Goal: Task Accomplishment & Management: Manage account settings

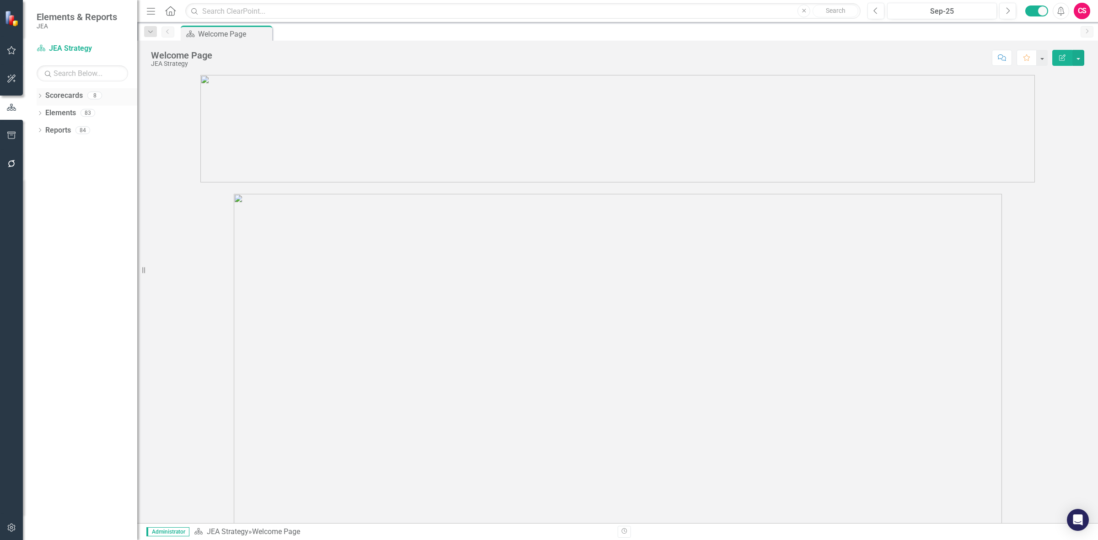
drag, startPoint x: 62, startPoint y: 101, endPoint x: 58, endPoint y: 96, distance: 6.2
click at [62, 101] on link "Scorecards" at bounding box center [64, 96] width 38 height 11
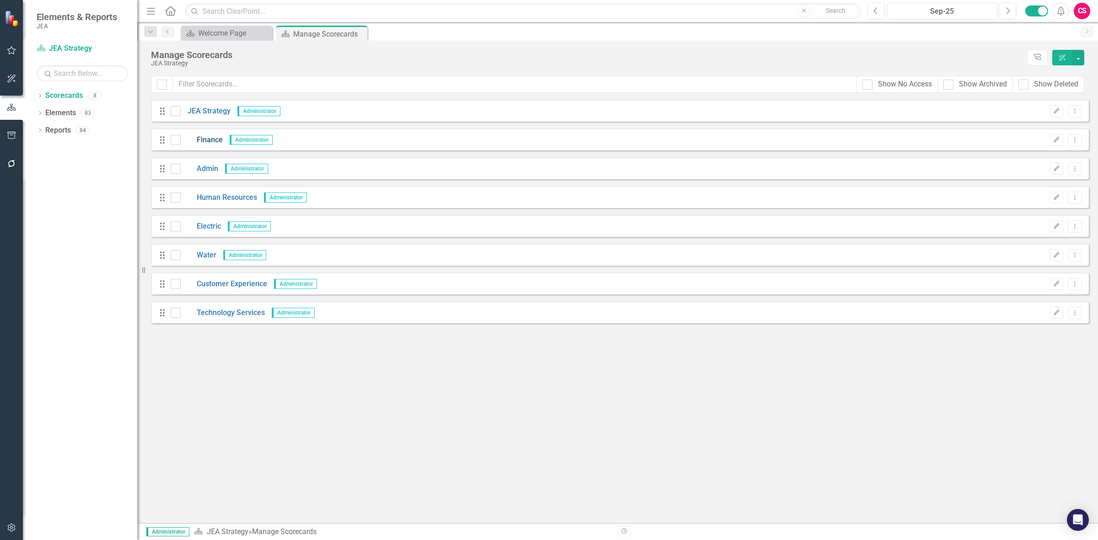
click at [202, 136] on link "Finance" at bounding box center [202, 140] width 42 height 11
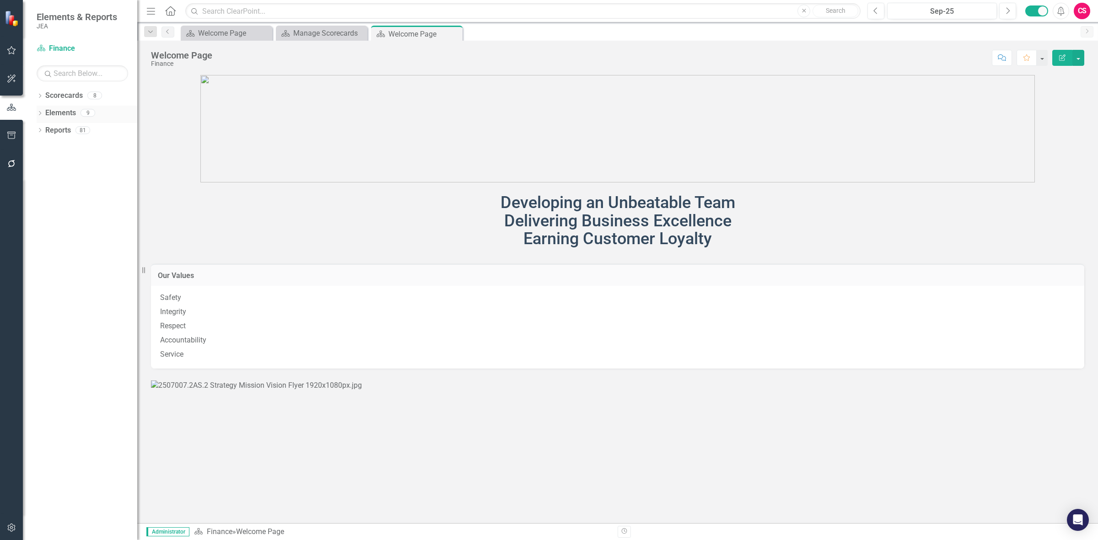
click at [54, 111] on link "Elements" at bounding box center [60, 113] width 31 height 11
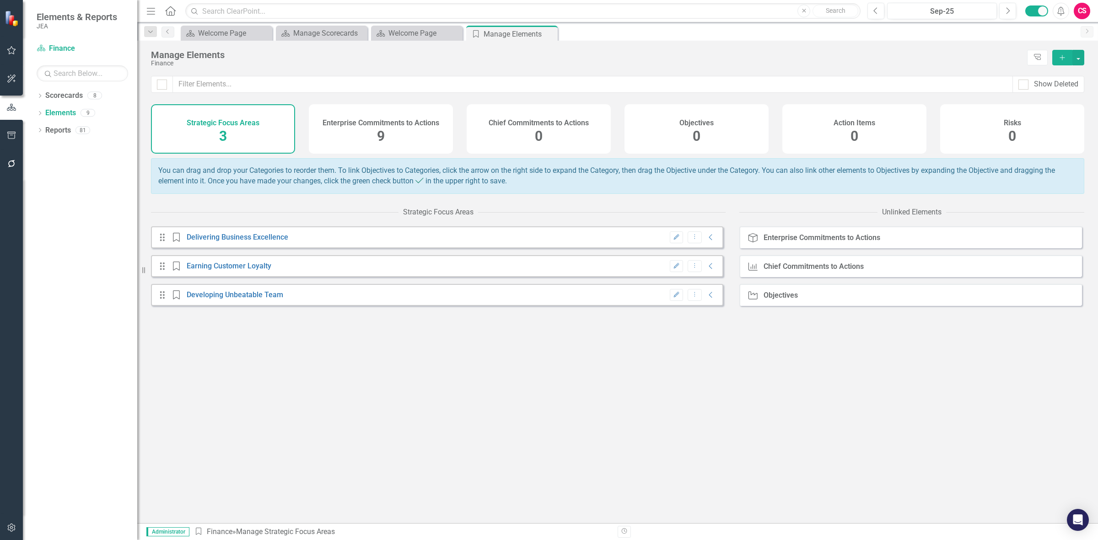
click at [359, 119] on h4 "Enterprise Commitments to Actions" at bounding box center [381, 123] width 117 height 8
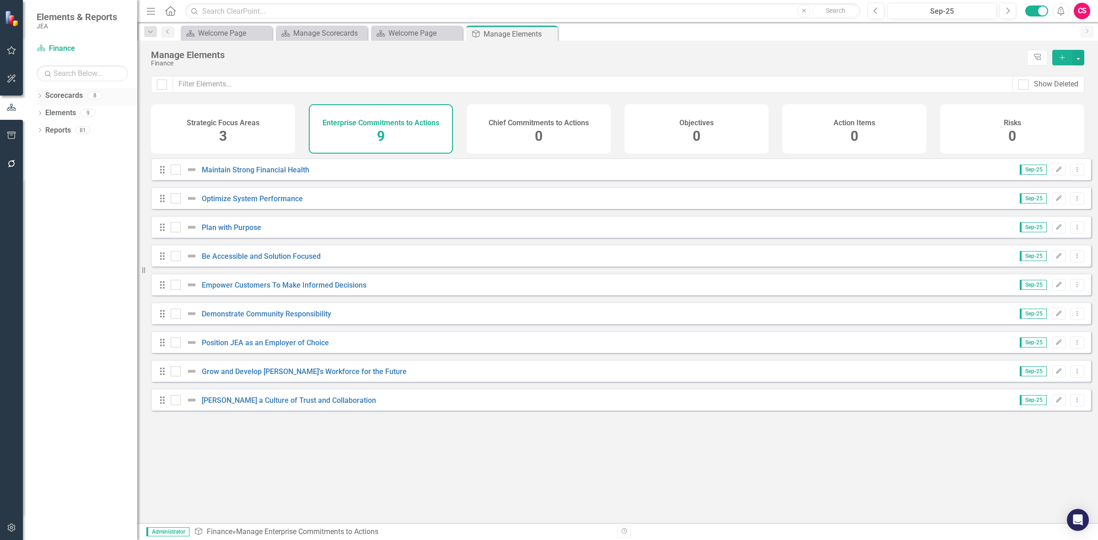
click at [71, 100] on link "Scorecards" at bounding box center [64, 96] width 38 height 11
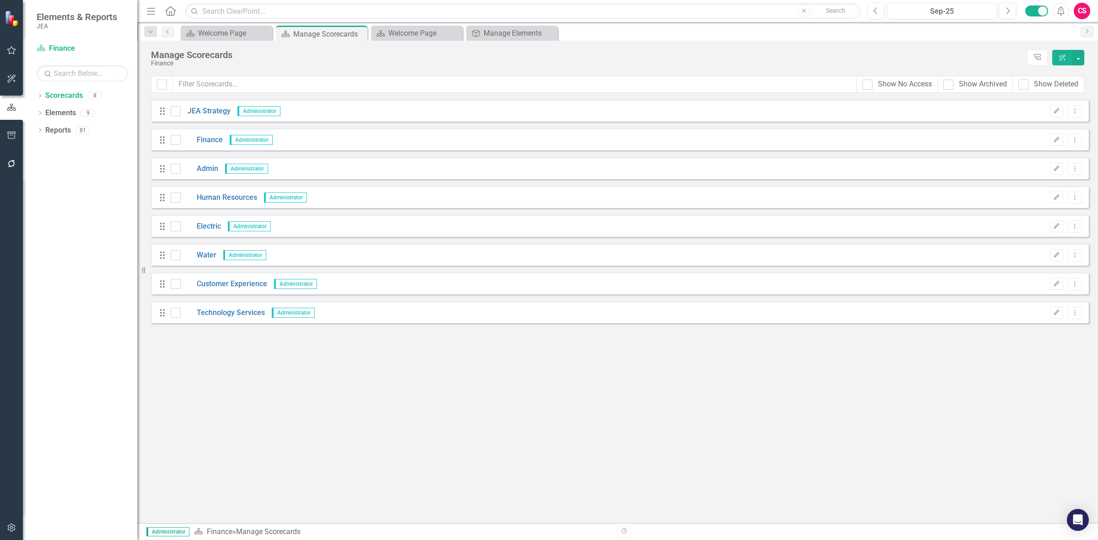
click at [211, 145] on div "Drag Admin Administrator Edit Dropdown Menu" at bounding box center [620, 168] width 938 height 22
click at [209, 145] on div "Drag Admin Administrator Edit Dropdown Menu" at bounding box center [620, 168] width 938 height 22
click at [209, 145] on link "Admin" at bounding box center [200, 169] width 38 height 11
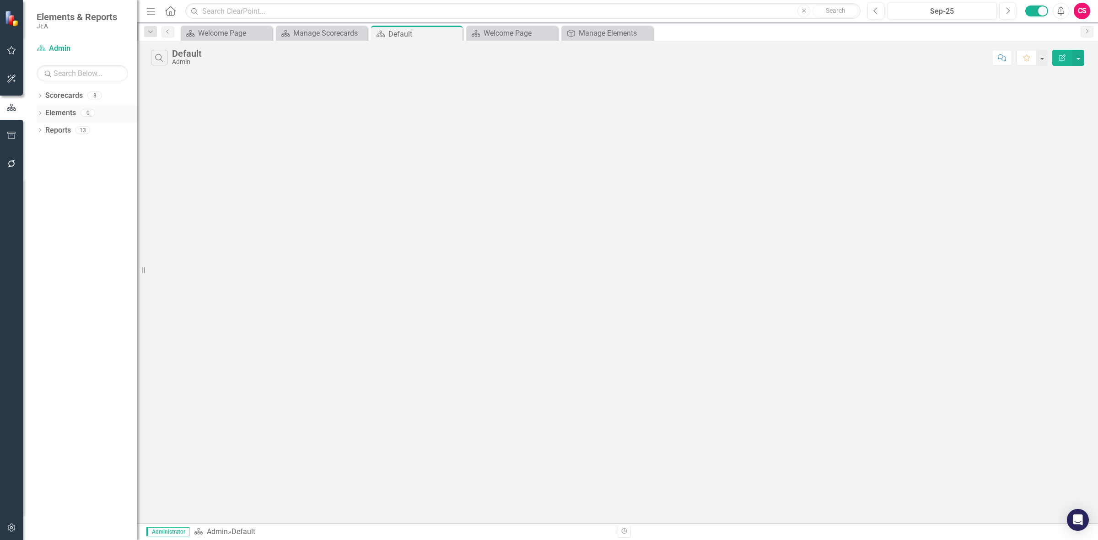
click at [67, 113] on link "Elements" at bounding box center [60, 113] width 31 height 11
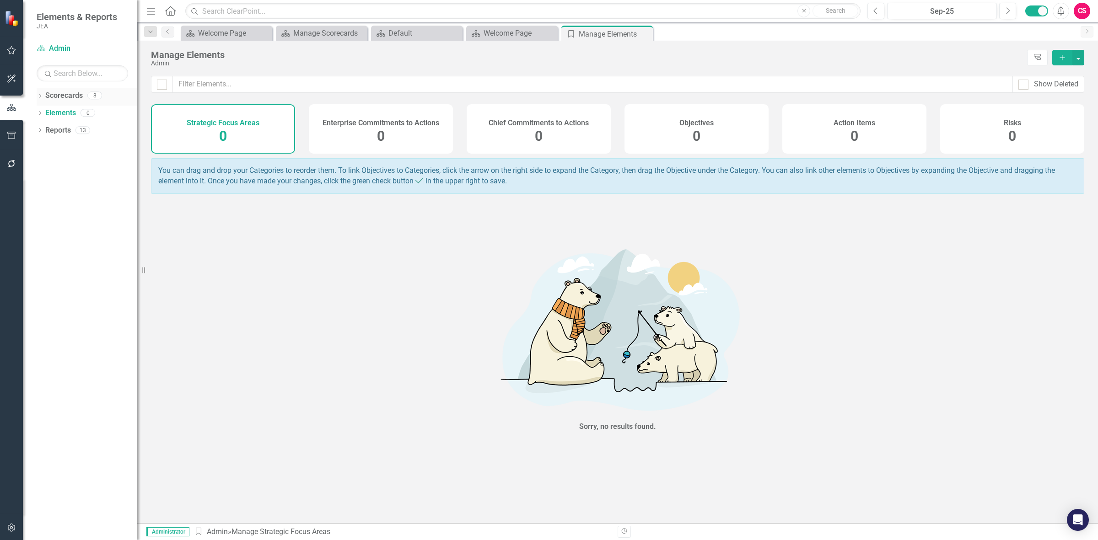
click at [72, 95] on link "Scorecards" at bounding box center [64, 96] width 38 height 11
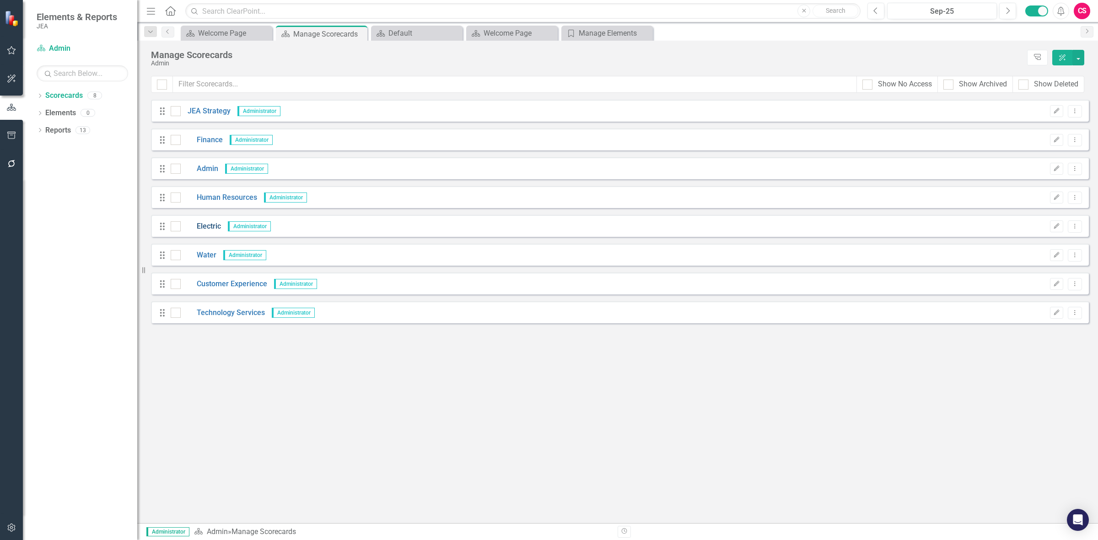
click at [202, 145] on link "Electric" at bounding box center [201, 226] width 40 height 11
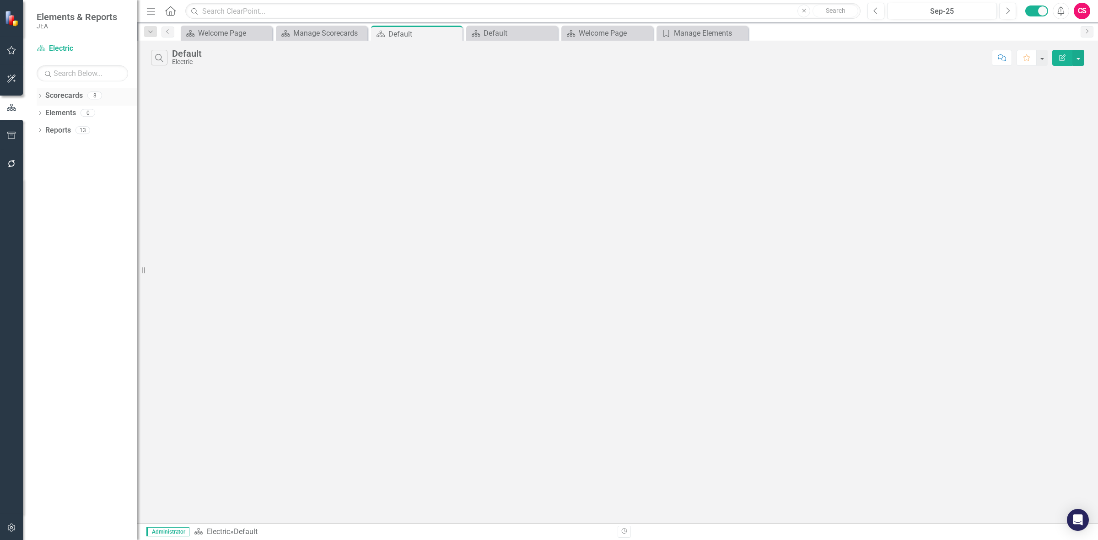
click at [60, 99] on link "Scorecards" at bounding box center [64, 96] width 38 height 11
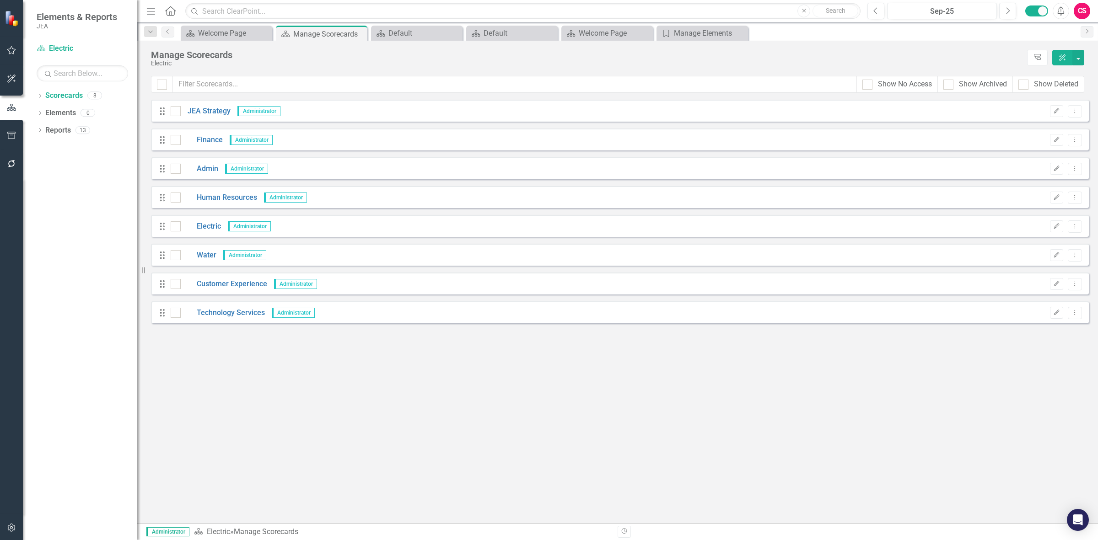
click at [207, 145] on div "Drag Electric Administrator Edit Dropdown Menu" at bounding box center [620, 226] width 938 height 22
click at [207, 145] on link "Electric" at bounding box center [201, 226] width 40 height 11
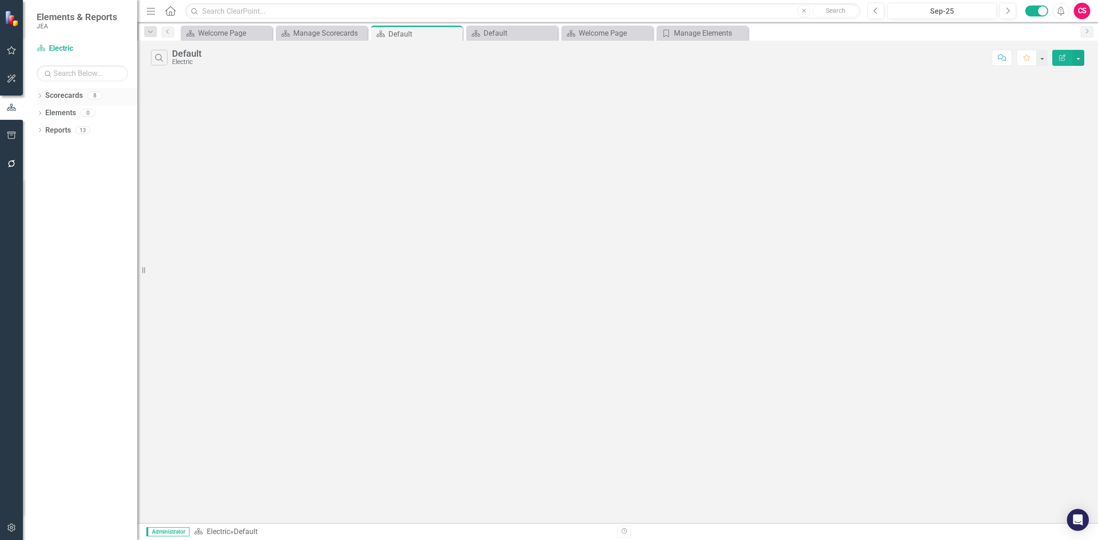
click at [63, 97] on link "Scorecards" at bounding box center [64, 96] width 38 height 11
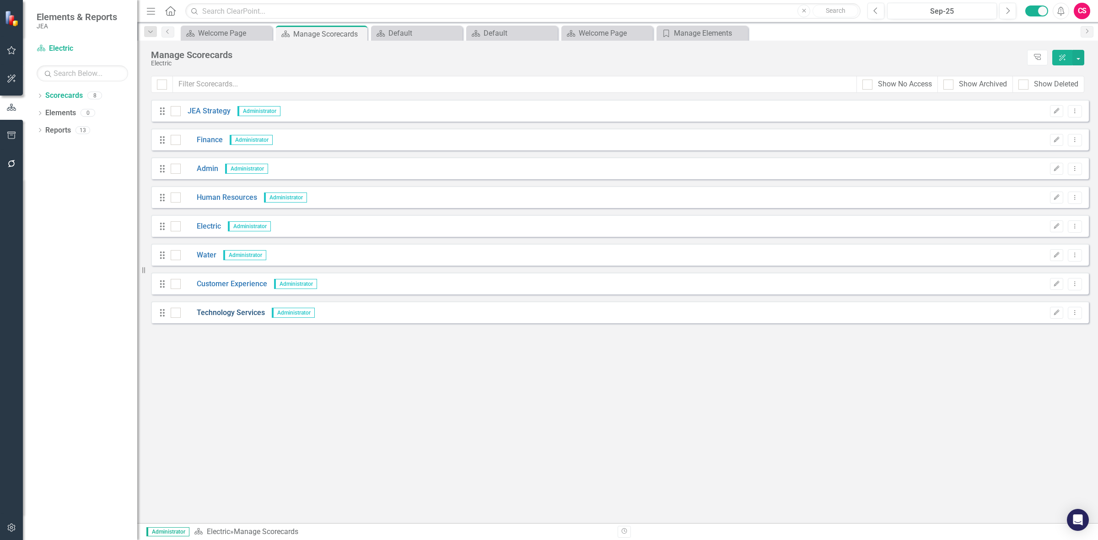
click at [226, 145] on link "Technology Services" at bounding box center [223, 313] width 84 height 11
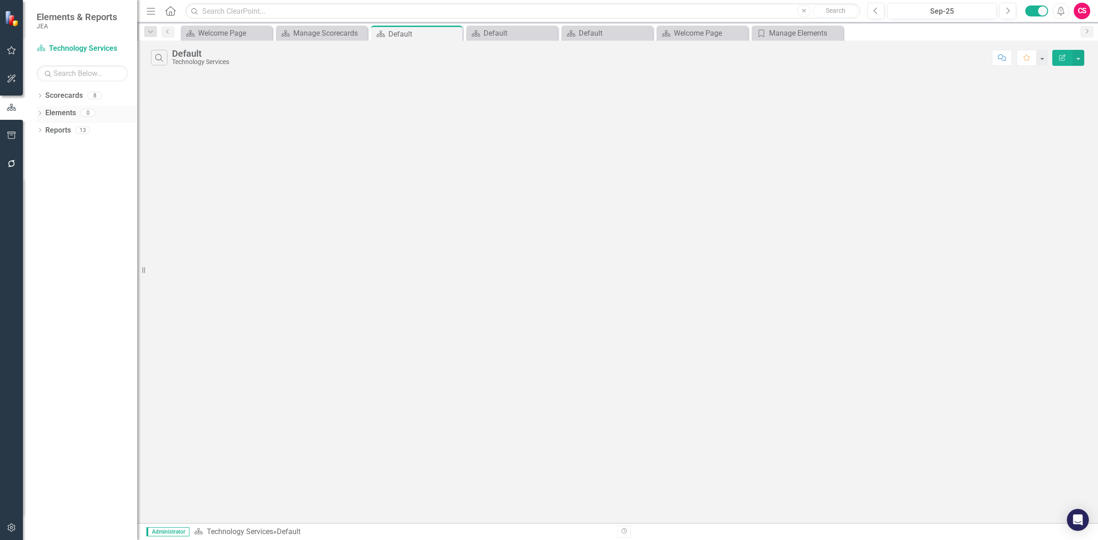
click at [64, 116] on div "Elements" at bounding box center [60, 113] width 31 height 15
click at [63, 117] on link "Elements" at bounding box center [60, 113] width 31 height 11
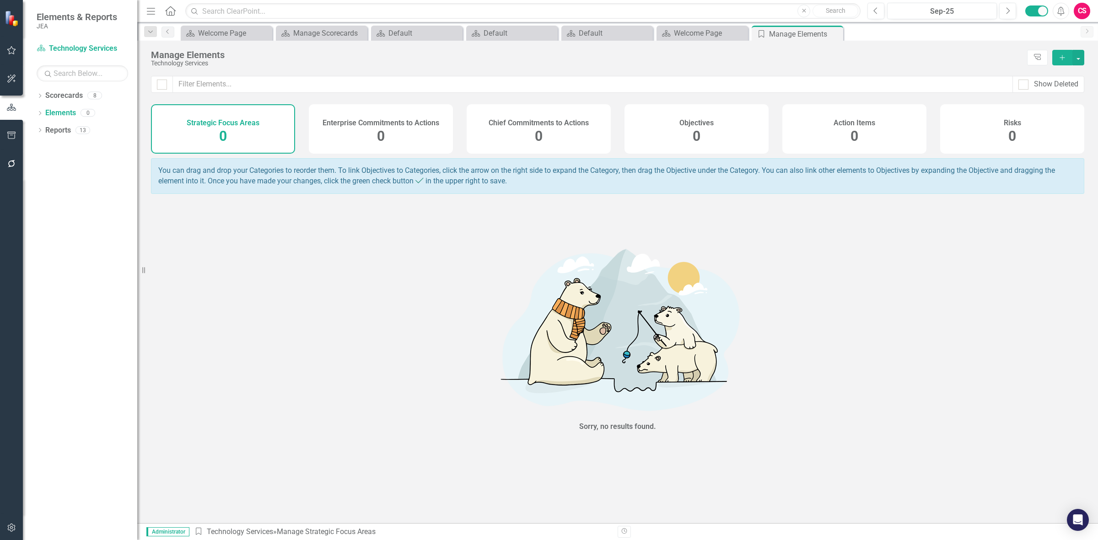
click at [377, 135] on span "0" at bounding box center [381, 136] width 8 height 16
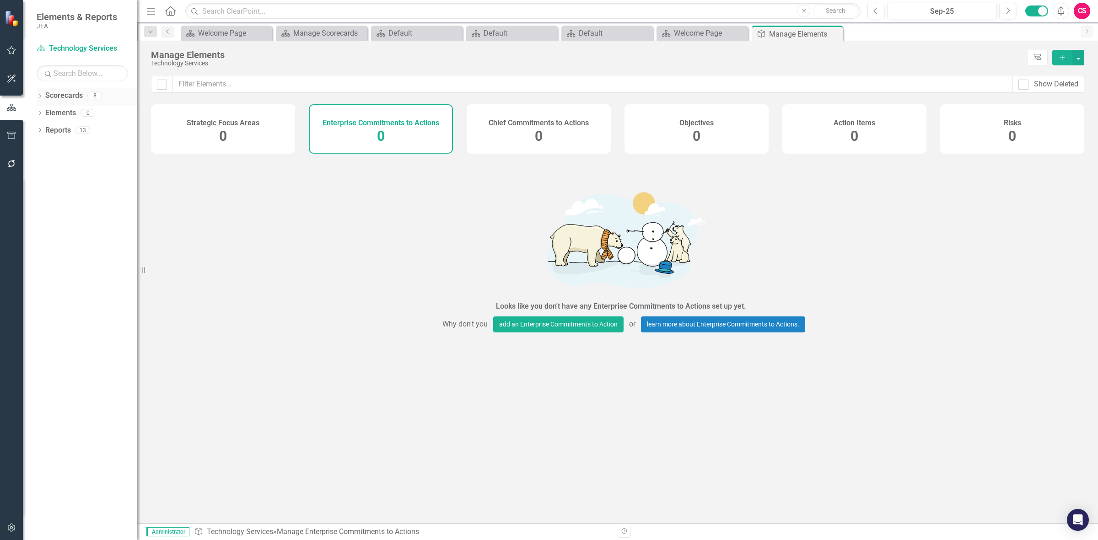
click at [71, 94] on link "Scorecards" at bounding box center [64, 96] width 38 height 11
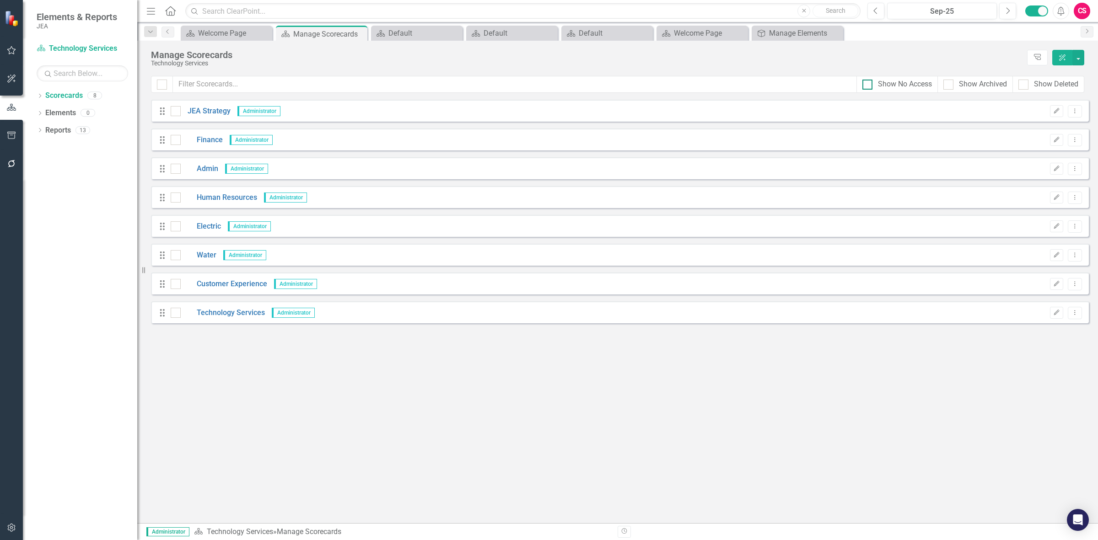
click at [879, 82] on div "Show No Access" at bounding box center [905, 84] width 54 height 11
click at [868, 81] on div at bounding box center [867, 85] width 10 height 10
click at [868, 81] on input "Show No Access" at bounding box center [865, 83] width 6 height 6
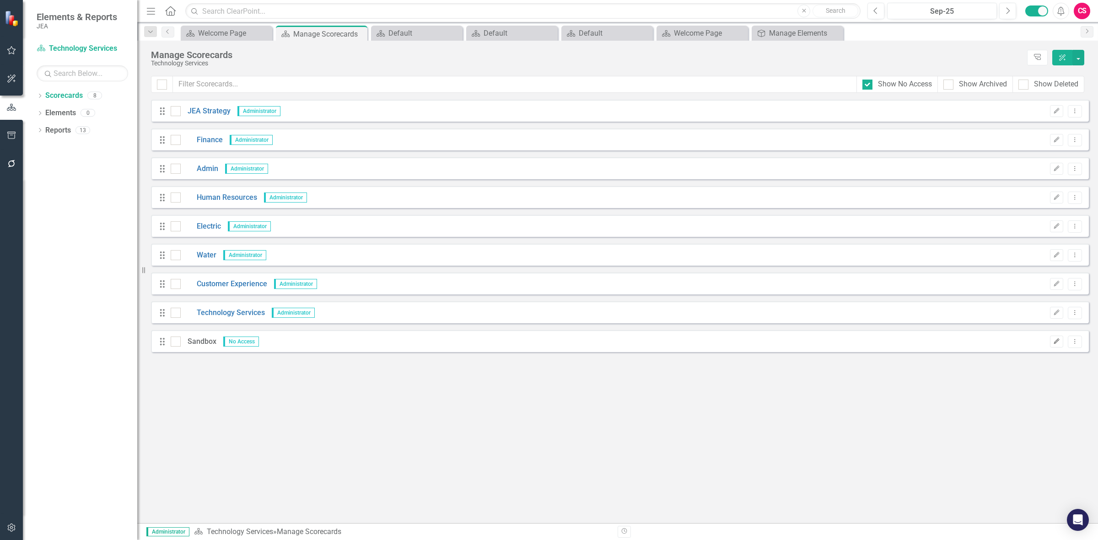
click at [1051, 342] on button "Edit" at bounding box center [1056, 342] width 13 height 12
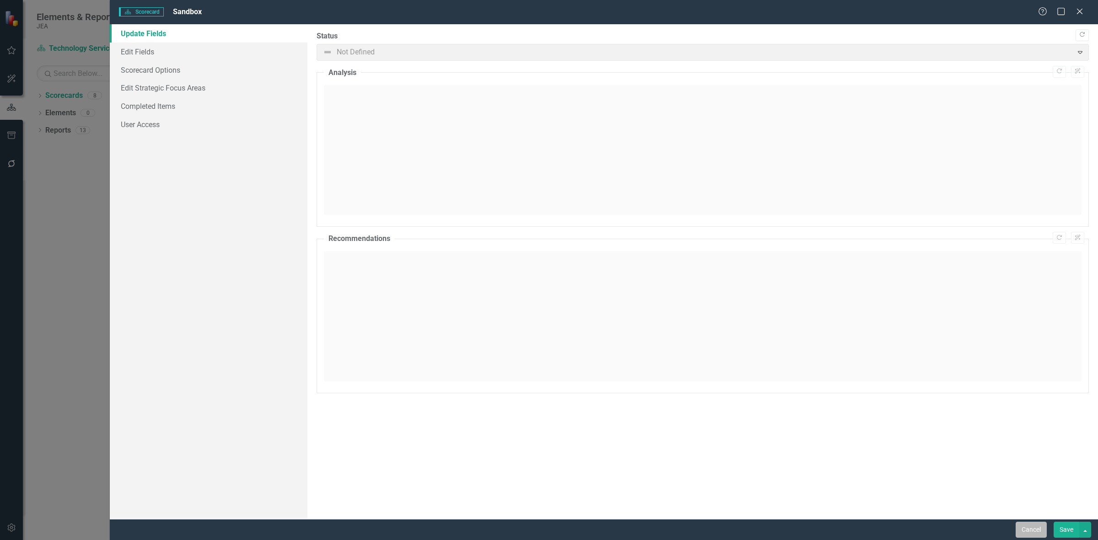
click at [1029, 531] on button "Cancel" at bounding box center [1031, 530] width 31 height 16
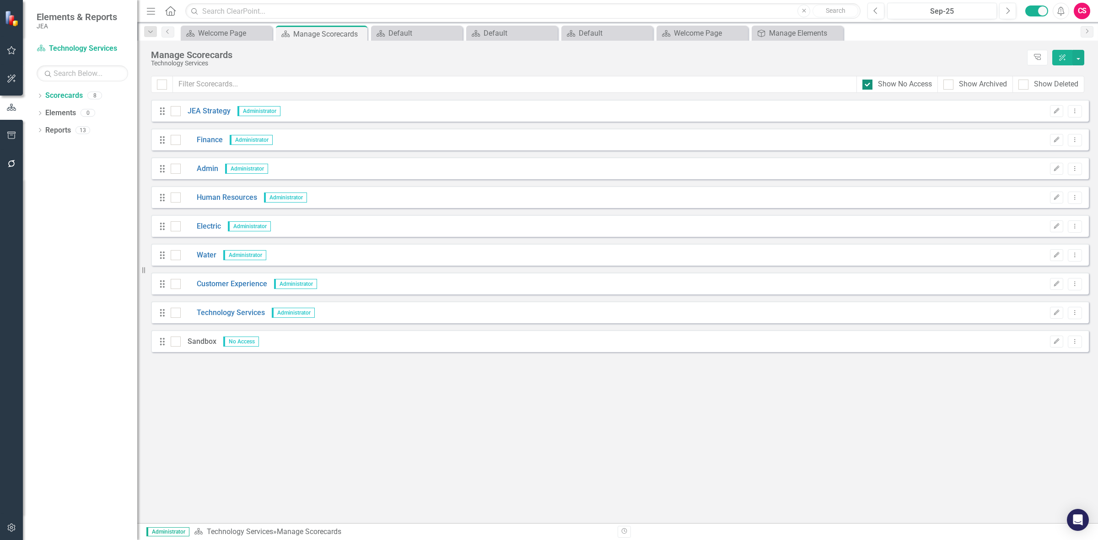
click at [878, 88] on div "Show No Access" at bounding box center [905, 84] width 54 height 11
click at [868, 86] on input "Show No Access" at bounding box center [865, 83] width 6 height 6
checkbox input "false"
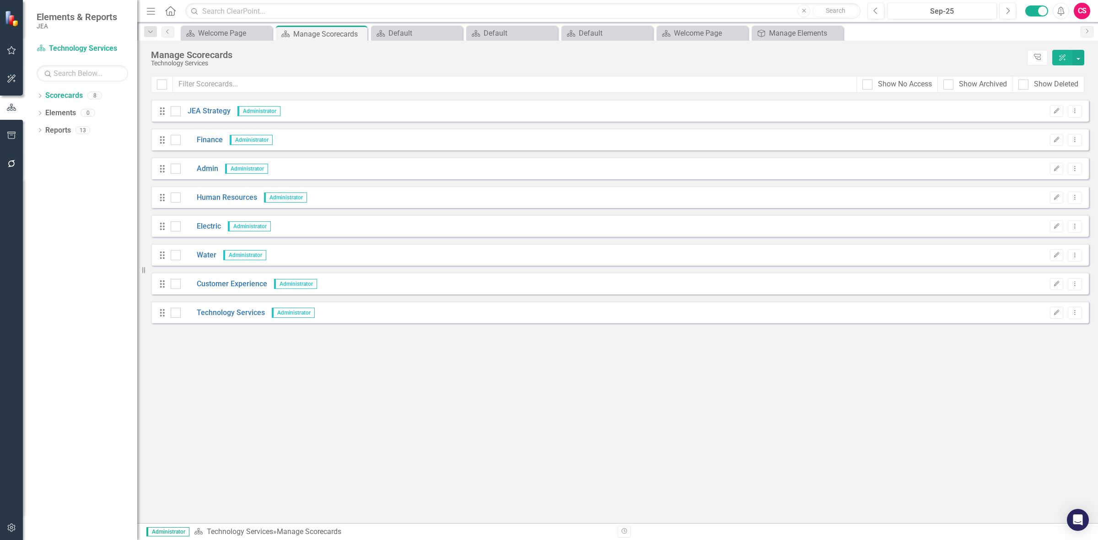
click at [9, 520] on button "button" at bounding box center [11, 528] width 21 height 19
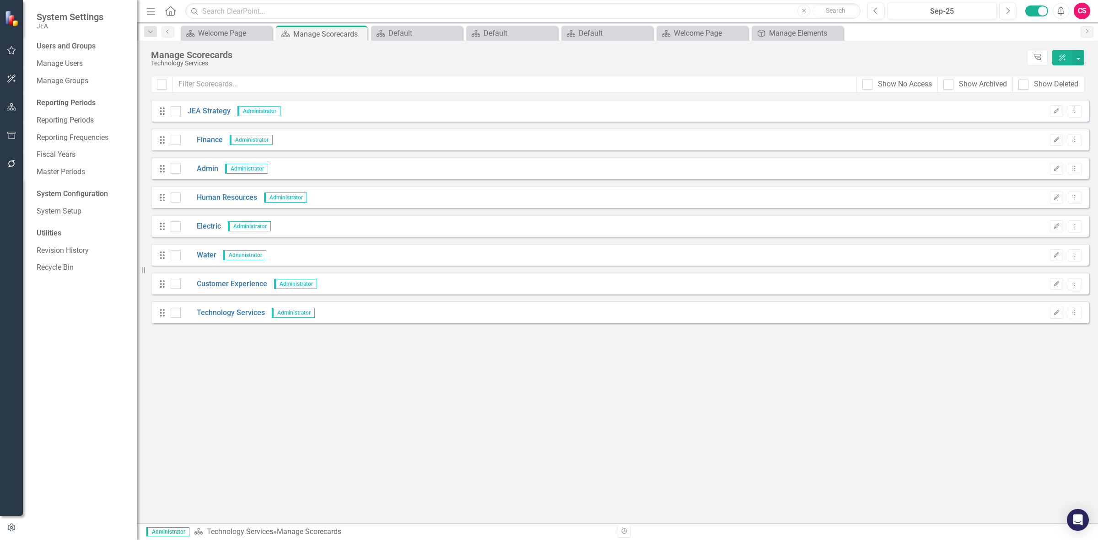
click at [59, 198] on div "System Configuration" at bounding box center [83, 194] width 92 height 11
click at [75, 208] on link "System Setup" at bounding box center [83, 211] width 92 height 11
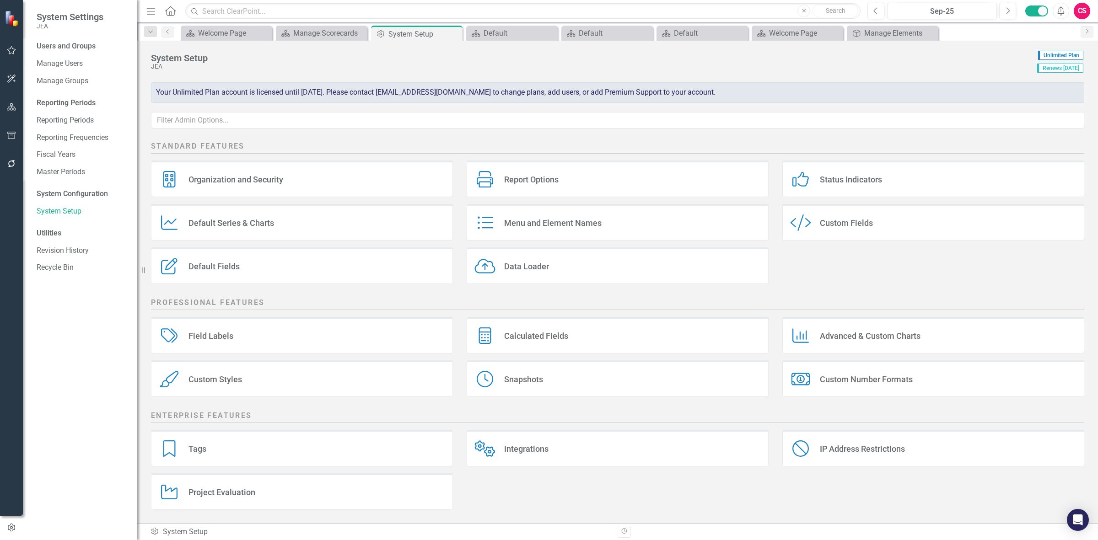
click at [520, 331] on div "Calculated Fields" at bounding box center [536, 336] width 64 height 11
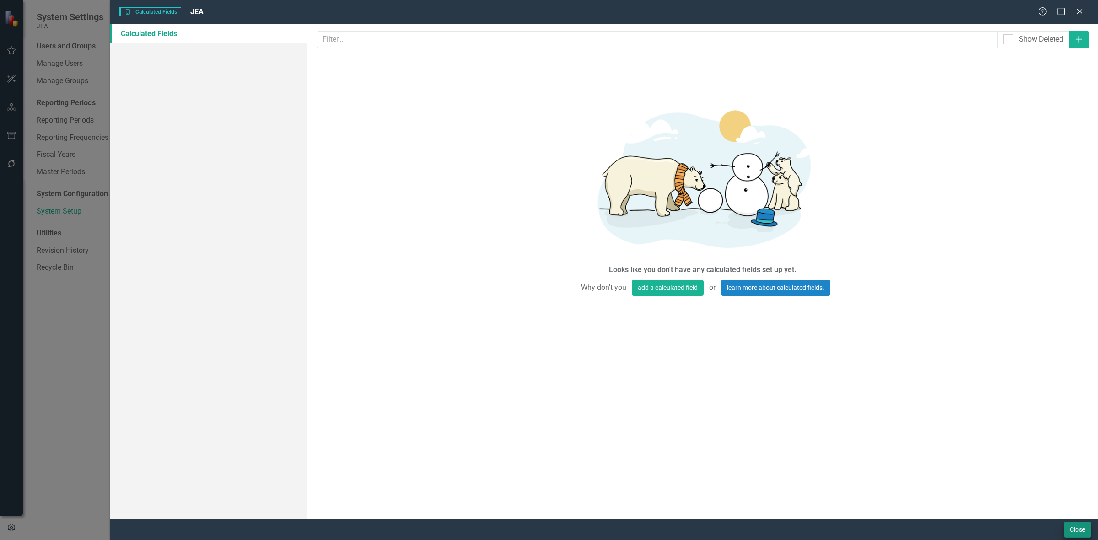
click at [1076, 522] on div "Close" at bounding box center [604, 529] width 988 height 21
click at [1078, 532] on button "Close" at bounding box center [1077, 530] width 27 height 16
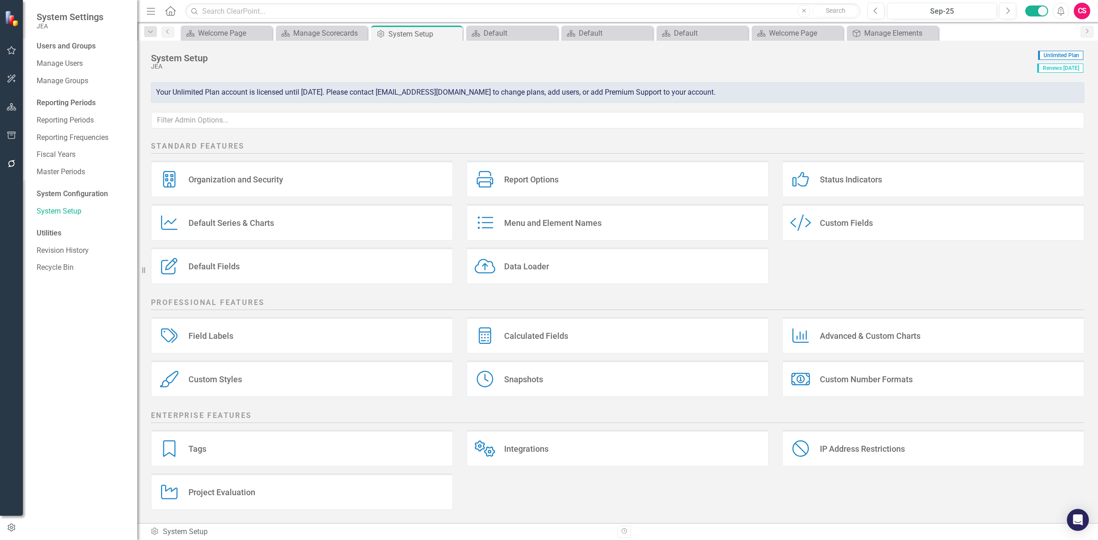
click at [264, 499] on div "Project Evaluation Project Evaluation" at bounding box center [302, 492] width 302 height 37
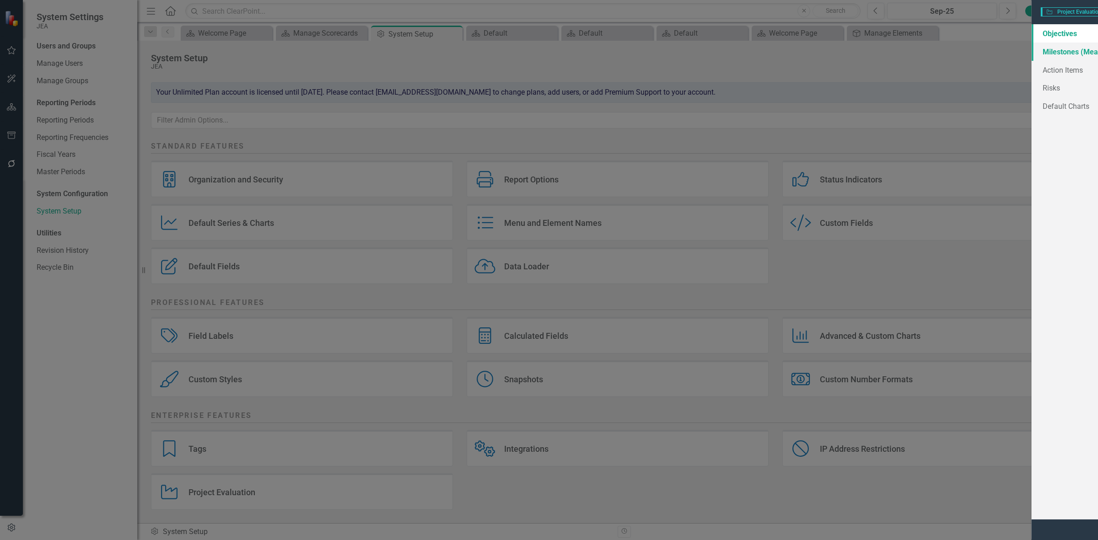
click at [218, 43] on link "Milestones (Measurements)" at bounding box center [209, 52] width 198 height 18
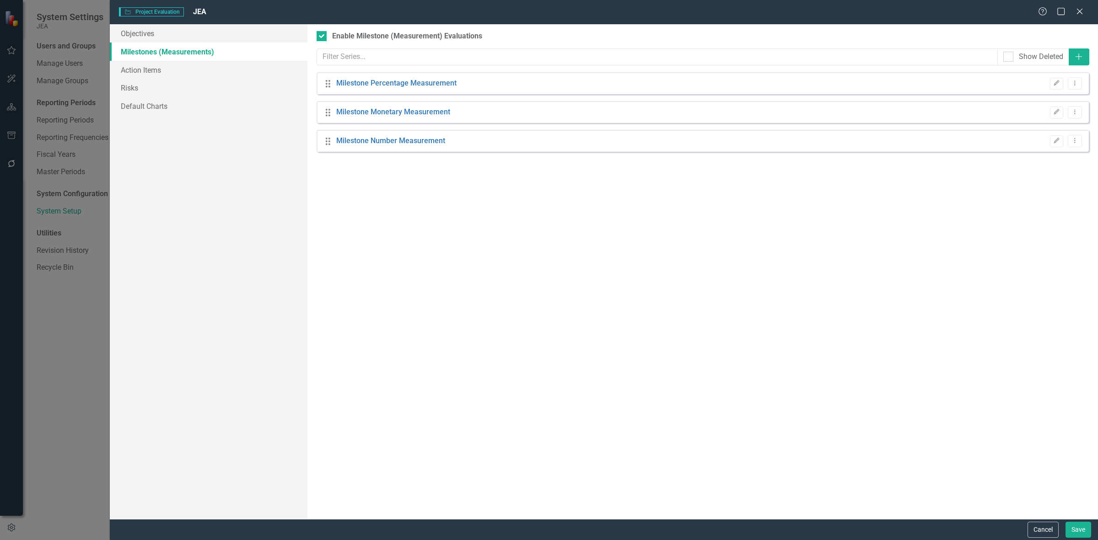
click at [1053, 90] on div "Drag Milestone Percentage Measurement Edit Dropdown Menu" at bounding box center [703, 83] width 772 height 22
click at [1054, 87] on button "Edit" at bounding box center [1056, 84] width 13 height 12
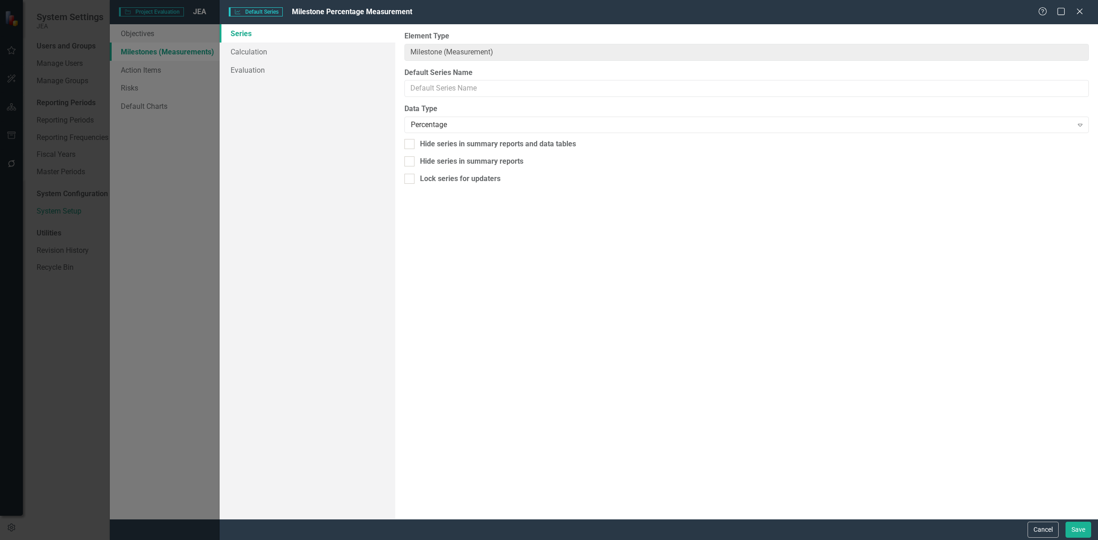
type input "Milestone Percentage Measurement"
click at [293, 49] on link "Calculation" at bounding box center [308, 52] width 176 height 18
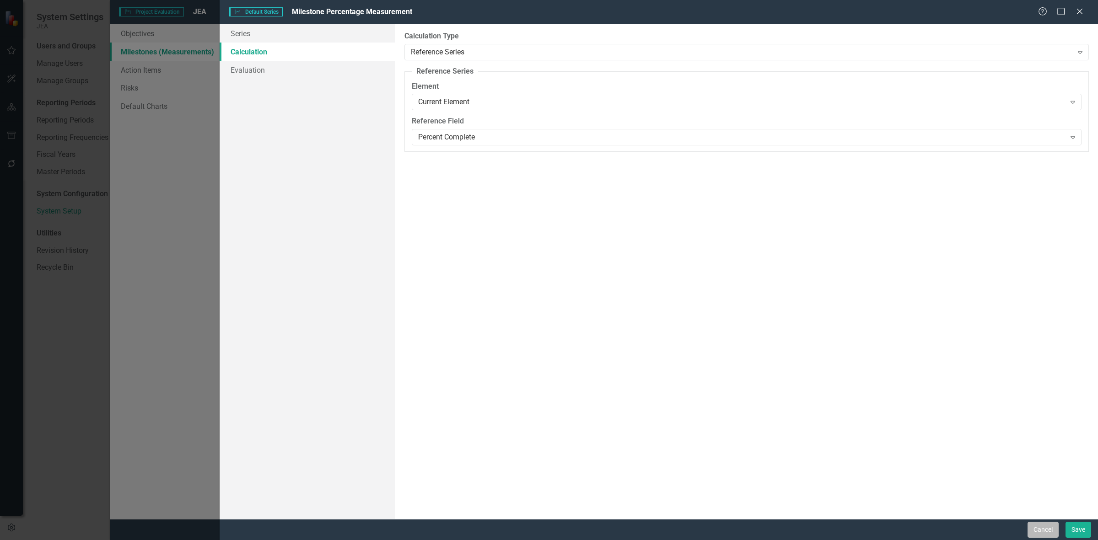
click at [1036, 532] on button "Cancel" at bounding box center [1043, 530] width 31 height 16
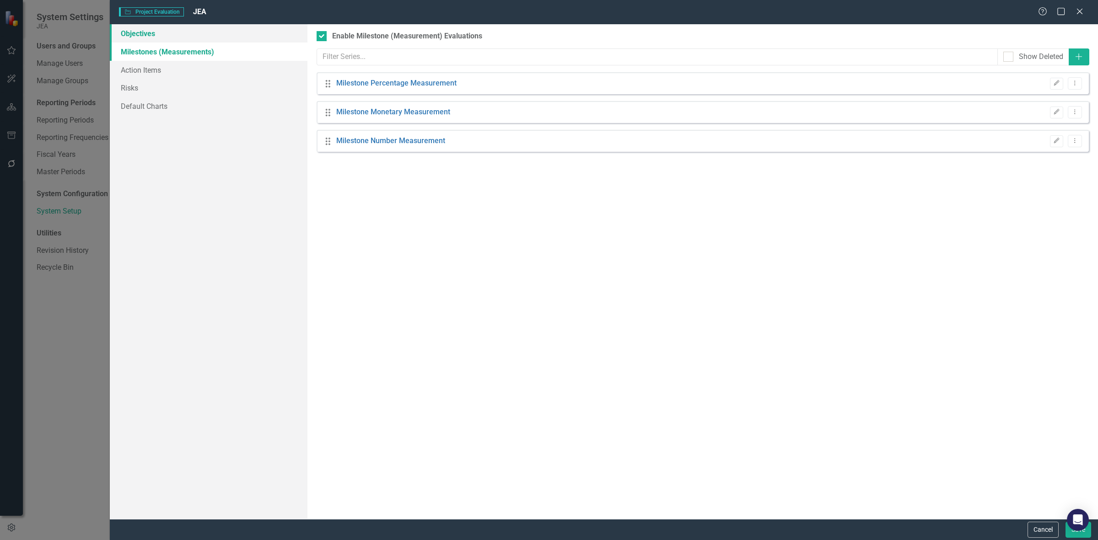
click at [206, 31] on link "Objectives" at bounding box center [209, 33] width 198 height 18
click at [1051, 80] on button "Edit" at bounding box center [1056, 84] width 13 height 12
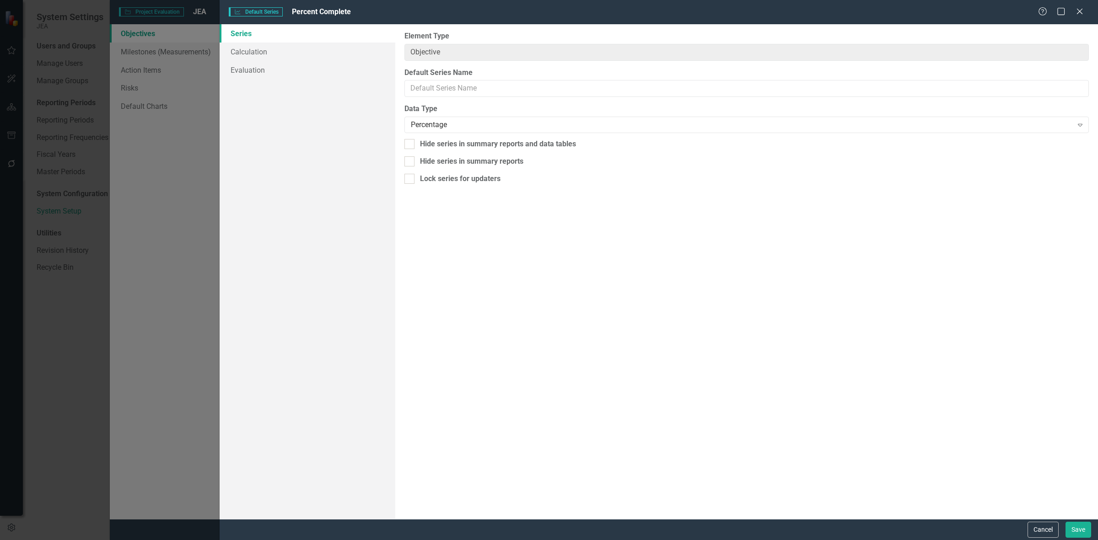
type input "Percent Complete"
click at [249, 53] on link "Calculation" at bounding box center [308, 52] width 176 height 18
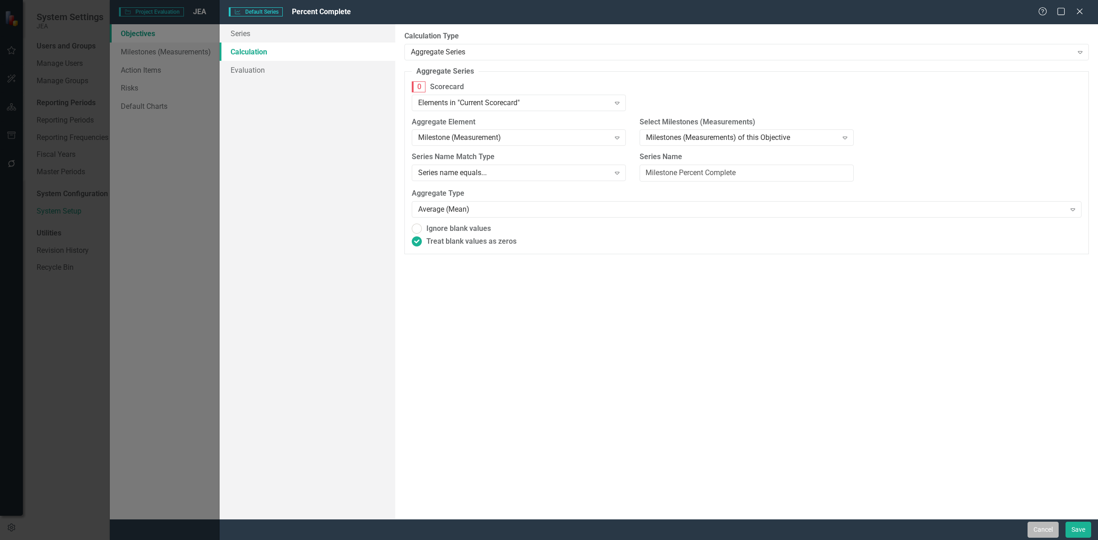
click at [1041, 532] on button "Cancel" at bounding box center [1043, 530] width 31 height 16
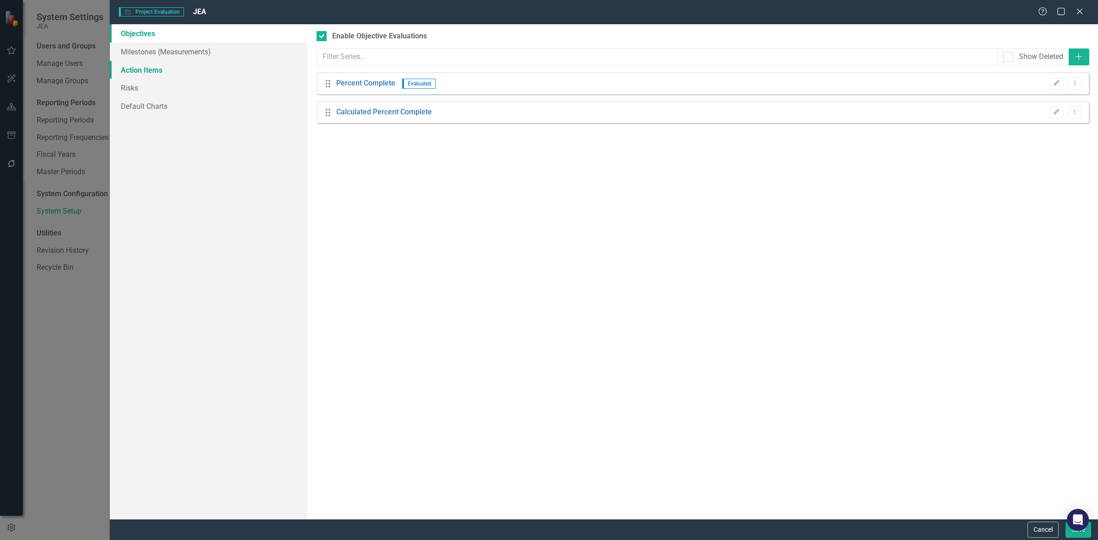
click at [219, 61] on link "Action Items" at bounding box center [209, 70] width 198 height 18
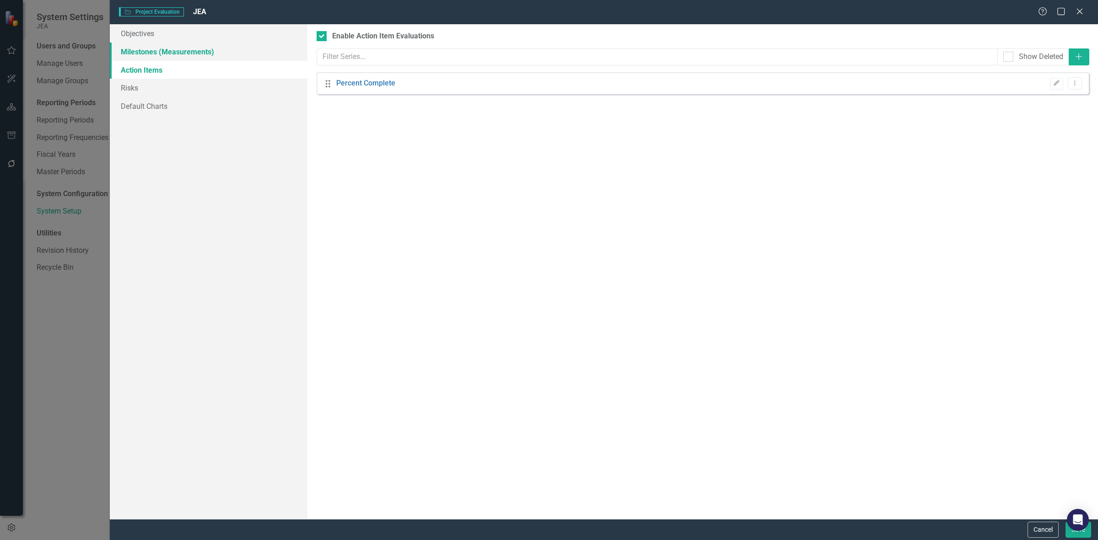
click at [218, 52] on link "Milestones (Measurements)" at bounding box center [209, 52] width 198 height 18
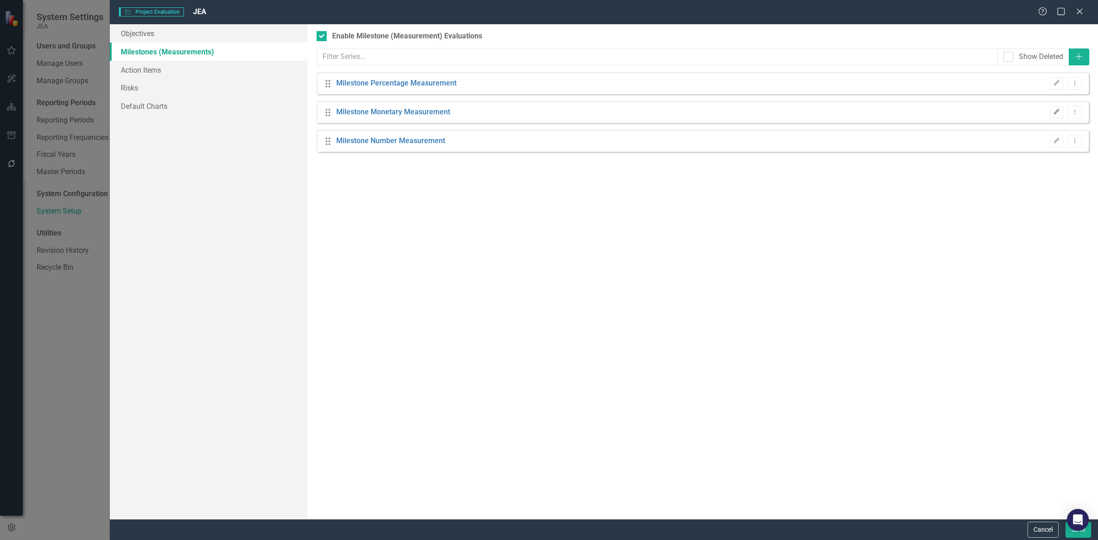
click at [1054, 114] on icon "Edit" at bounding box center [1056, 111] width 7 height 5
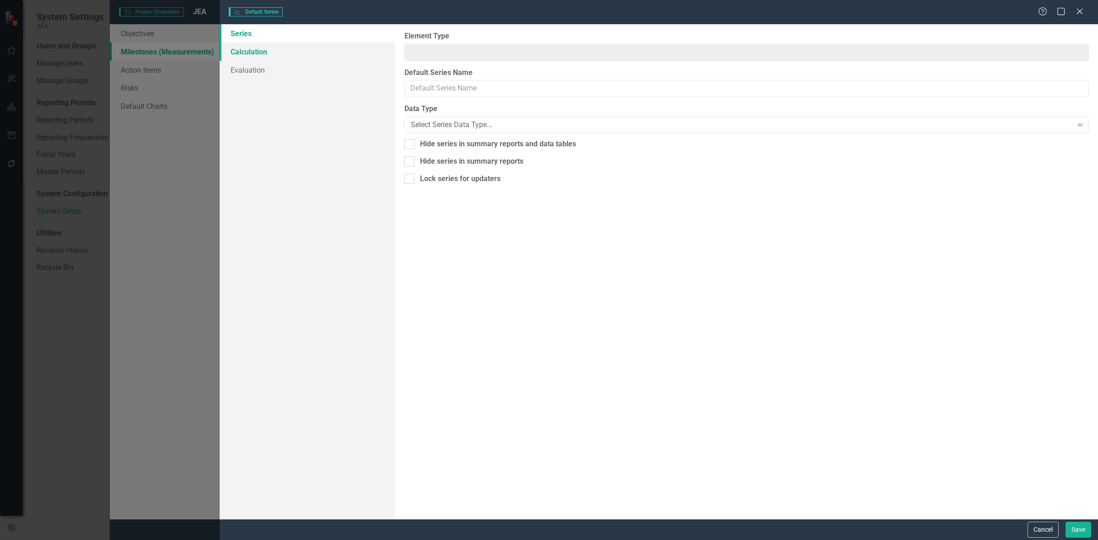
type input "Milestone (Measurement)"
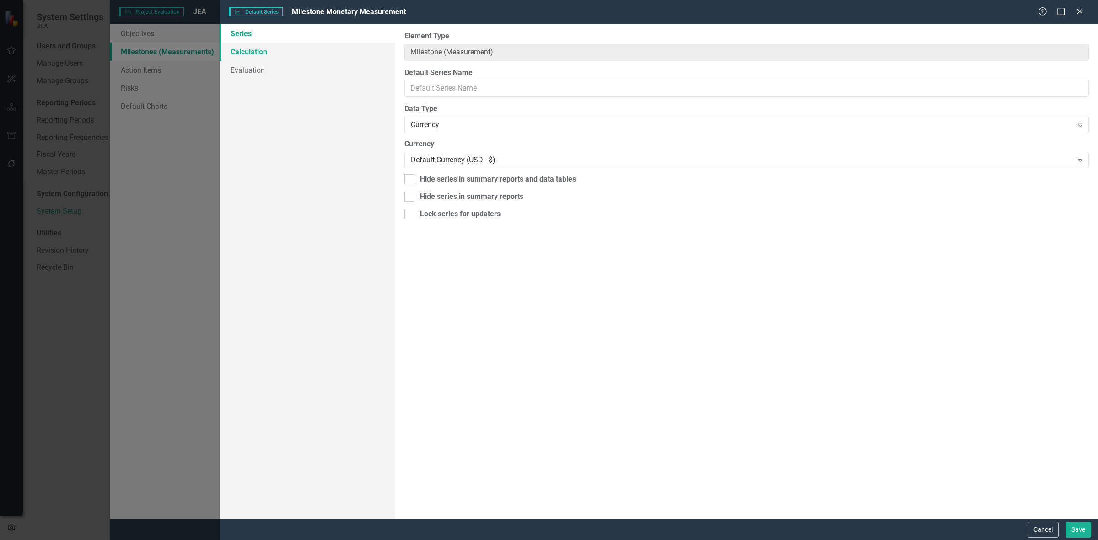
type input "Milestone Monetary Measurement"
click at [304, 51] on link "Calculation" at bounding box center [308, 52] width 176 height 18
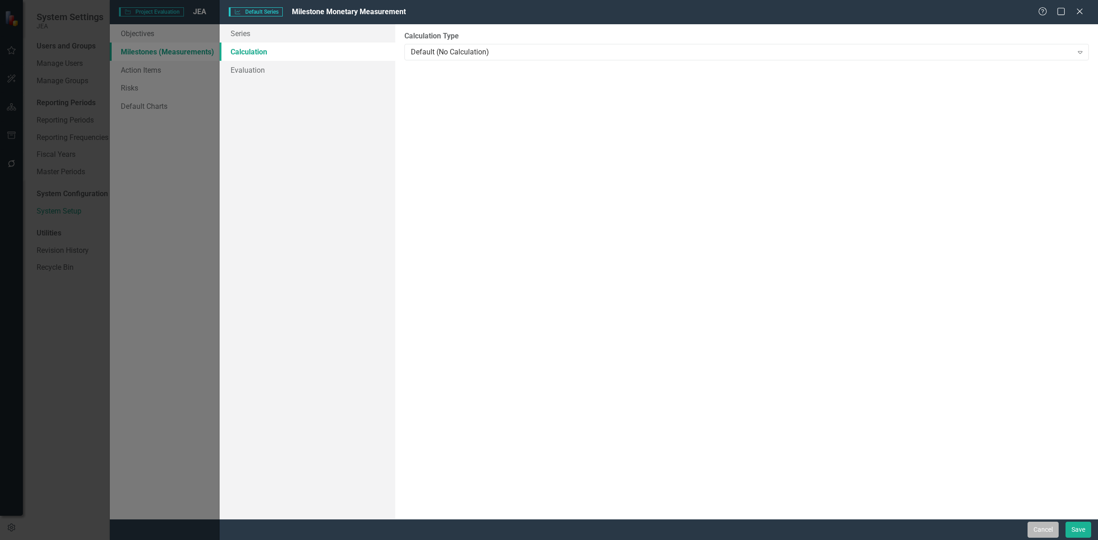
click at [1029, 532] on button "Cancel" at bounding box center [1043, 530] width 31 height 16
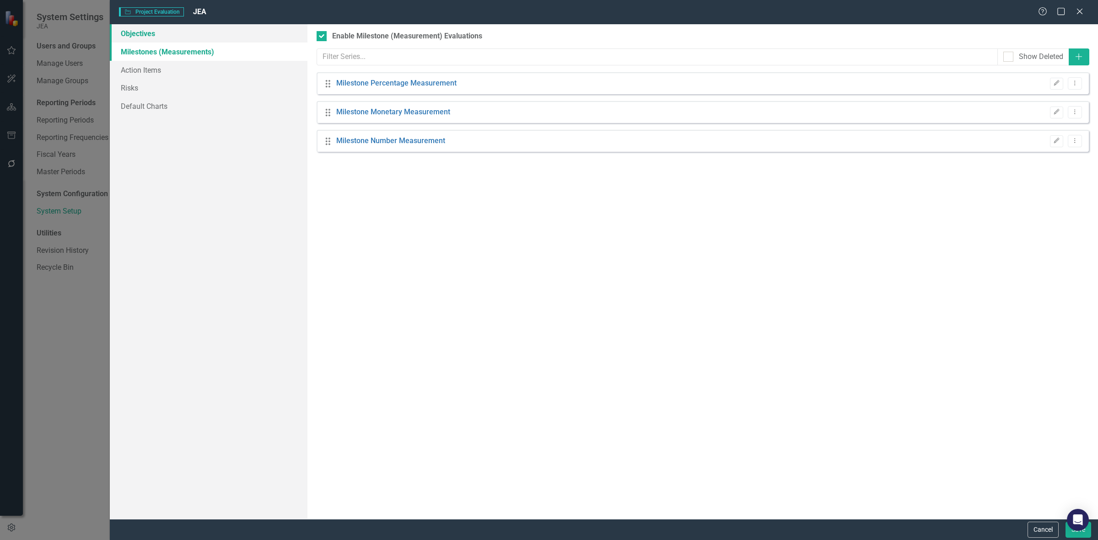
click at [168, 35] on link "Objectives" at bounding box center [209, 33] width 198 height 18
click at [1053, 81] on icon "Edit" at bounding box center [1056, 83] width 7 height 5
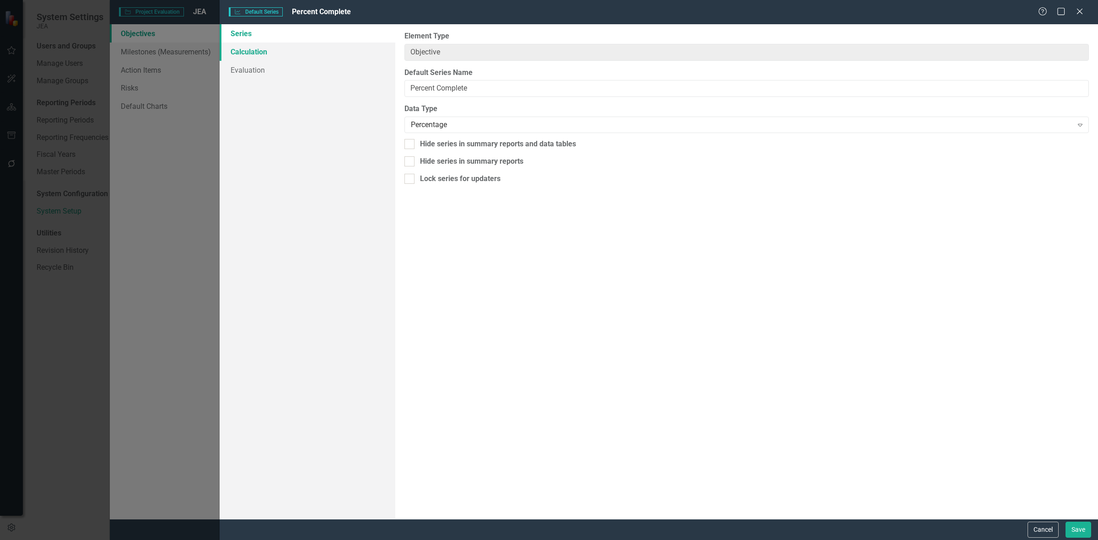
click at [253, 51] on link "Calculation" at bounding box center [308, 52] width 176 height 18
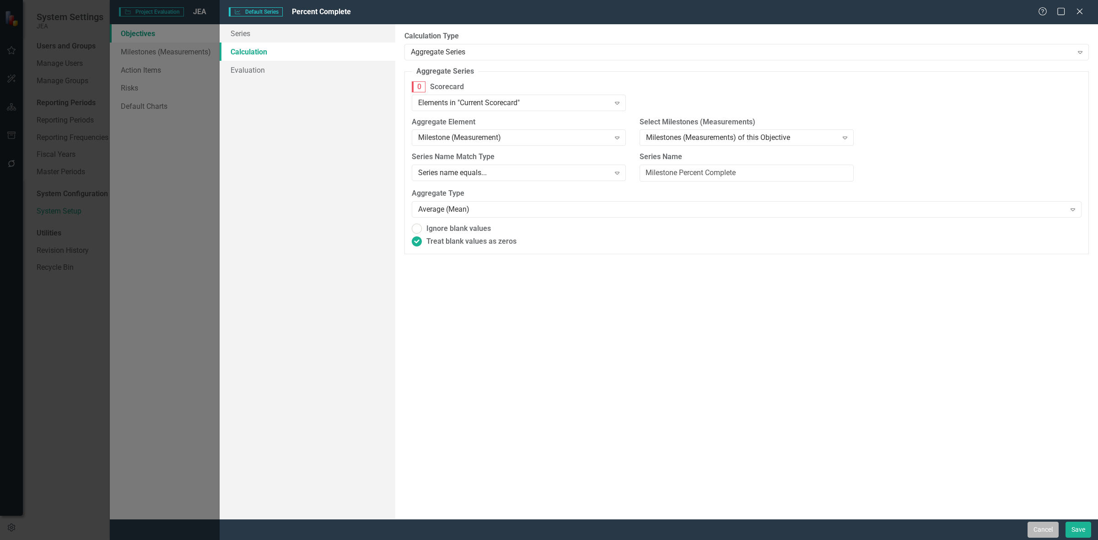
click at [1039, 531] on button "Cancel" at bounding box center [1043, 530] width 31 height 16
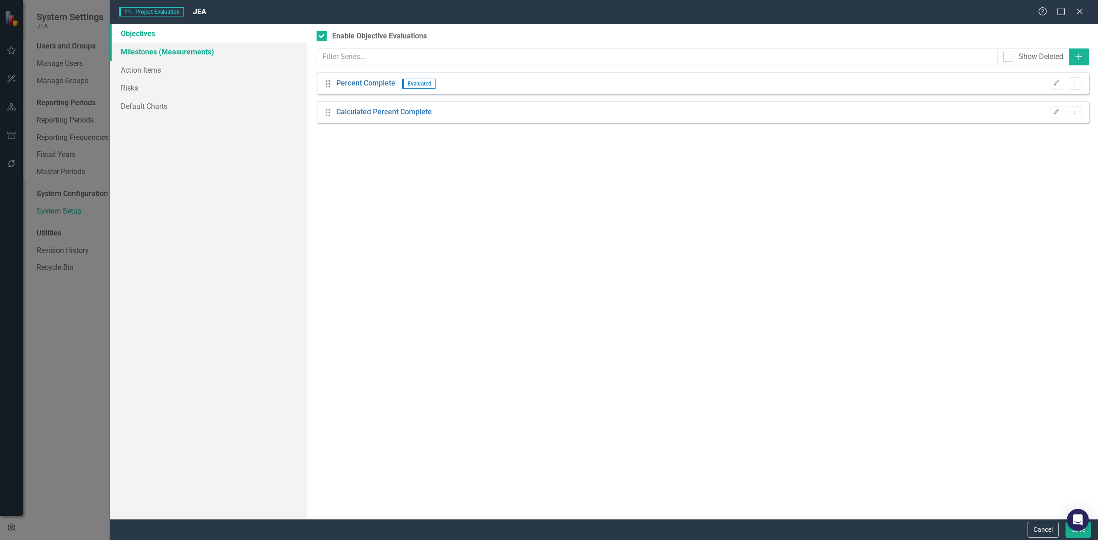
click at [207, 49] on link "Milestones (Measurements)" at bounding box center [209, 52] width 198 height 18
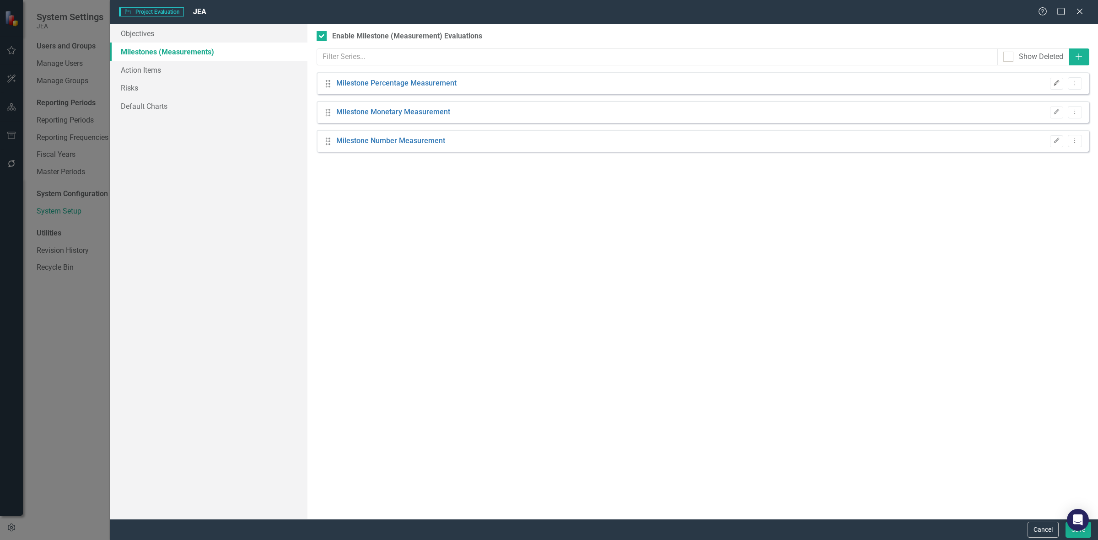
click at [1056, 83] on icon "Edit" at bounding box center [1056, 83] width 7 height 5
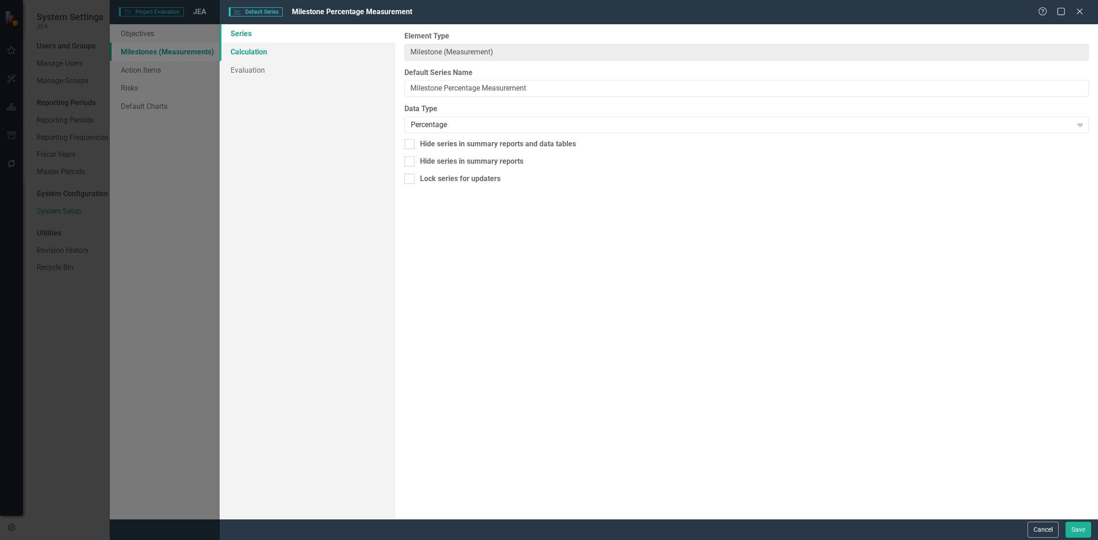
click at [248, 50] on link "Calculation" at bounding box center [308, 52] width 176 height 18
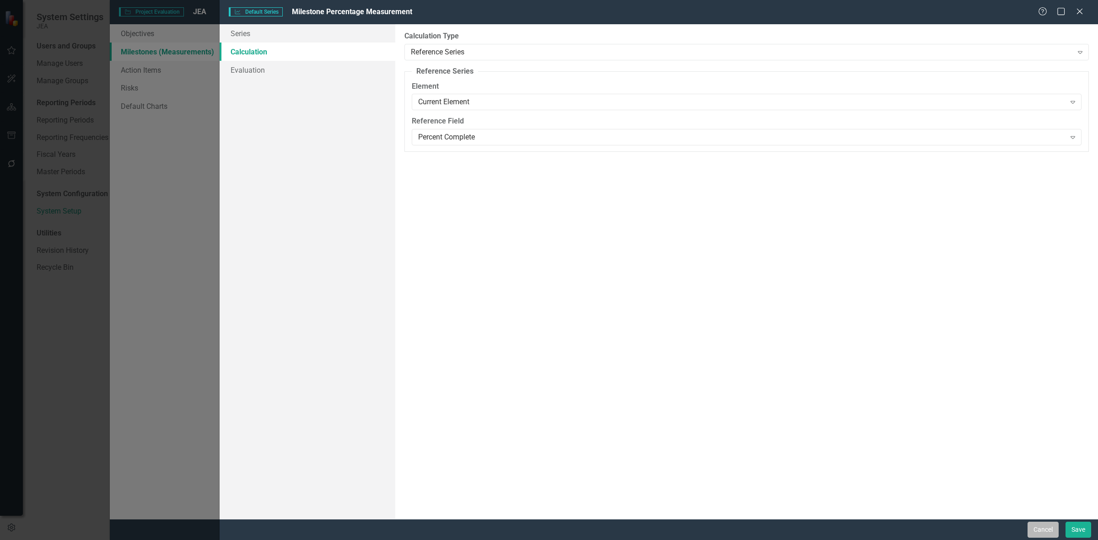
click at [1040, 530] on button "Cancel" at bounding box center [1043, 530] width 31 height 16
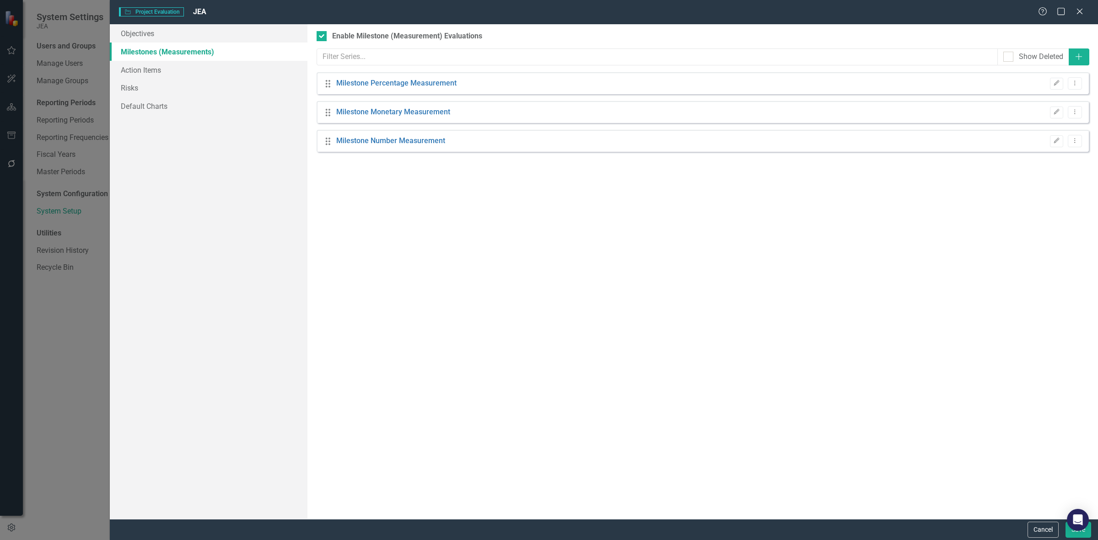
click at [1040, 530] on button "Cancel" at bounding box center [1043, 530] width 31 height 16
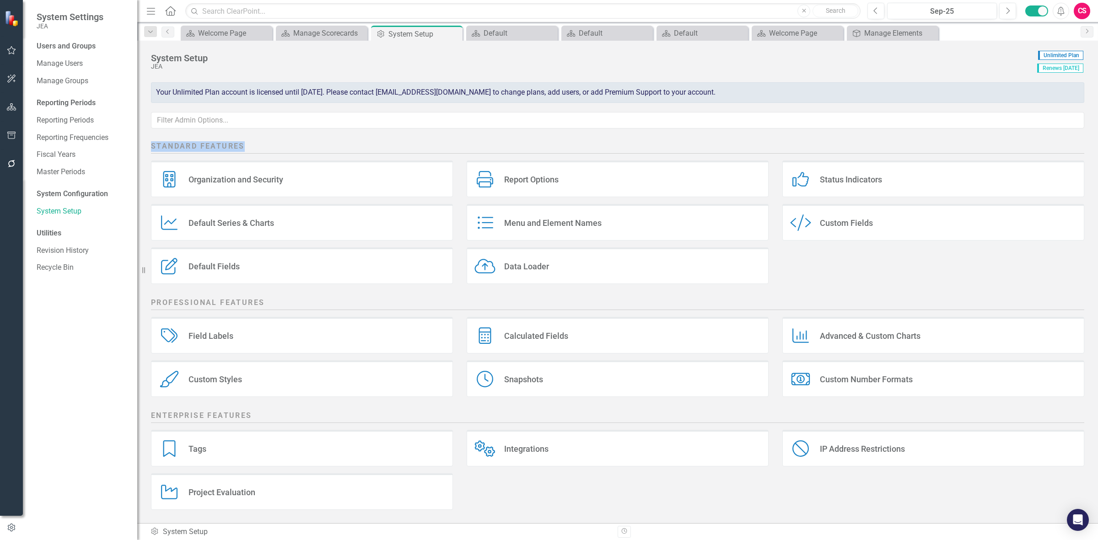
drag, startPoint x: 150, startPoint y: 144, endPoint x: 258, endPoint y: 143, distance: 108.0
click at [258, 143] on div "Standard Features Organization and Security Organization and Security Report Op…" at bounding box center [617, 331] width 961 height 386
click at [247, 506] on div "Project Evaluation Project Evaluation" at bounding box center [302, 492] width 302 height 37
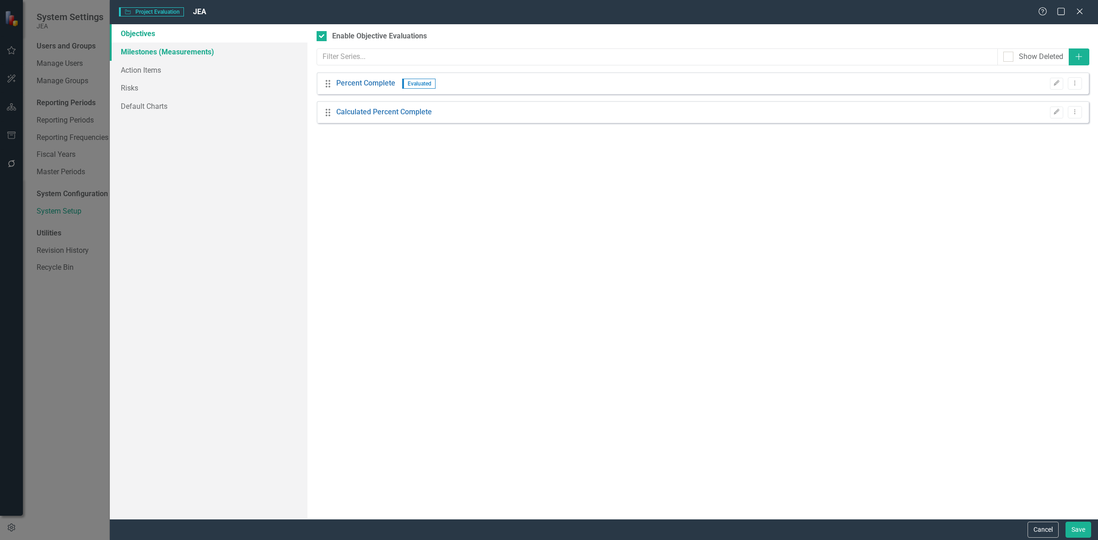
click at [220, 52] on link "Milestones (Measurements)" at bounding box center [209, 52] width 198 height 18
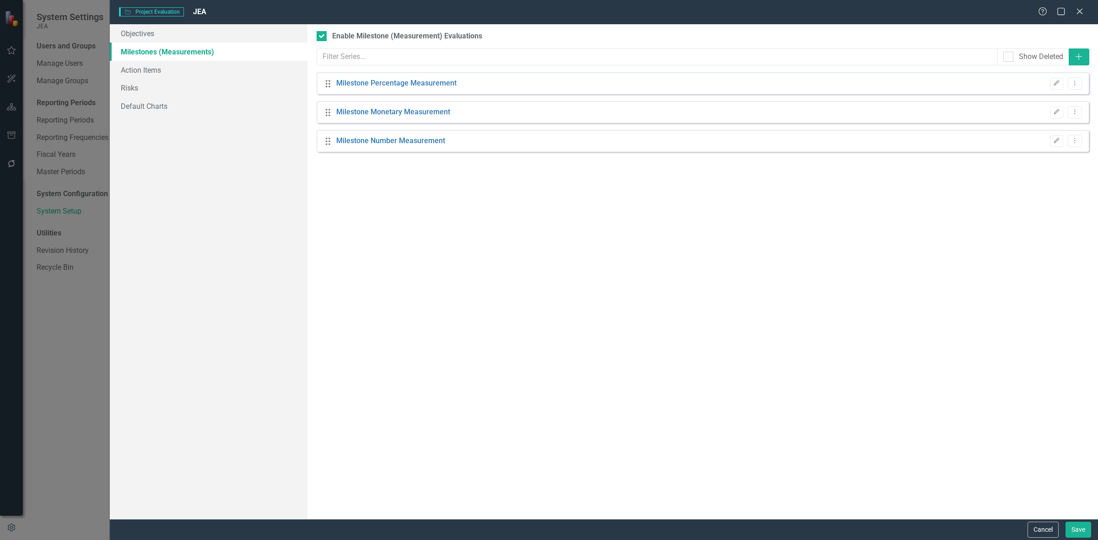
click at [1078, 5] on div "Project Evaluation Project Evaluation JEA Help Maximize Close" at bounding box center [604, 12] width 988 height 24
click at [1082, 12] on icon "Close" at bounding box center [1079, 11] width 11 height 9
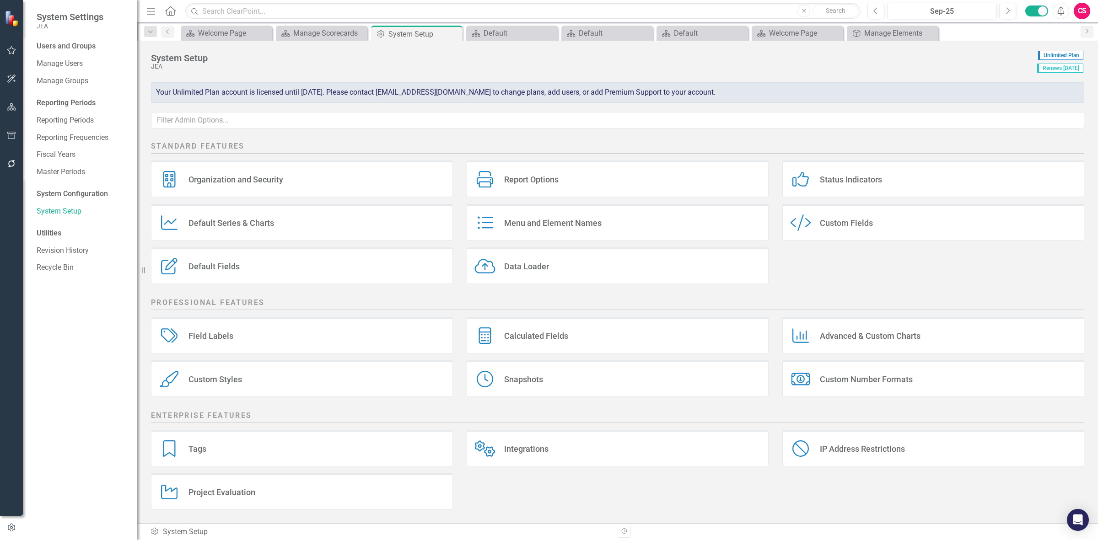
click at [7, 160] on icon "button" at bounding box center [12, 163] width 10 height 7
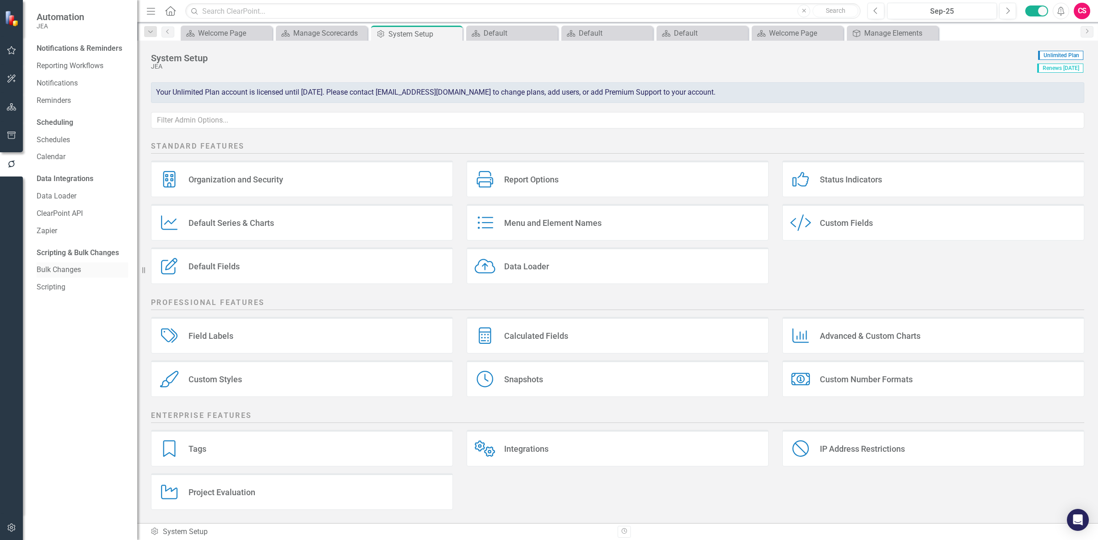
click at [65, 265] on link "Bulk Changes" at bounding box center [83, 270] width 92 height 11
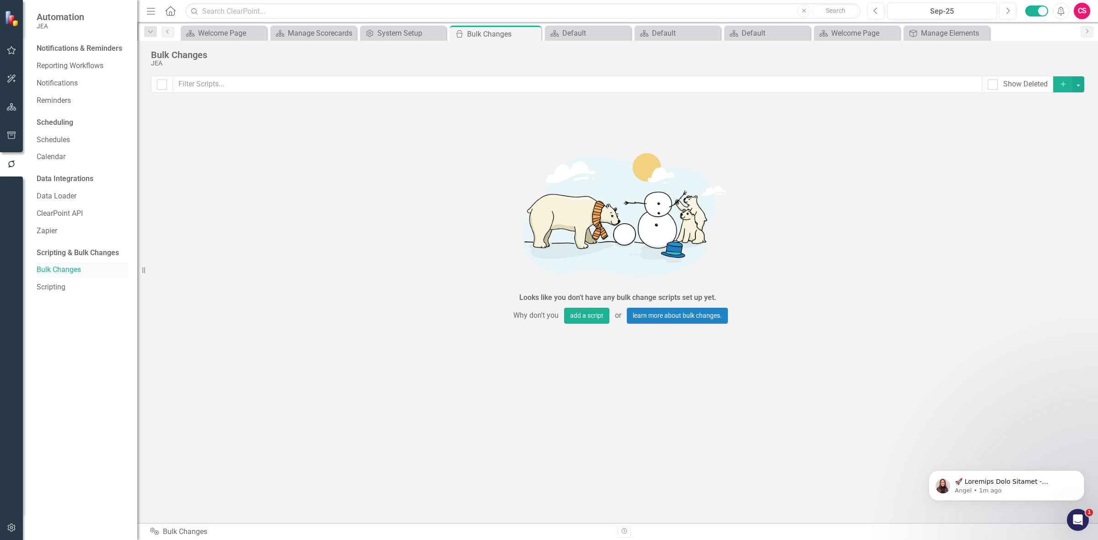
click at [72, 264] on div "Bulk Changes" at bounding box center [83, 270] width 92 height 15
click at [75, 274] on link "Bulk Changes" at bounding box center [83, 270] width 92 height 11
click at [17, 113] on button "button" at bounding box center [11, 107] width 21 height 19
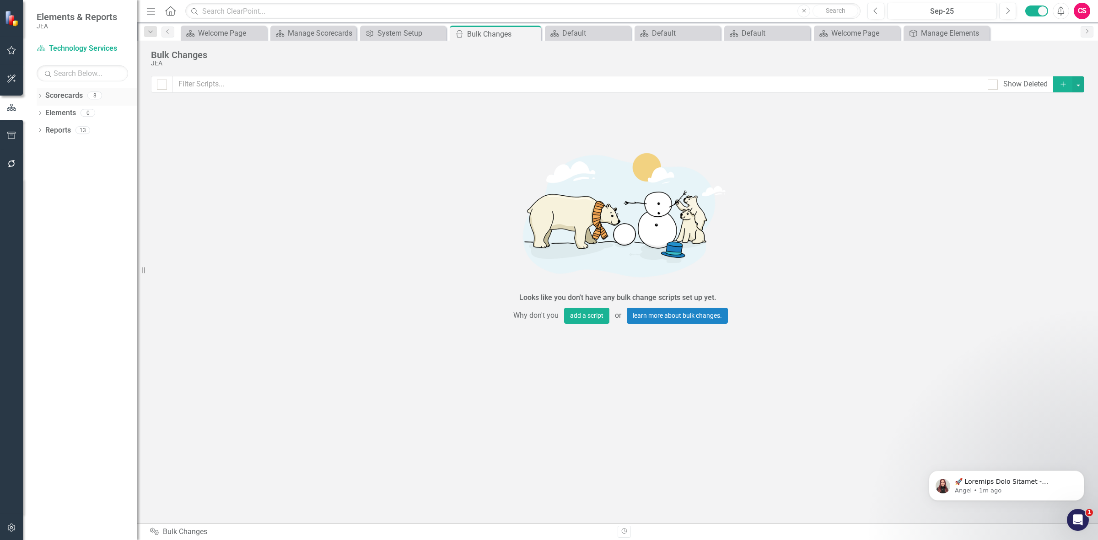
click at [69, 93] on link "Scorecards" at bounding box center [64, 96] width 38 height 11
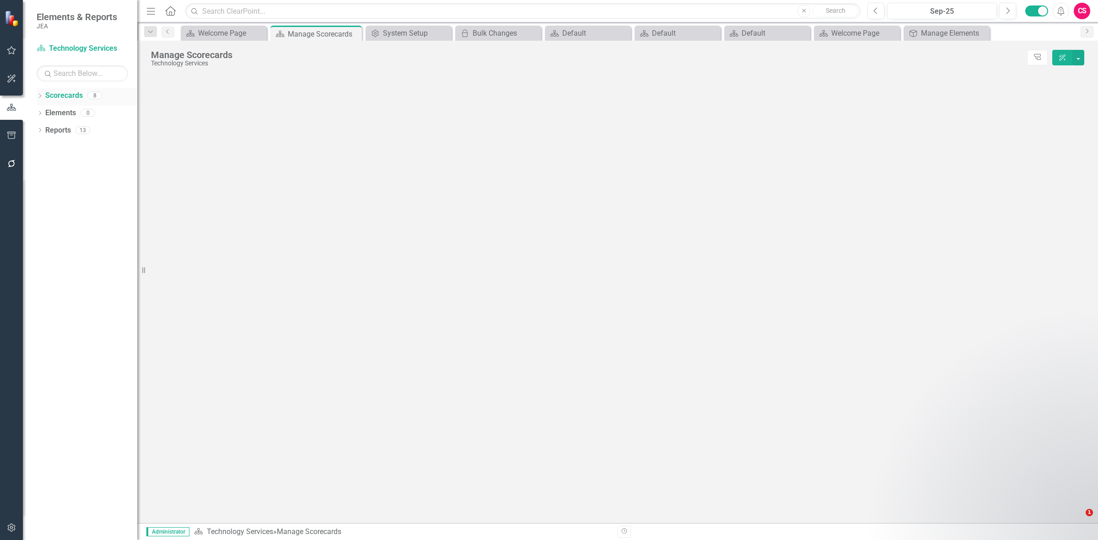
click at [65, 95] on link "Scorecards" at bounding box center [64, 96] width 38 height 11
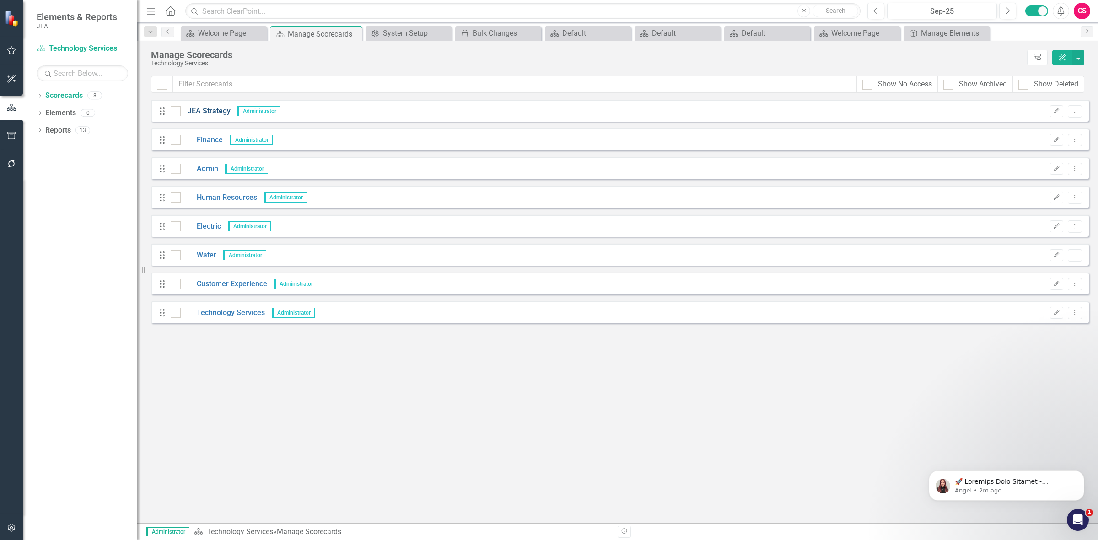
click at [219, 111] on link "JEA Strategy" at bounding box center [206, 111] width 50 height 11
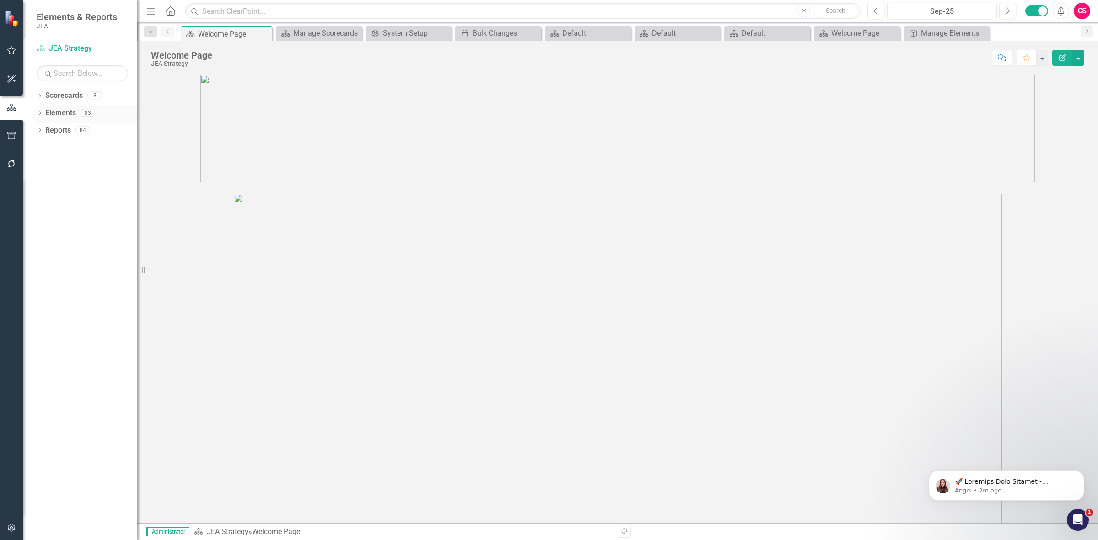
click at [65, 113] on link "Elements" at bounding box center [60, 113] width 31 height 11
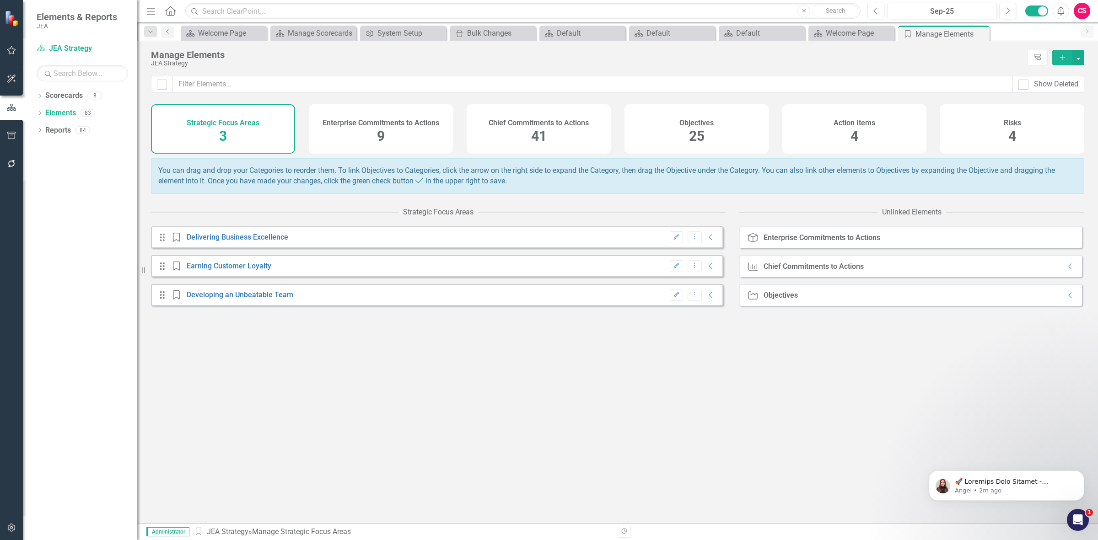
click at [580, 102] on div "Show Deleted" at bounding box center [617, 90] width 961 height 28
click at [572, 133] on div "Chief Commitments to Actions 41" at bounding box center [539, 128] width 144 height 49
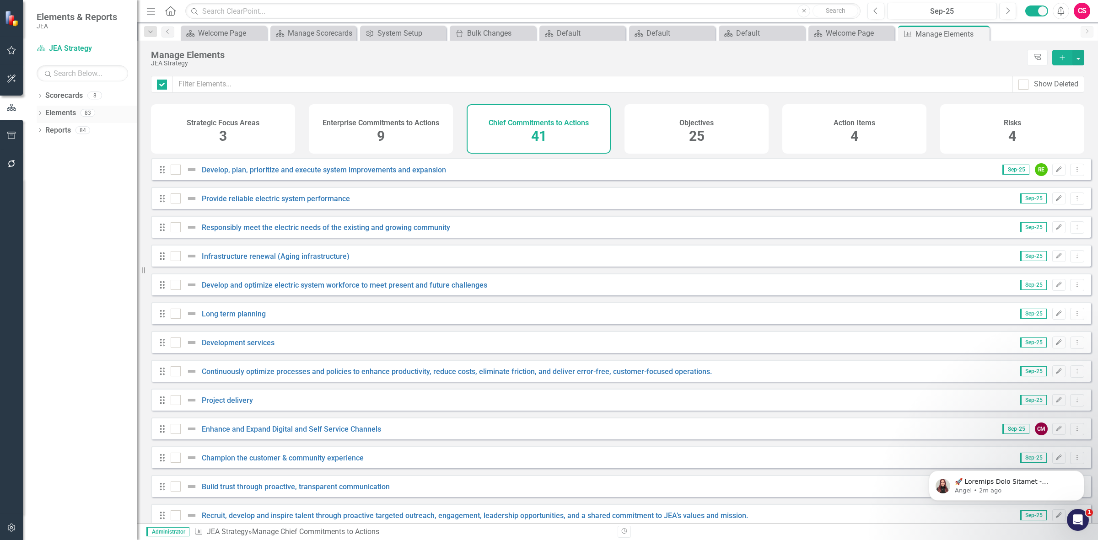
checkbox input "false"
click at [39, 113] on icon "Dropdown" at bounding box center [40, 114] width 6 height 5
click at [679, 132] on div "Objectives 25" at bounding box center [697, 128] width 144 height 49
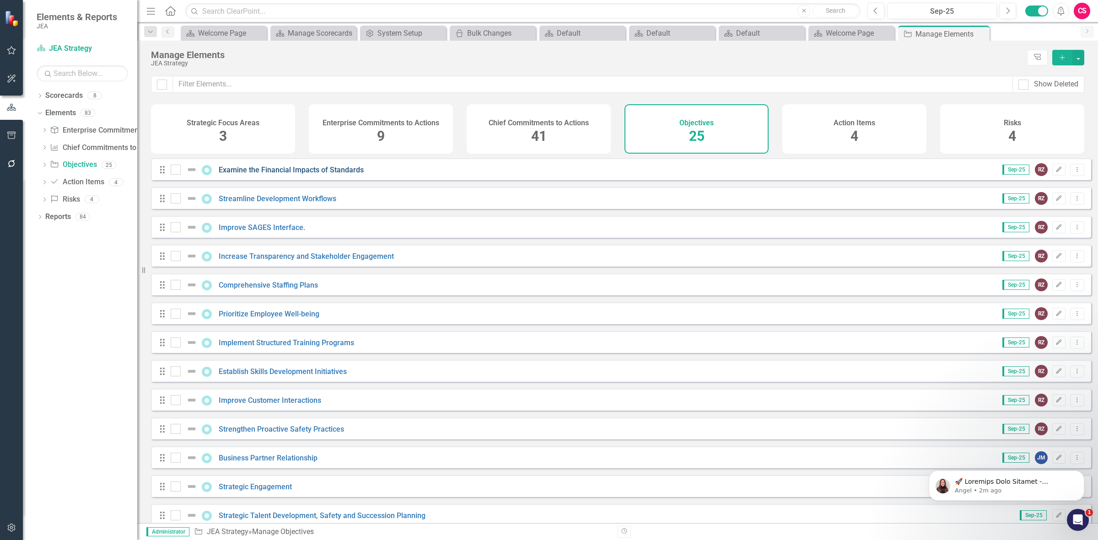
click at [260, 174] on link "Examine the Financial Impacts of Standards" at bounding box center [291, 170] width 145 height 9
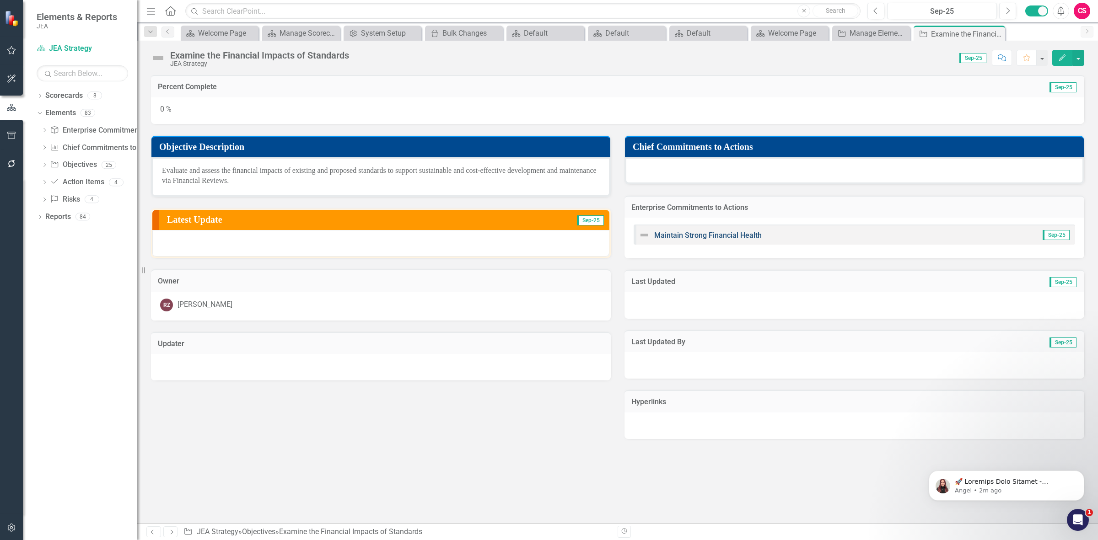
click at [733, 234] on link "Maintain Strong Financial Health" at bounding box center [708, 235] width 108 height 9
click at [46, 166] on icon "Dropdown" at bounding box center [44, 165] width 6 height 5
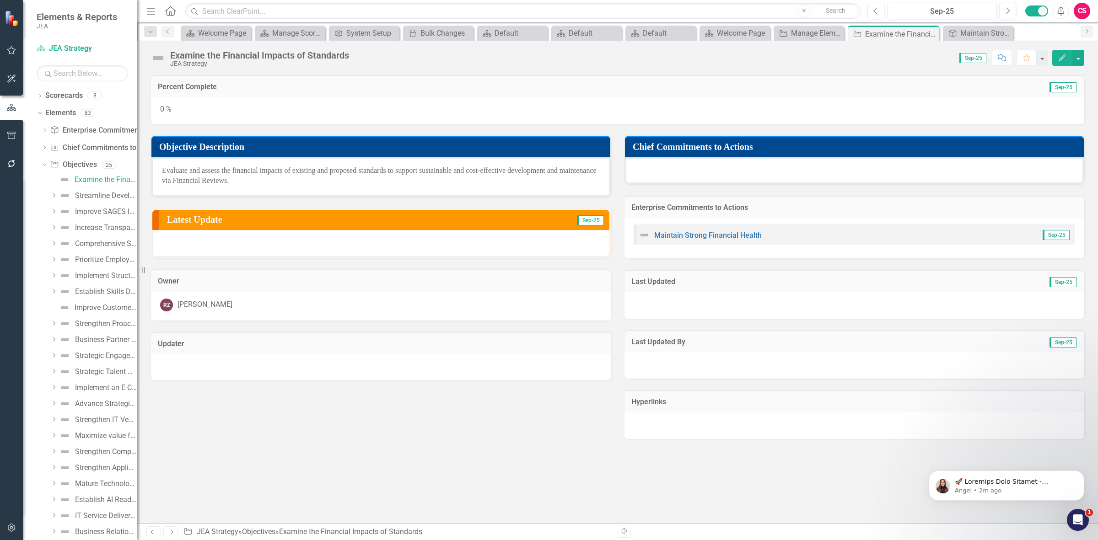
click at [53, 195] on icon "Dropdown" at bounding box center [53, 195] width 7 height 5
click at [83, 211] on img at bounding box center [79, 211] width 11 height 11
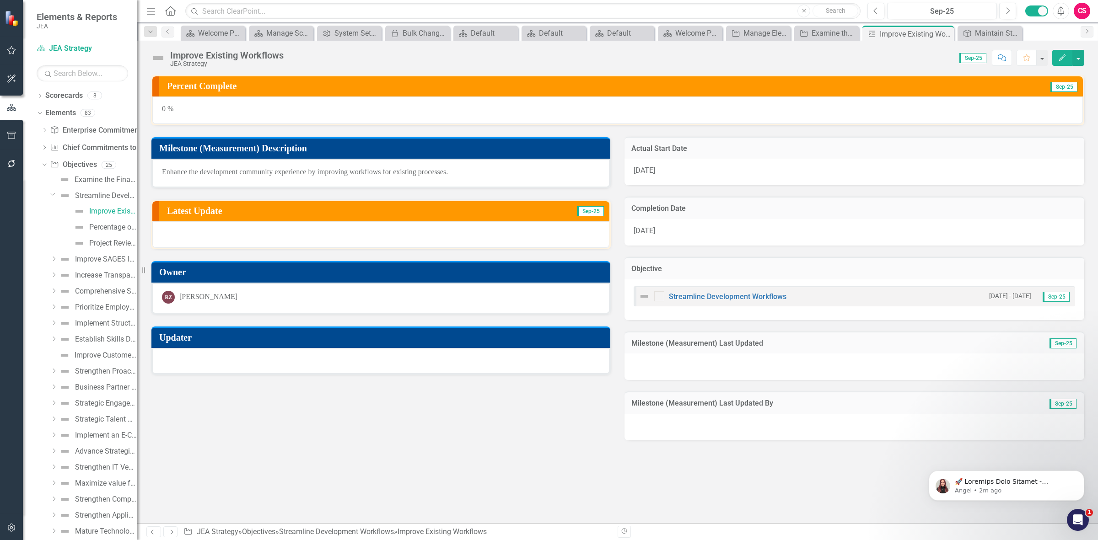
click at [1061, 51] on button "Edit" at bounding box center [1062, 58] width 20 height 16
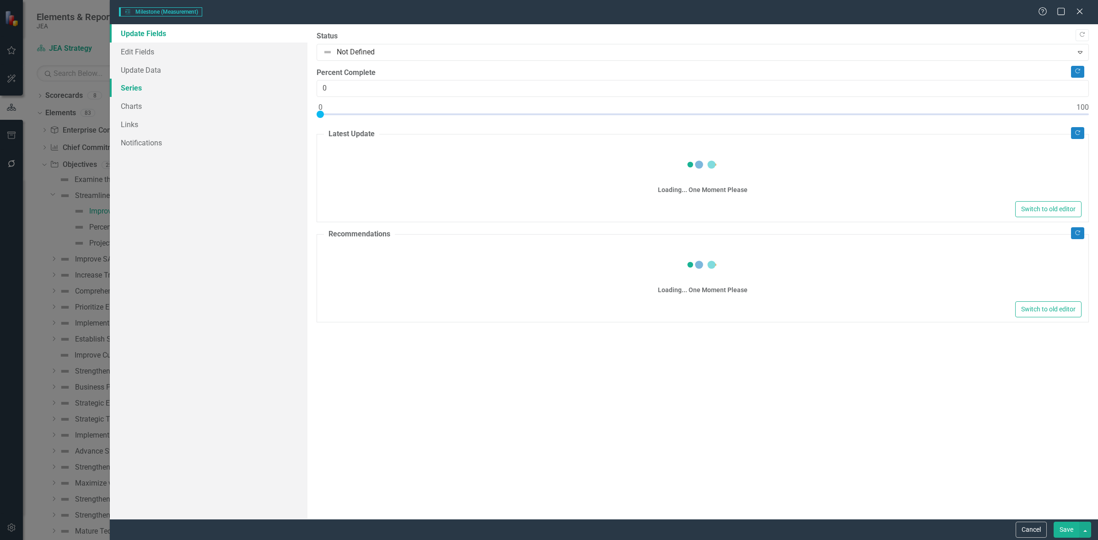
click at [158, 92] on link "Series" at bounding box center [209, 88] width 198 height 18
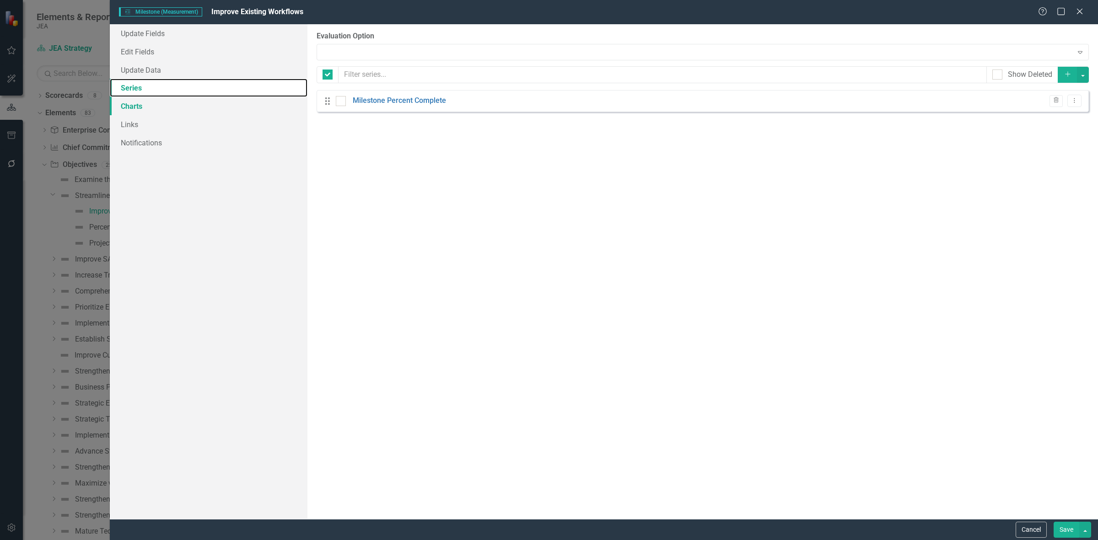
checkbox input "false"
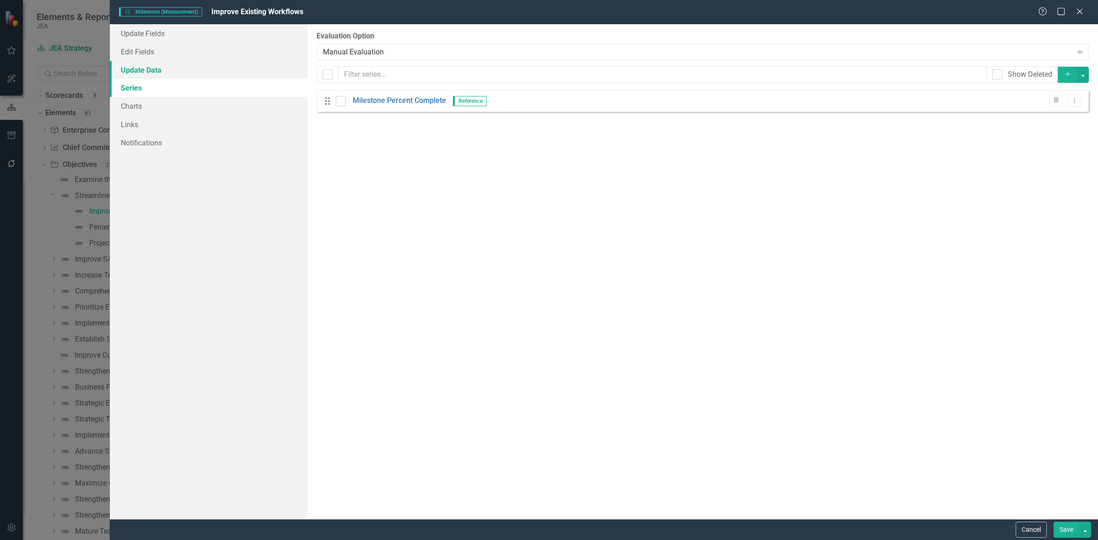
click at [187, 71] on link "Update Data" at bounding box center [209, 70] width 198 height 18
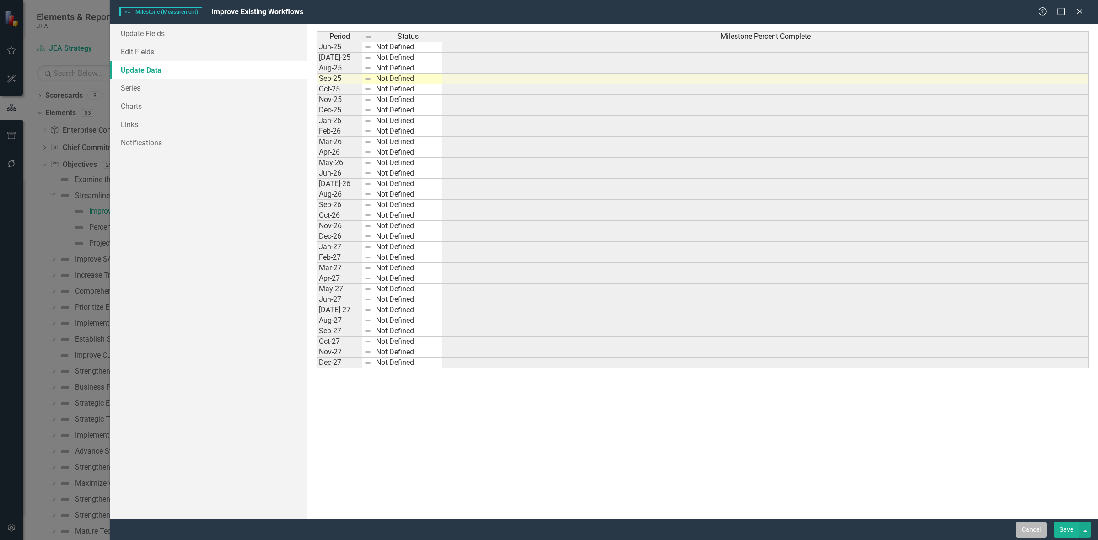
click at [1026, 525] on button "Cancel" at bounding box center [1031, 530] width 31 height 16
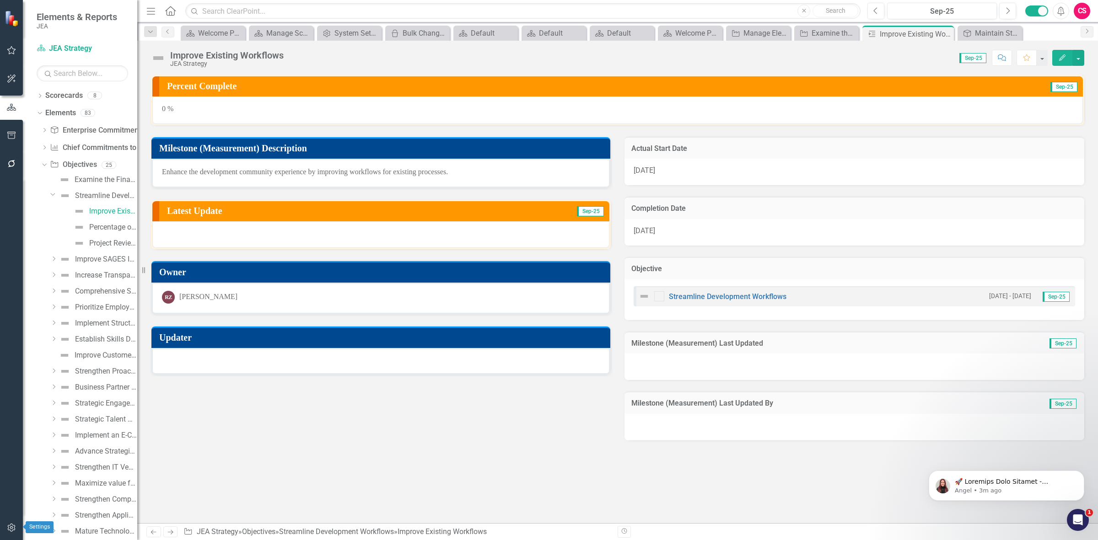
click at [15, 539] on div at bounding box center [11, 539] width 23 height 2
click at [14, 531] on icon "button" at bounding box center [11, 528] width 8 height 8
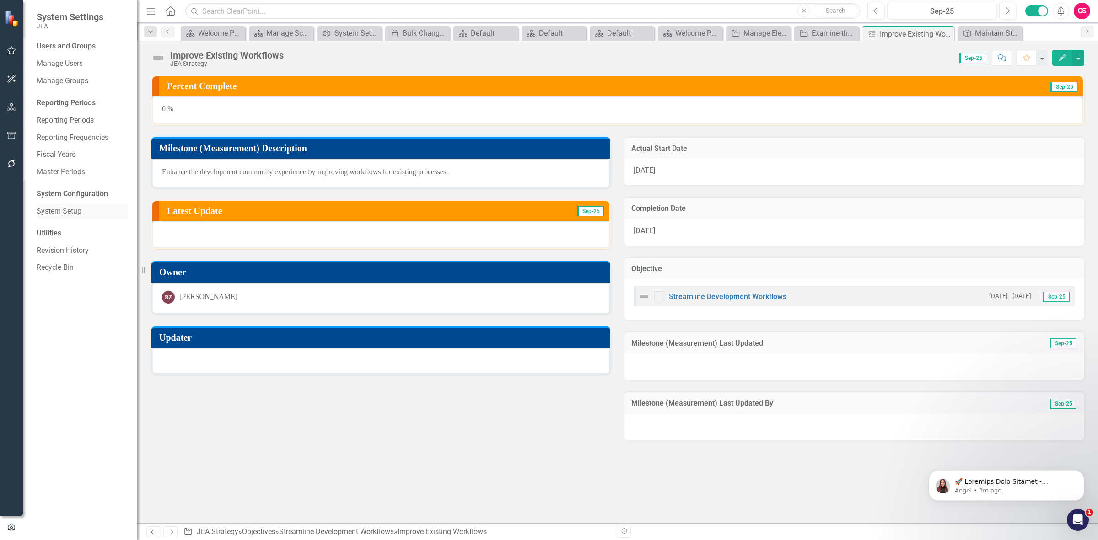
click at [48, 210] on link "System Setup" at bounding box center [83, 211] width 92 height 11
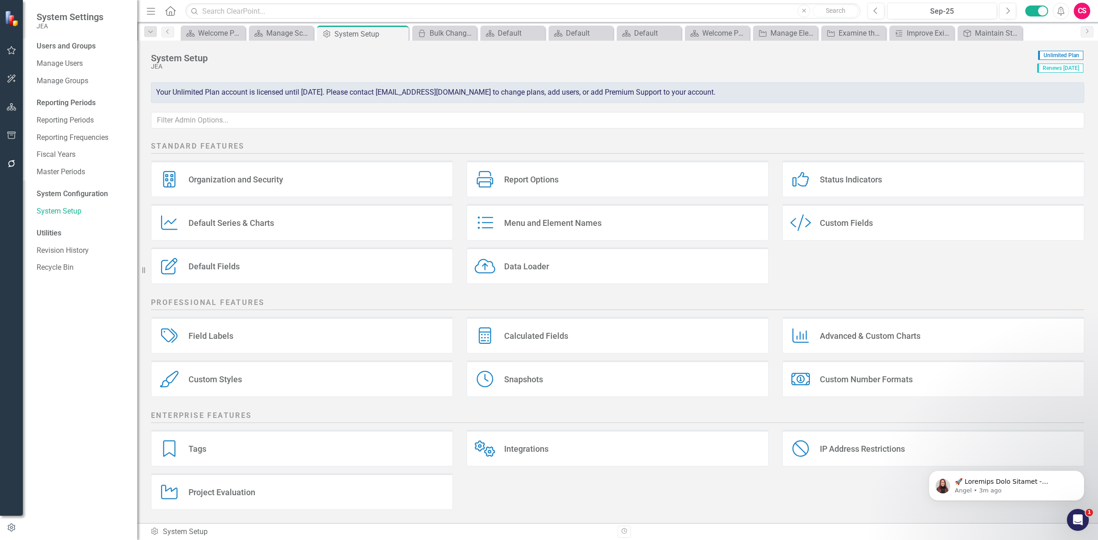
click at [559, 228] on div "Menu and Element Names" at bounding box center [552, 223] width 97 height 11
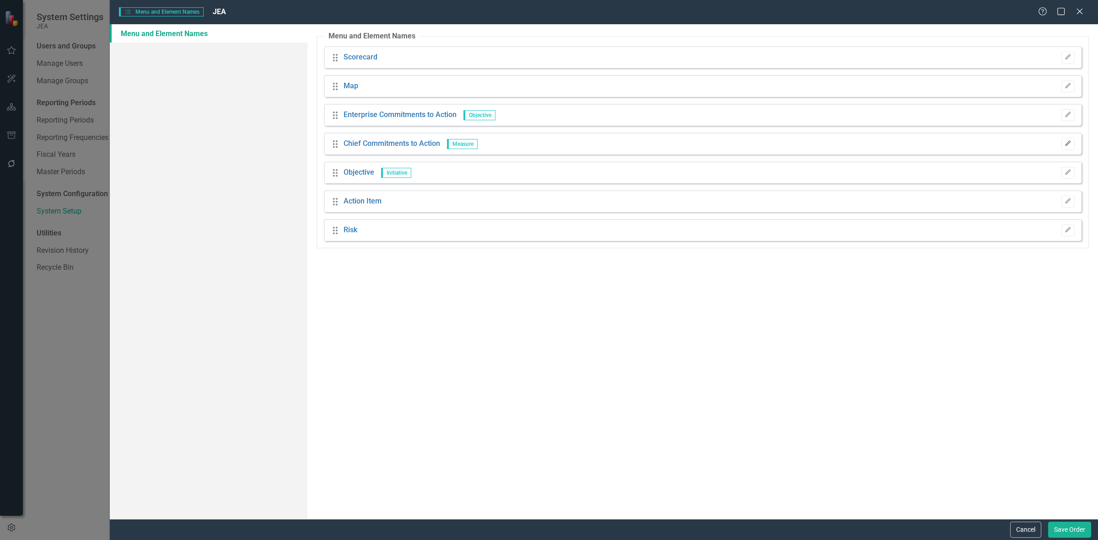
click at [1067, 141] on icon "Edit" at bounding box center [1068, 143] width 7 height 5
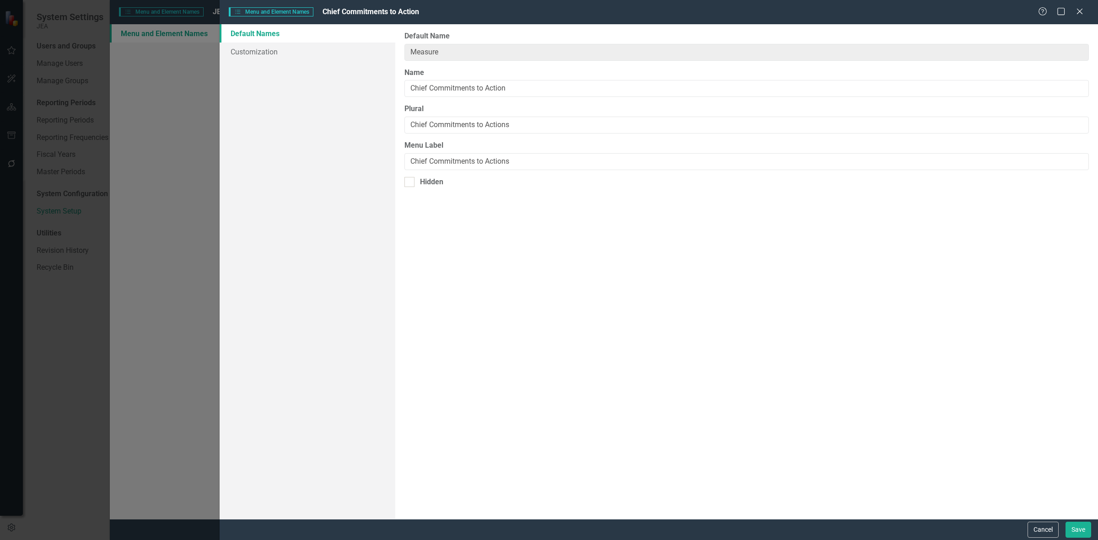
click at [1048, 521] on div "Cancel Save" at bounding box center [659, 529] width 878 height 21
click at [1035, 525] on button "Cancel" at bounding box center [1043, 530] width 31 height 16
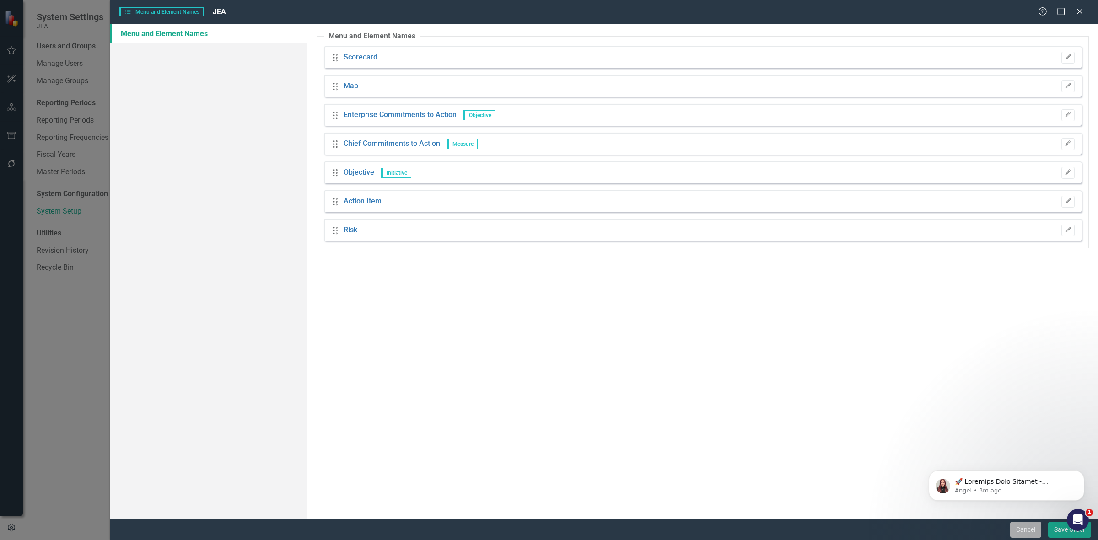
click at [1029, 523] on button "Cancel" at bounding box center [1025, 530] width 31 height 16
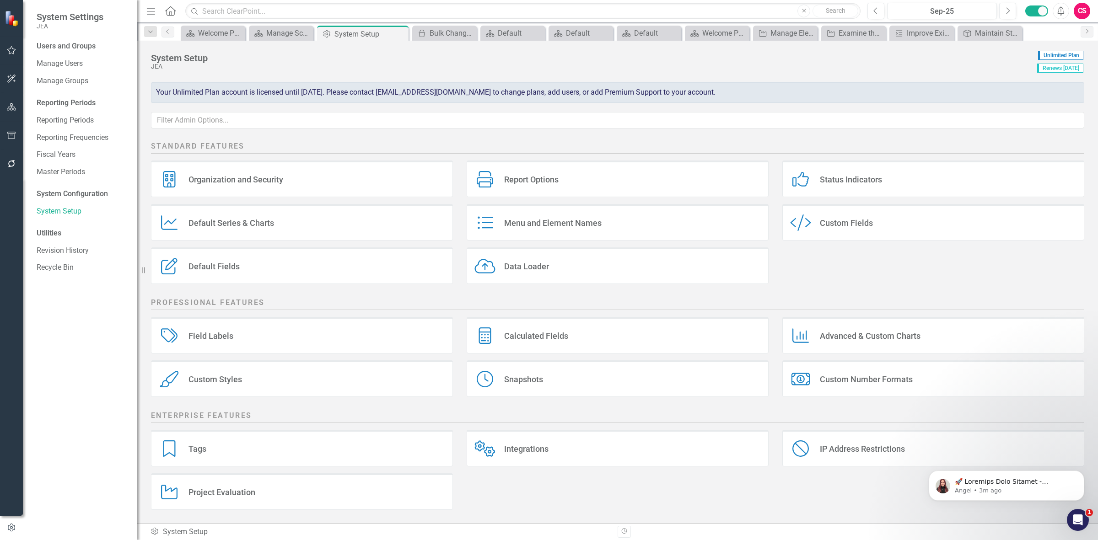
scroll to position [1, 0]
click at [267, 340] on div "Field Labels Field Labels" at bounding box center [302, 335] width 302 height 37
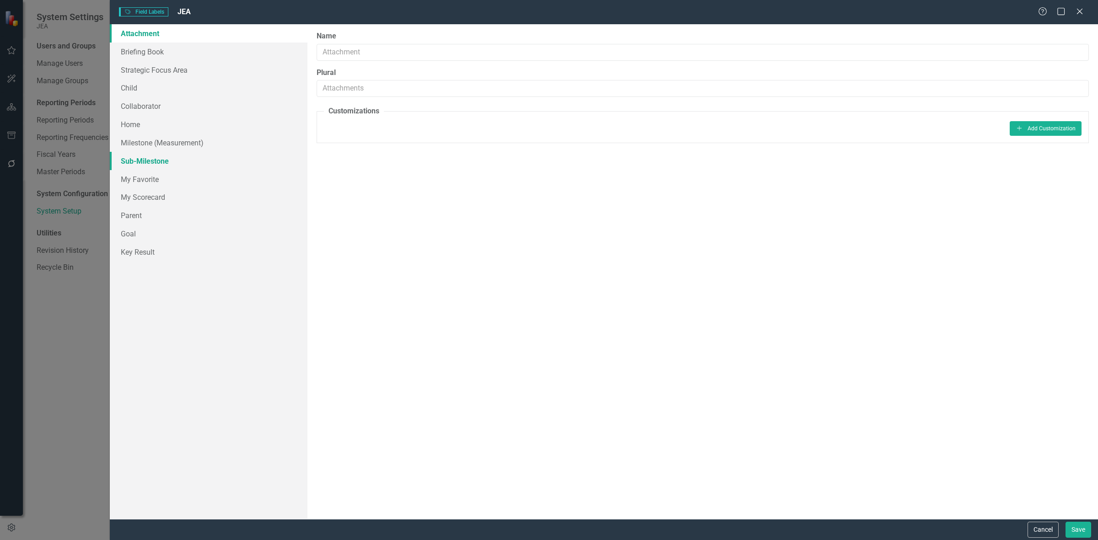
click at [209, 156] on link "Sub-Milestone" at bounding box center [209, 161] width 198 height 18
click at [205, 147] on link "Milestone (Measurement)" at bounding box center [209, 143] width 198 height 18
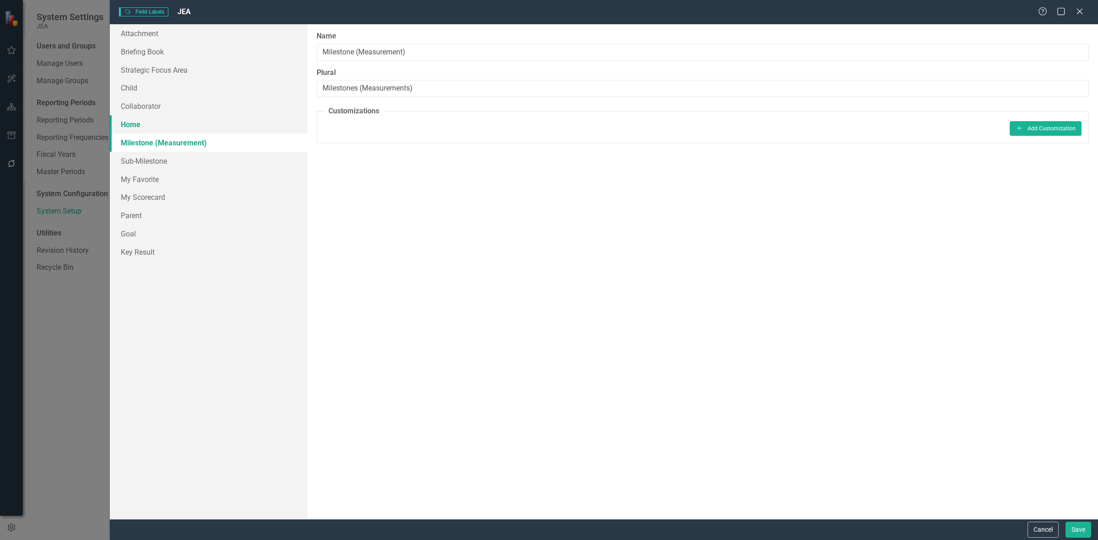
click at [214, 127] on link "Home" at bounding box center [209, 124] width 198 height 18
click at [204, 165] on link "Sub-Milestone" at bounding box center [209, 161] width 198 height 18
drag, startPoint x: 1025, startPoint y: 515, endPoint x: 1038, endPoint y: 538, distance: 26.0
click at [1030, 520] on form "Field Labels Field Labels JEA Help Maximize Close Attachment Briefing Book Stra…" at bounding box center [604, 270] width 988 height 540
click at [1030, 533] on button "Cancel" at bounding box center [1043, 530] width 31 height 16
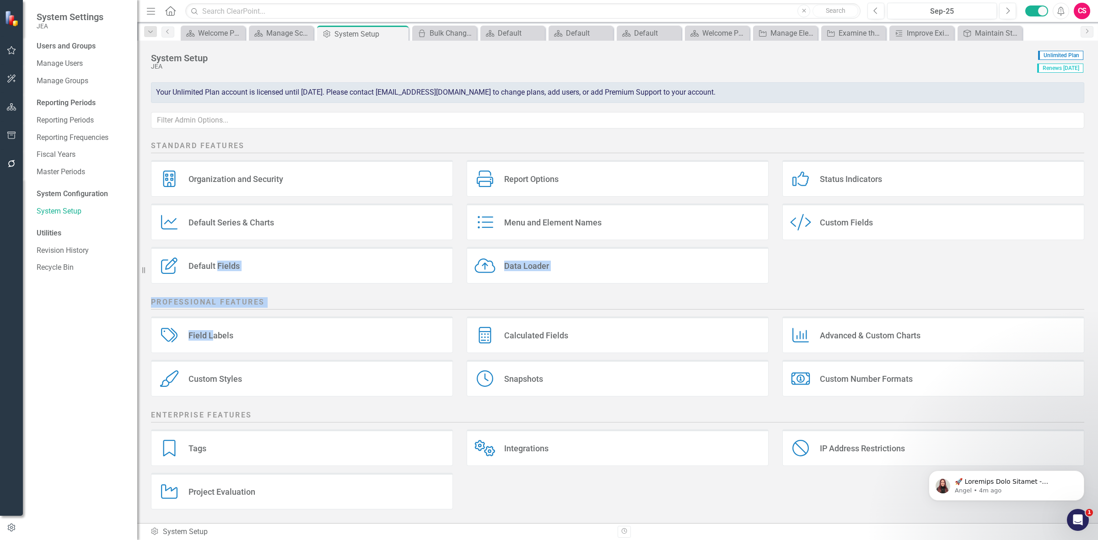
drag, startPoint x: 215, startPoint y: 334, endPoint x: 216, endPoint y: 259, distance: 75.1
click at [216, 259] on div "Standard Features Organization and Security Organization and Security Report Op…" at bounding box center [617, 331] width 961 height 386
click at [217, 259] on div "Default Fields Default Fields" at bounding box center [302, 265] width 302 height 37
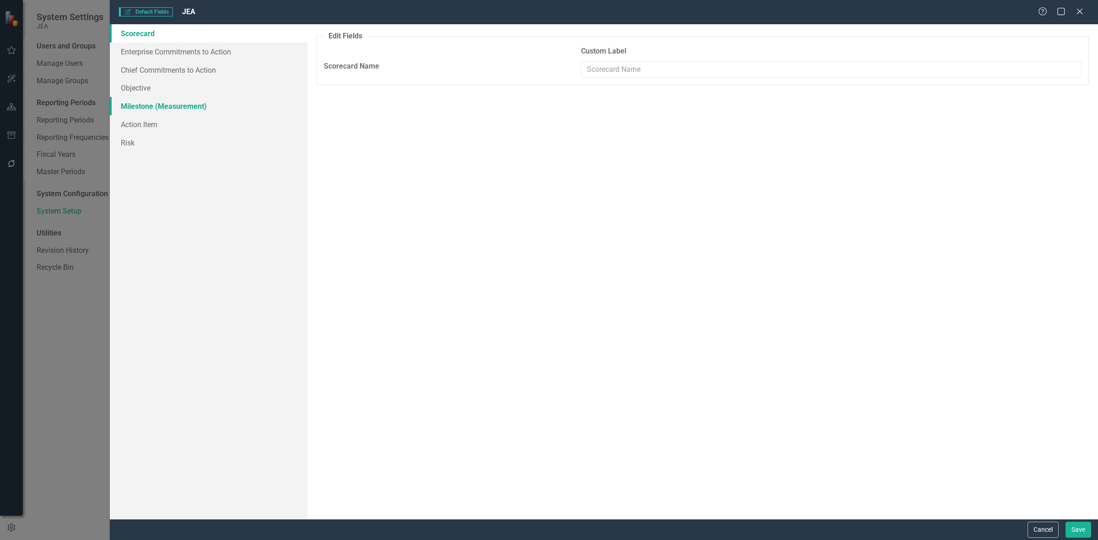
click at [236, 107] on link "Milestone (Measurement)" at bounding box center [209, 106] width 198 height 18
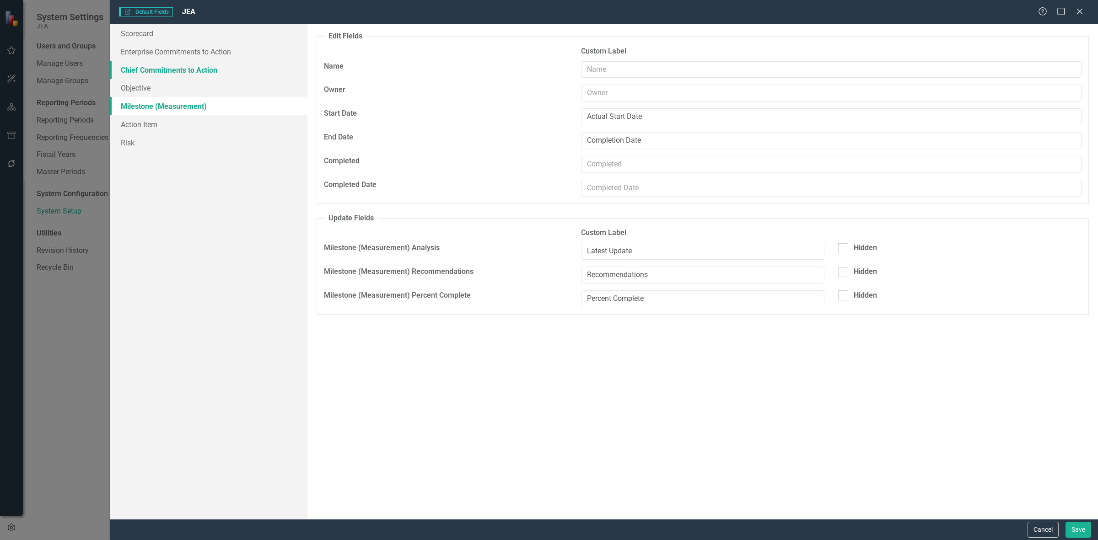
click at [229, 73] on link "Chief Commitments to Action" at bounding box center [209, 70] width 198 height 18
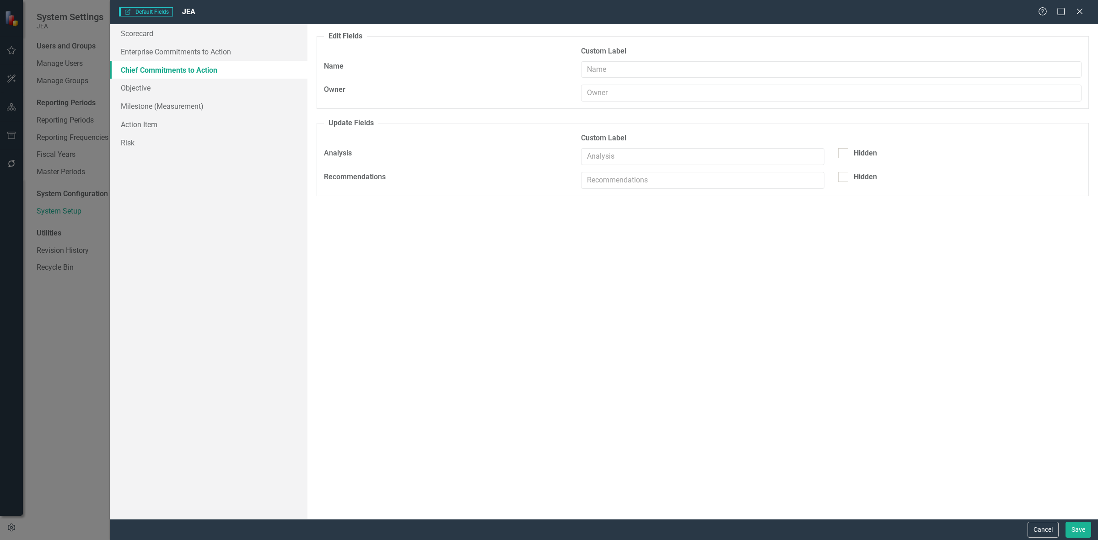
click at [1032, 519] on div "Cancel Save" at bounding box center [604, 529] width 988 height 21
click at [1049, 536] on button "Cancel" at bounding box center [1043, 530] width 31 height 16
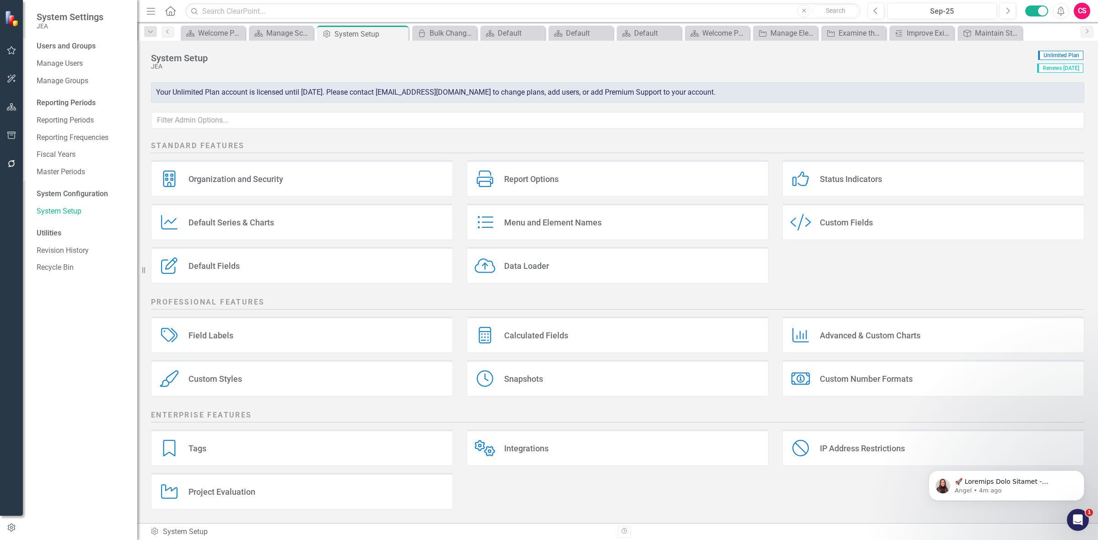
click at [565, 221] on div "Menu and Element Names" at bounding box center [552, 222] width 97 height 11
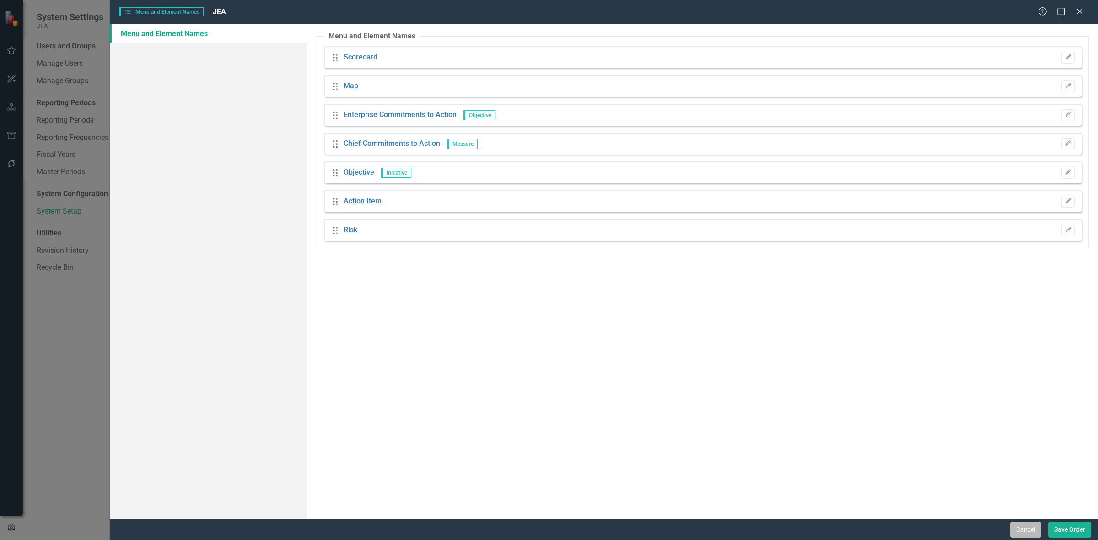
click at [1021, 538] on button "Cancel" at bounding box center [1025, 530] width 31 height 16
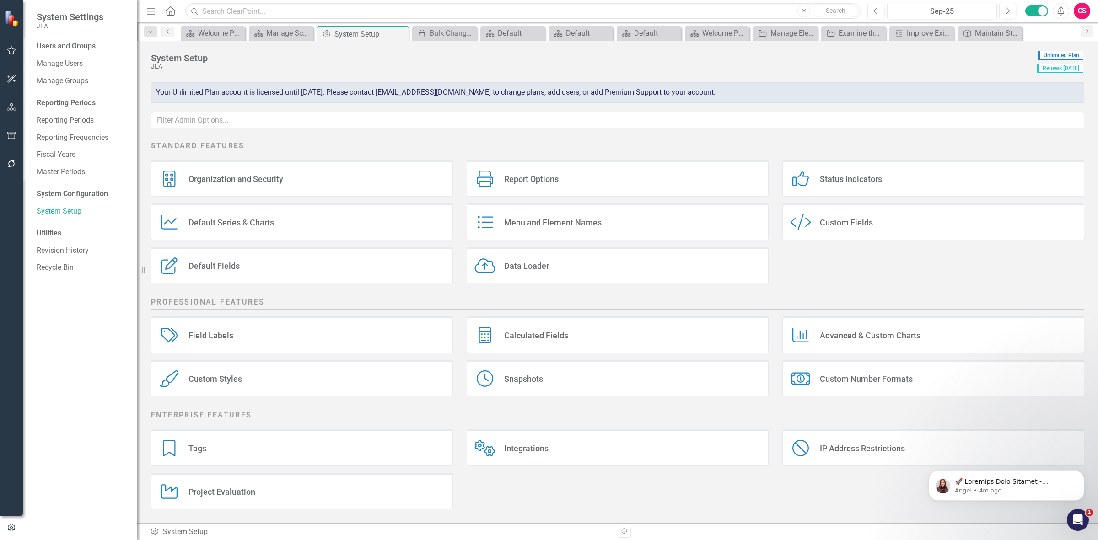
click at [348, 479] on div "Project Evaluation Project Evaluation" at bounding box center [302, 491] width 302 height 37
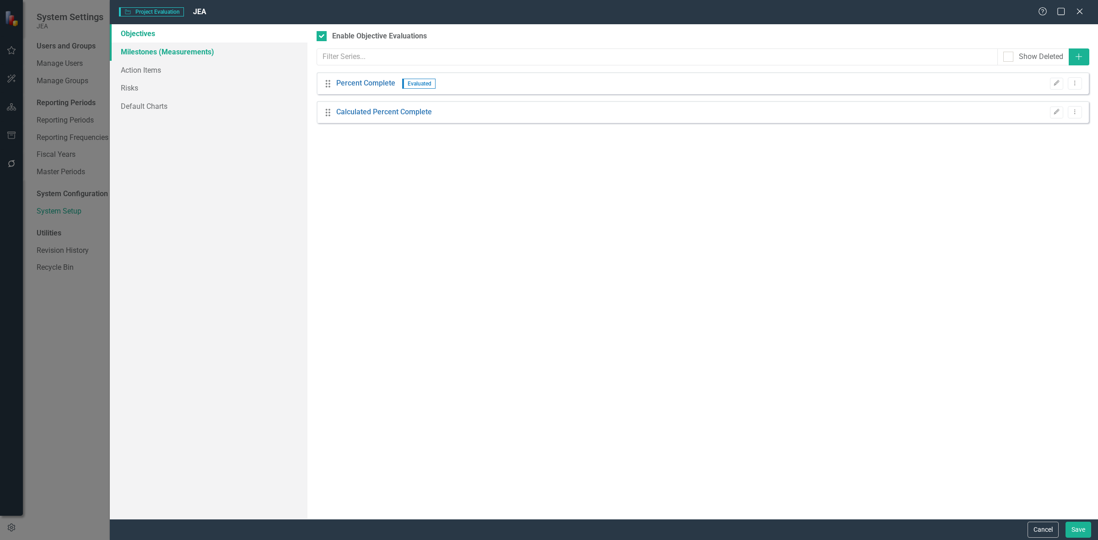
click at [244, 59] on link "Milestones (Measurements)" at bounding box center [209, 52] width 198 height 18
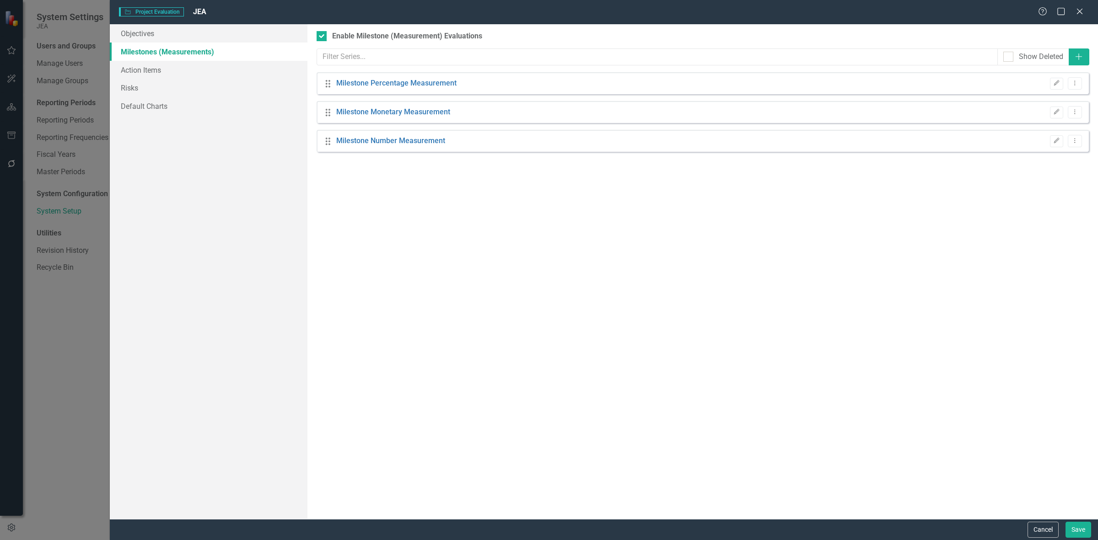
click at [1035, 530] on button "Cancel" at bounding box center [1043, 530] width 31 height 16
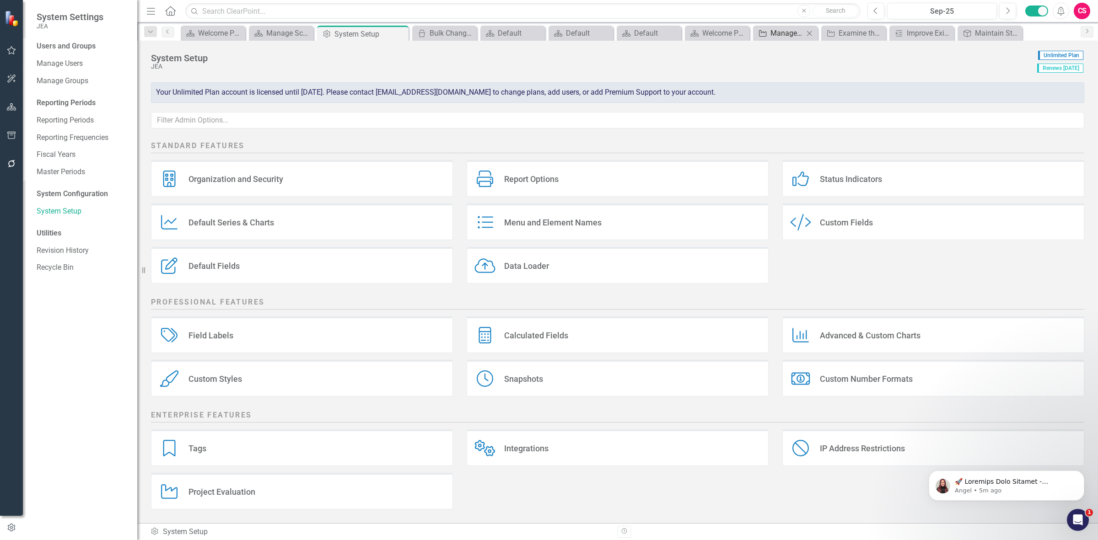
click at [771, 34] on div "Manage Elements" at bounding box center [787, 32] width 33 height 11
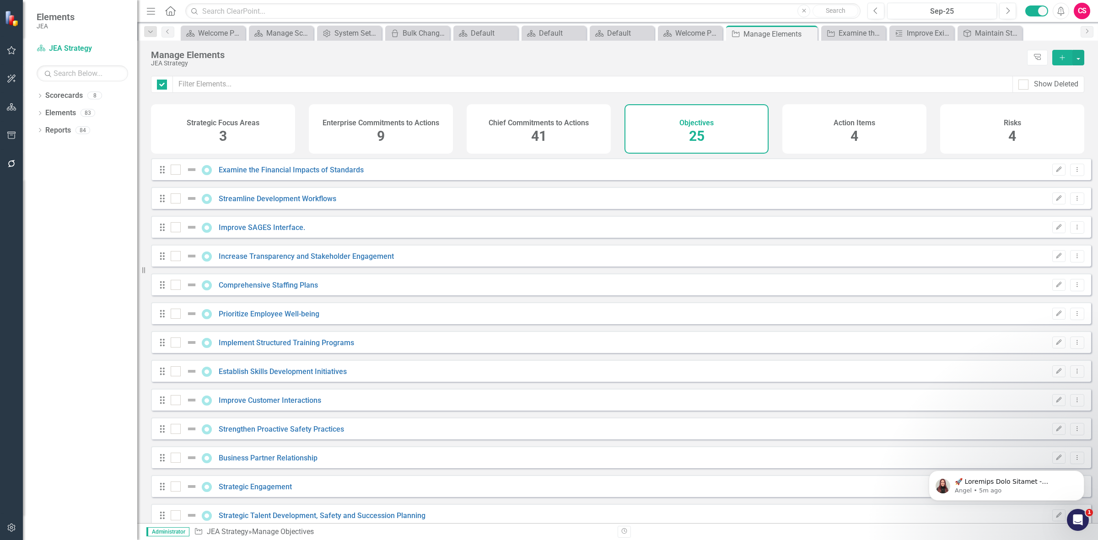
checkbox input "false"
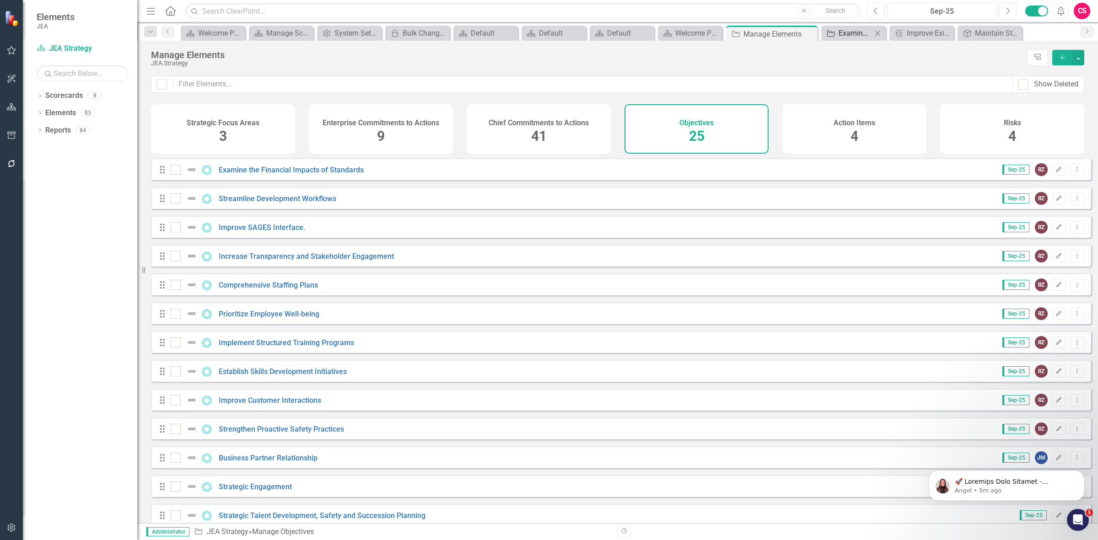
click at [836, 35] on link "Objective Examine the Financial Impacts of Standards" at bounding box center [848, 32] width 48 height 11
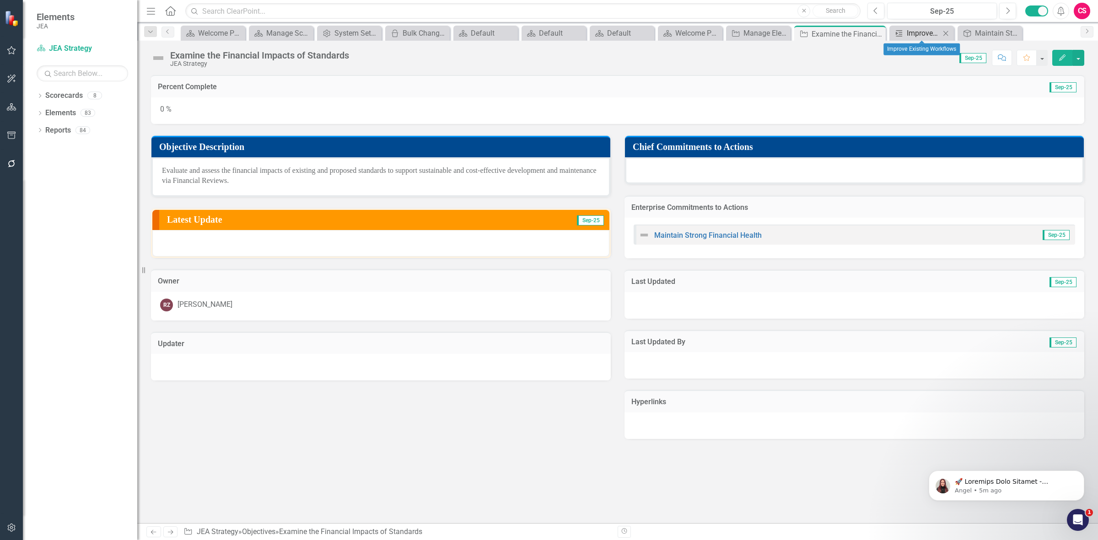
click at [921, 30] on div "Improve Existing Workflows" at bounding box center [923, 32] width 33 height 11
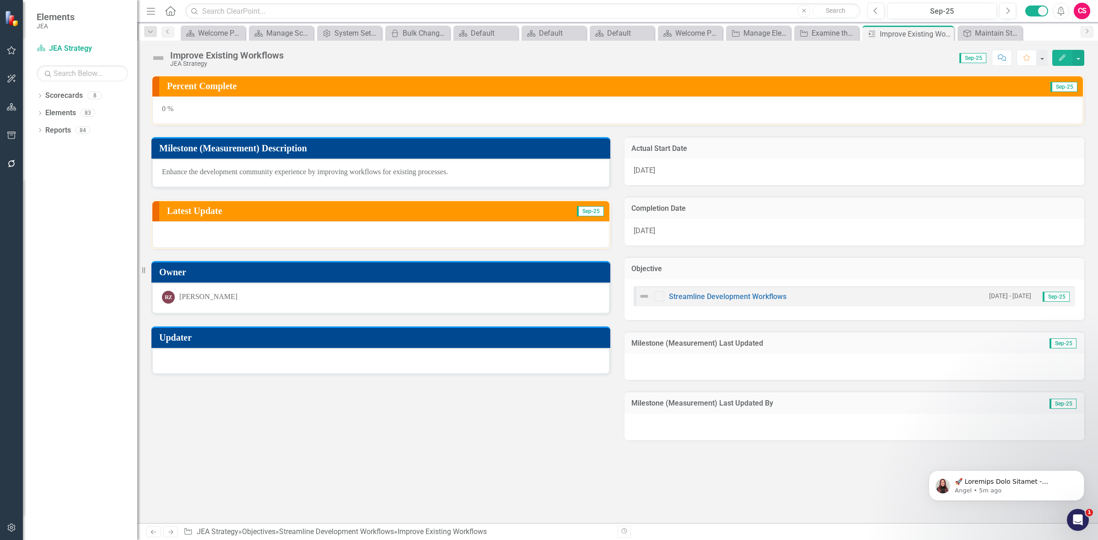
click at [36, 116] on div "Dropdown Scorecards 8 Dropdown JEA Strategy Finance Admin Human Resources Elect…" at bounding box center [80, 314] width 114 height 452
click at [38, 113] on icon "Dropdown" at bounding box center [40, 114] width 6 height 5
click at [44, 166] on icon "Dropdown" at bounding box center [44, 165] width 6 height 5
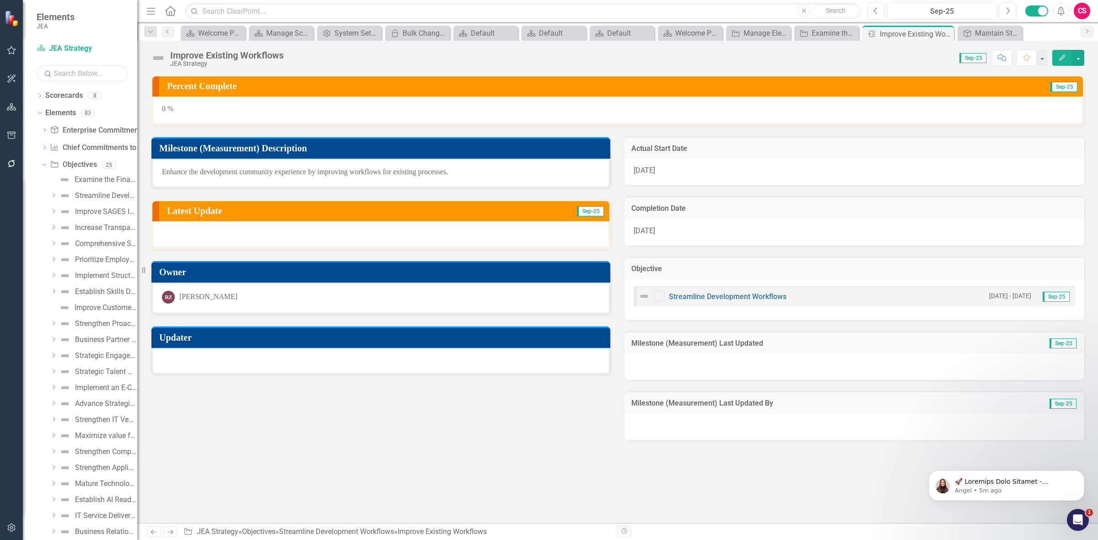
click at [62, 72] on input "text" at bounding box center [83, 73] width 92 height 16
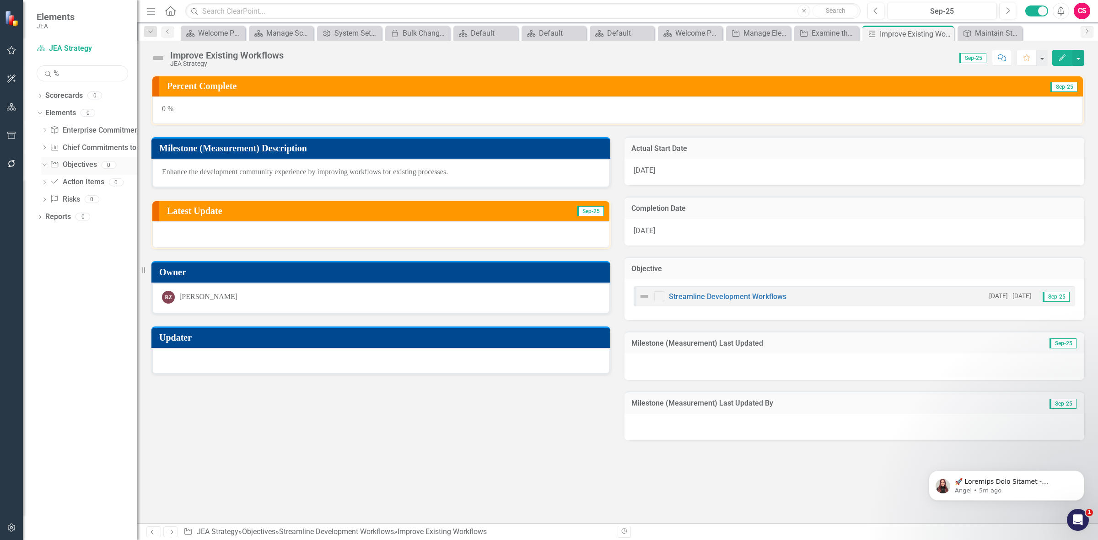
type input "%"
click at [43, 167] on icon "Dropdown" at bounding box center [43, 165] width 5 height 6
click at [43, 167] on icon "Dropdown" at bounding box center [44, 165] width 6 height 5
click at [81, 70] on input "%" at bounding box center [83, 73] width 92 height 16
type input "mat"
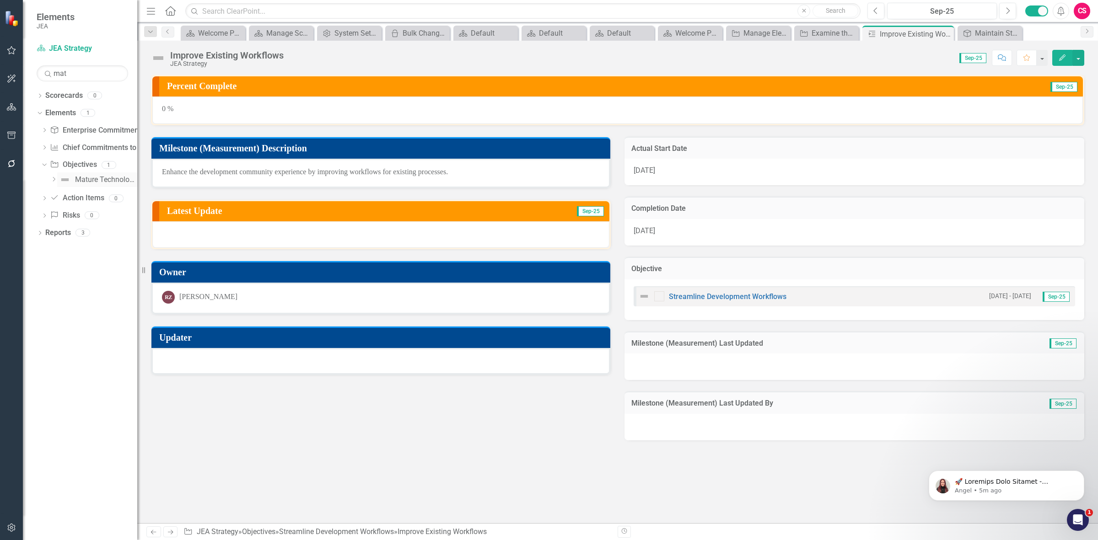
click at [94, 182] on div "Mature Technology Roadmap & Lifecycle Mgmt" at bounding box center [106, 180] width 62 height 8
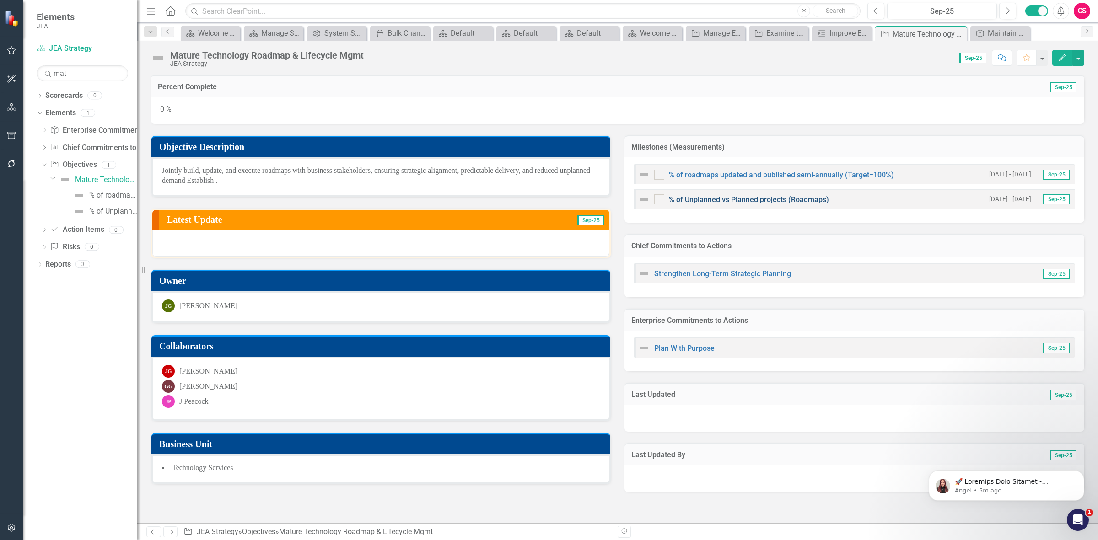
click at [699, 199] on link "% of Unplanned vs Planned projects (Roadmaps)" at bounding box center [749, 199] width 160 height 9
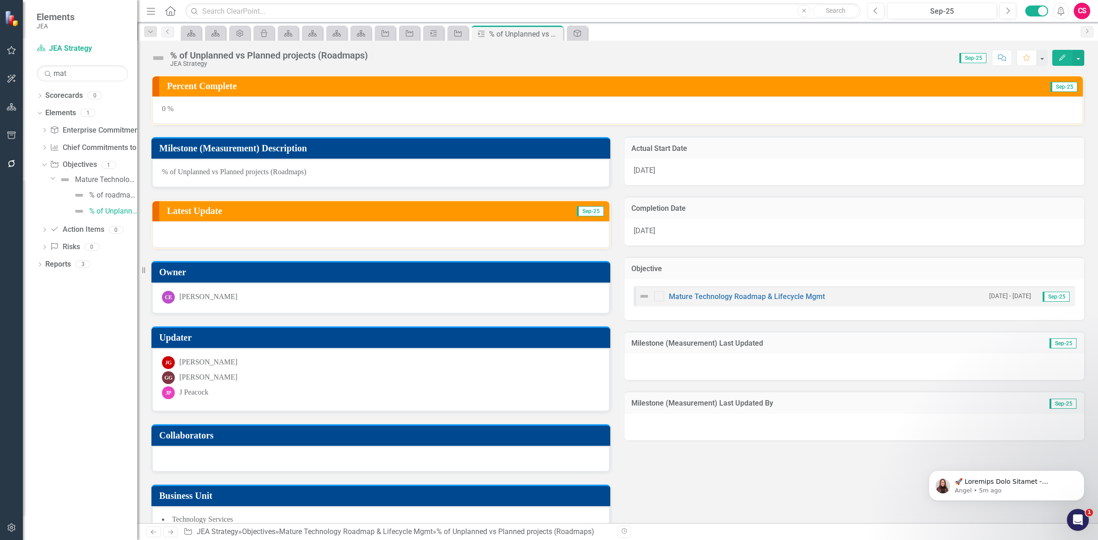
click at [1058, 57] on icon "Edit" at bounding box center [1062, 57] width 8 height 6
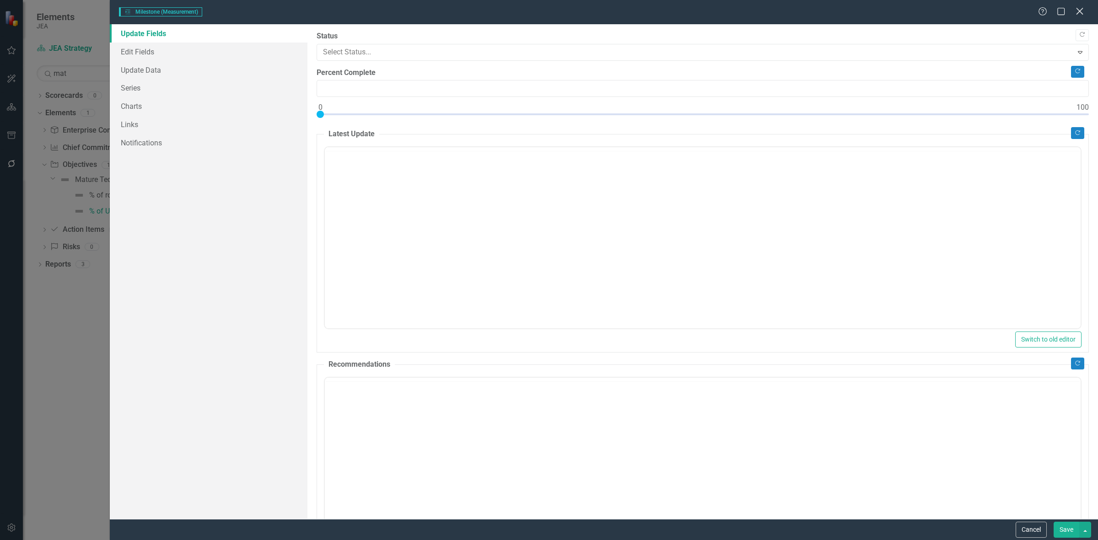
click at [1079, 8] on div "Milestones (Measurements) Milestone (Measurement) Help Maximize Close Update Fi…" at bounding box center [549, 270] width 1098 height 540
type input "0"
click at [1081, 12] on icon "Close" at bounding box center [1079, 11] width 11 height 9
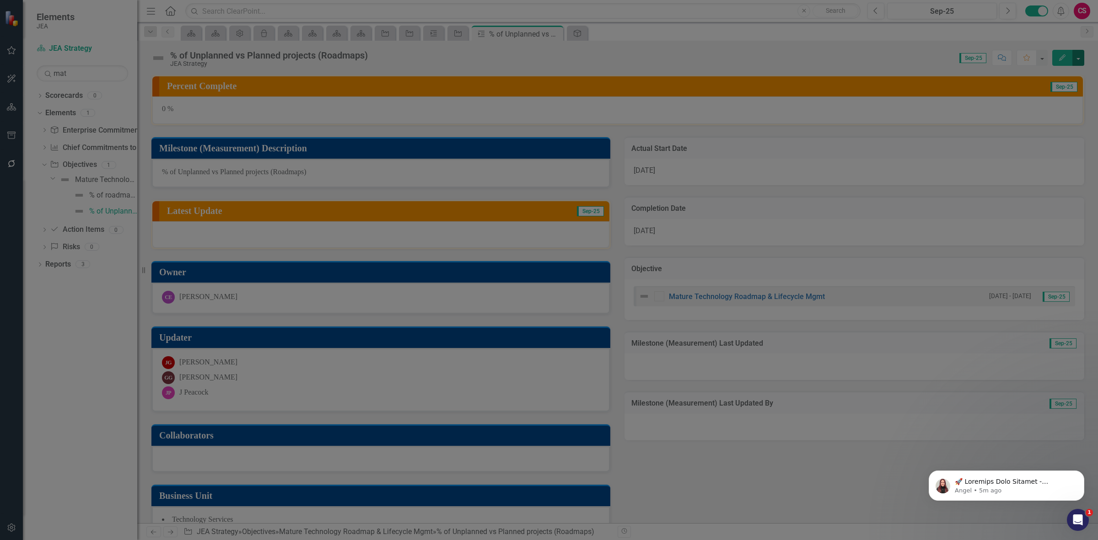
click at [1081, 58] on button "button" at bounding box center [1078, 58] width 12 height 16
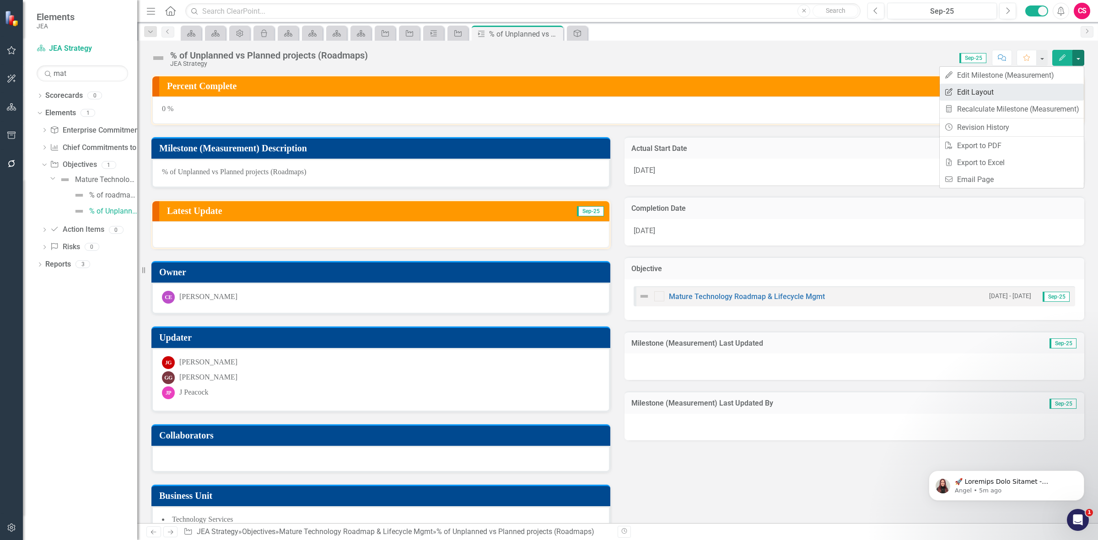
click at [1028, 95] on link "Edit Report Edit Layout" at bounding box center [1012, 92] width 144 height 17
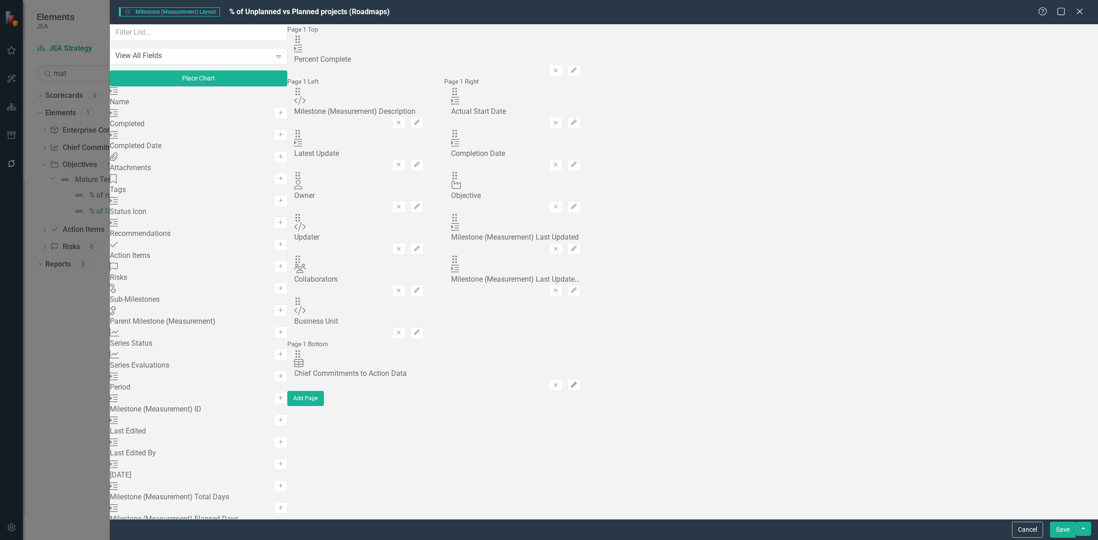
click at [577, 383] on icon "Edit" at bounding box center [574, 385] width 7 height 5
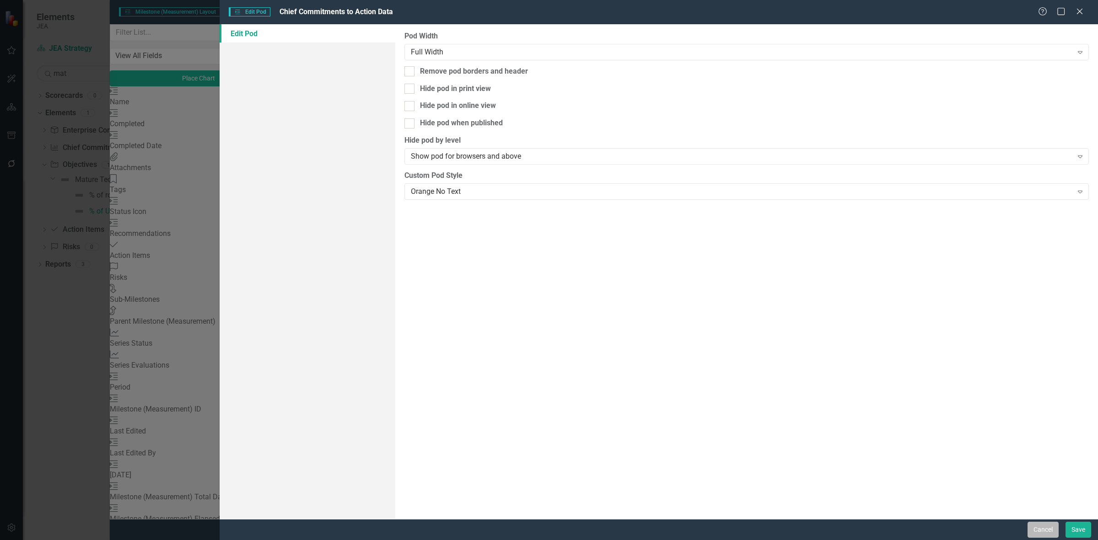
click at [1033, 528] on button "Cancel" at bounding box center [1043, 530] width 31 height 16
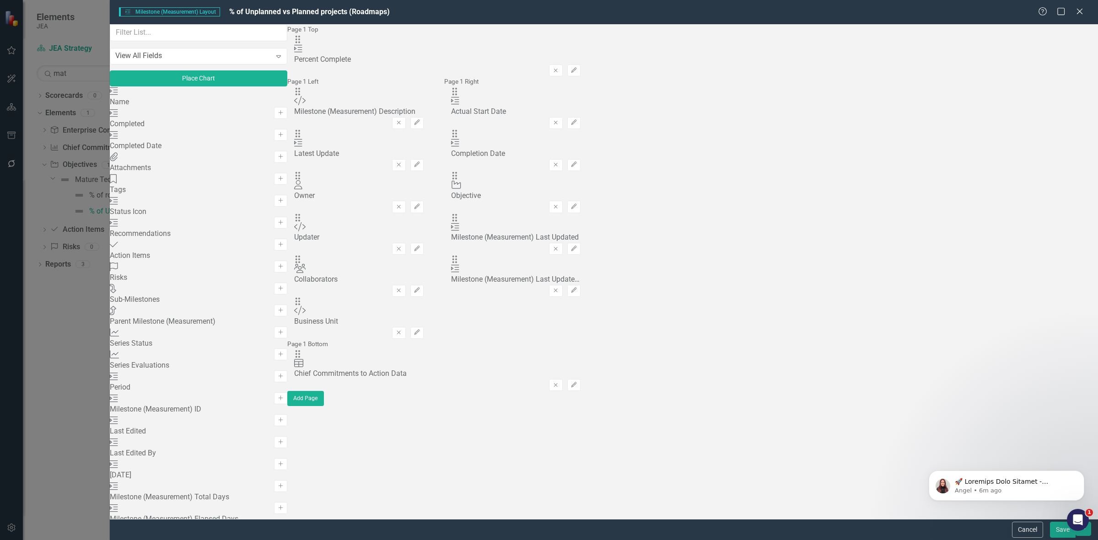
scroll to position [460, 0]
click at [1033, 531] on button "Cancel" at bounding box center [1027, 530] width 31 height 16
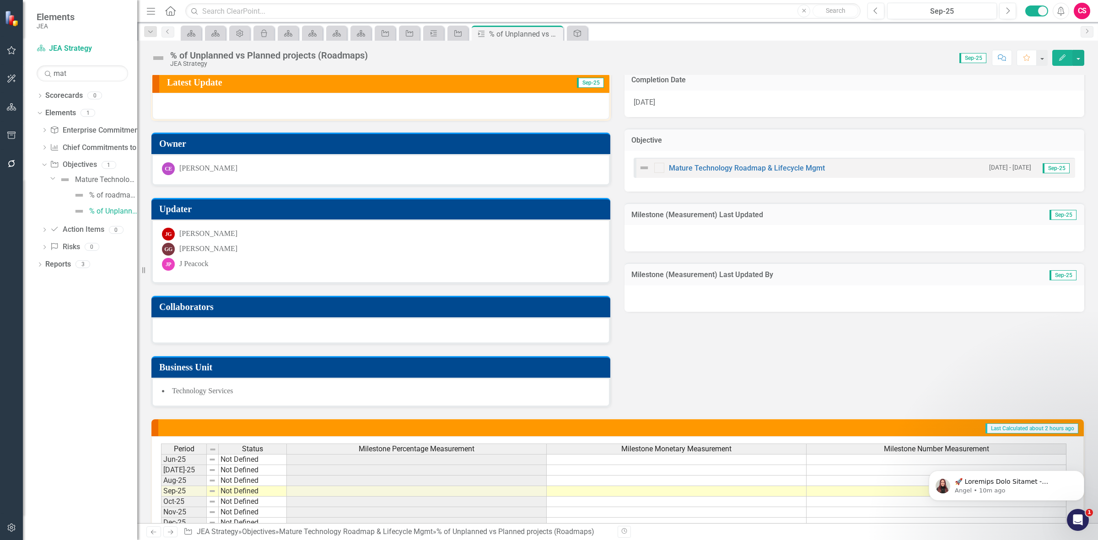
scroll to position [0, 0]
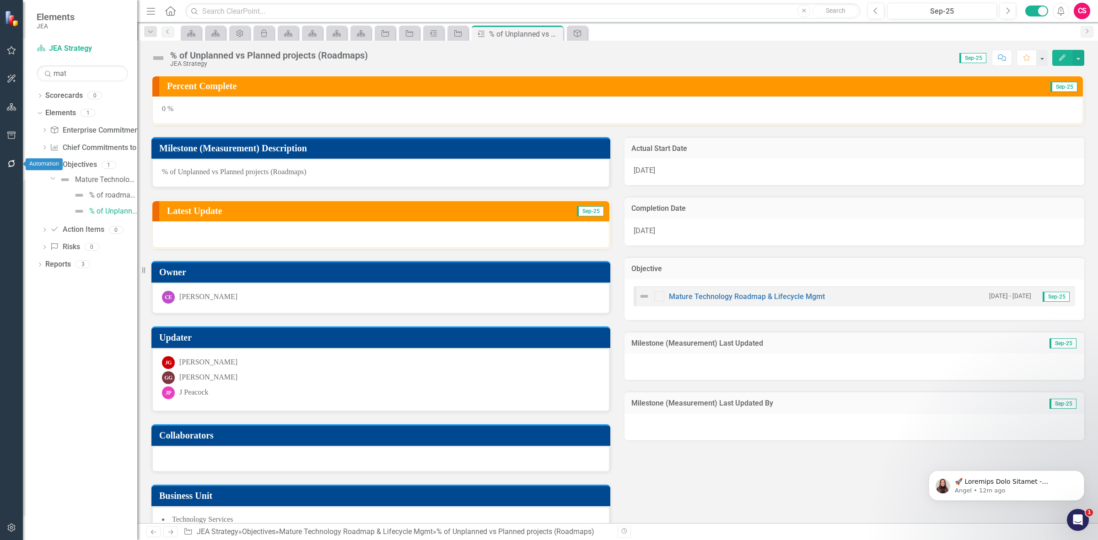
click at [11, 171] on button "button" at bounding box center [11, 164] width 21 height 19
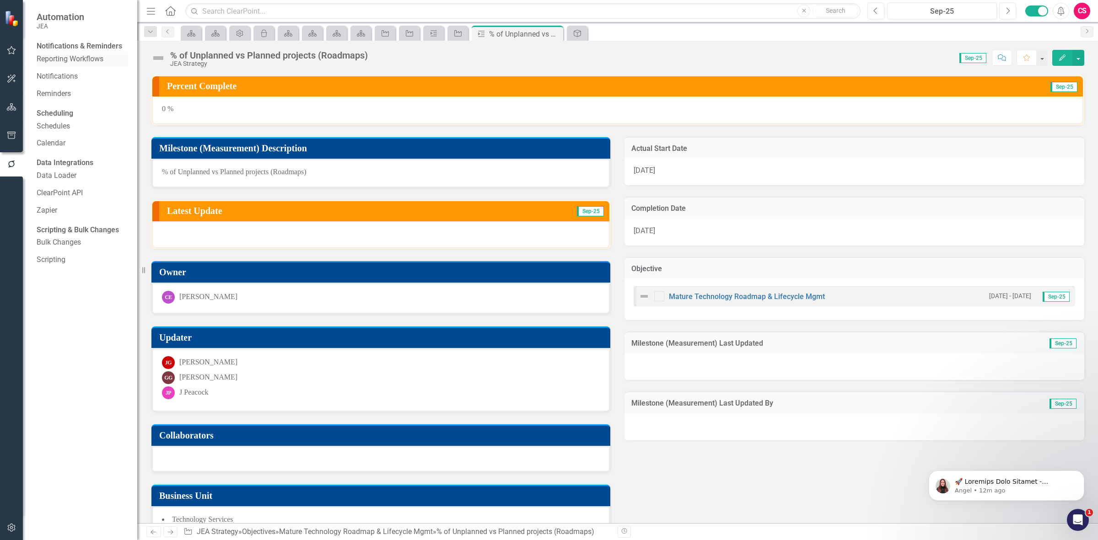
click at [59, 60] on link "Reporting Workflows" at bounding box center [83, 59] width 92 height 11
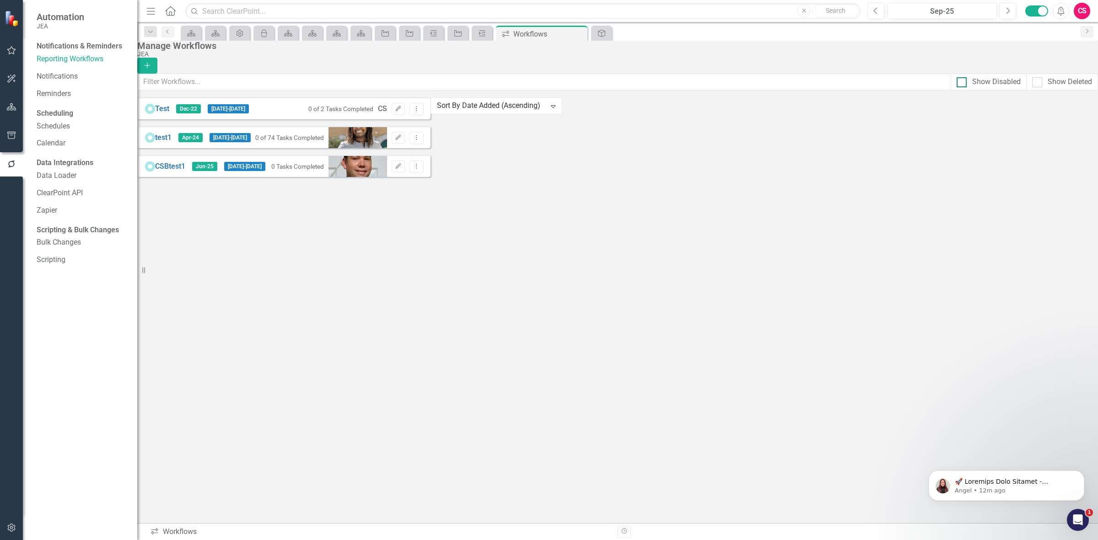
click at [992, 83] on div "Show Disabled" at bounding box center [996, 82] width 48 height 11
click at [963, 83] on input "Show Disabled" at bounding box center [960, 80] width 6 height 6
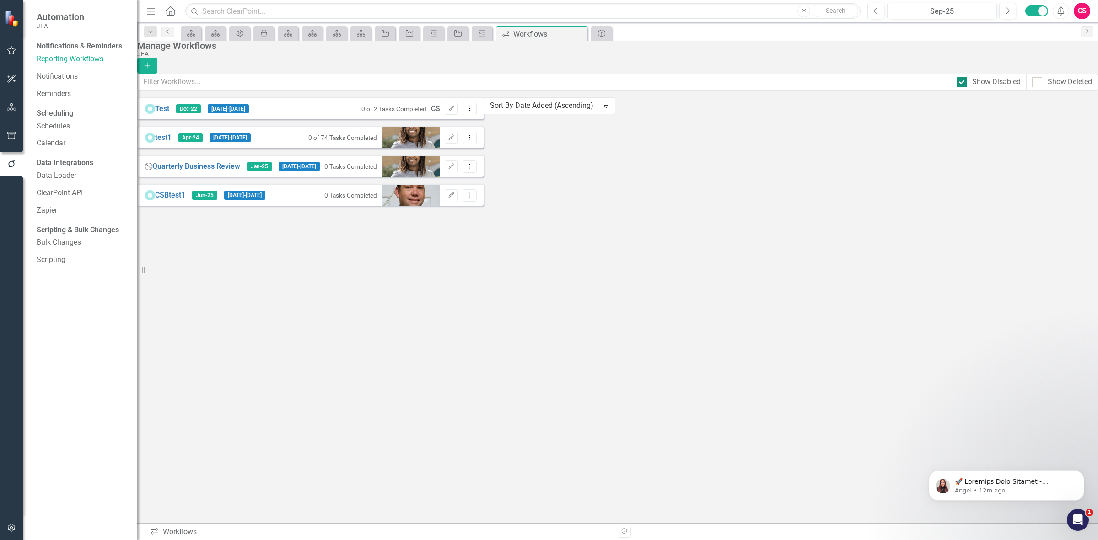
click at [983, 81] on div "Show Disabled" at bounding box center [996, 82] width 48 height 11
click at [963, 81] on input "Show Disabled" at bounding box center [960, 80] width 6 height 6
checkbox input "false"
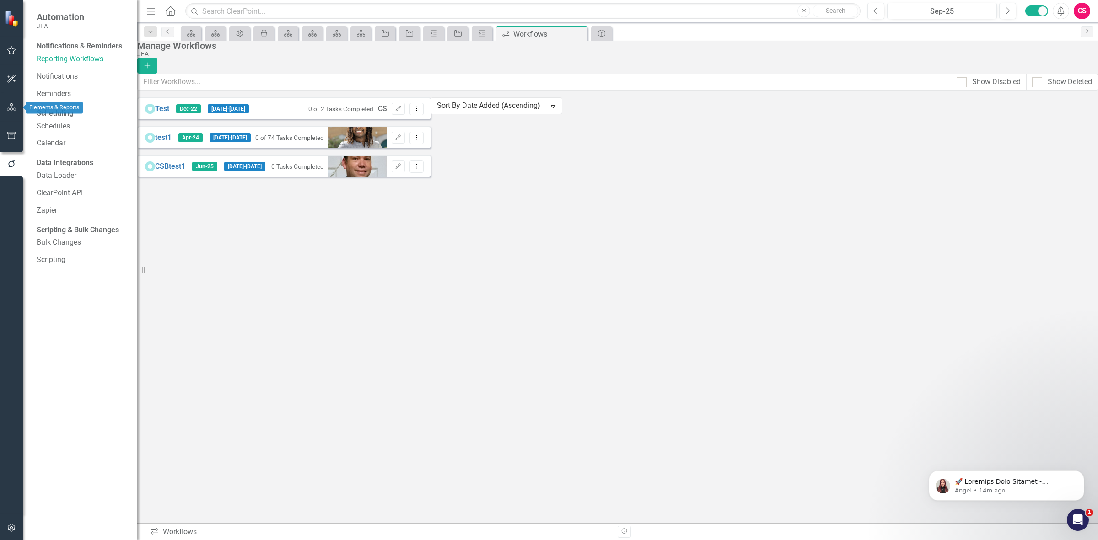
click at [14, 105] on icon "button" at bounding box center [12, 106] width 10 height 7
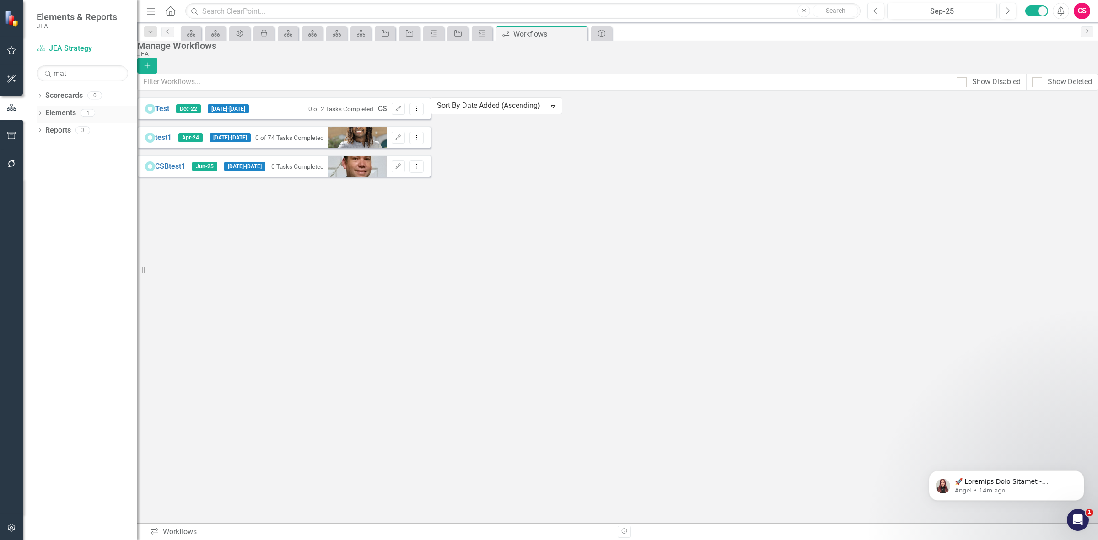
click at [56, 113] on link "Elements" at bounding box center [60, 113] width 31 height 11
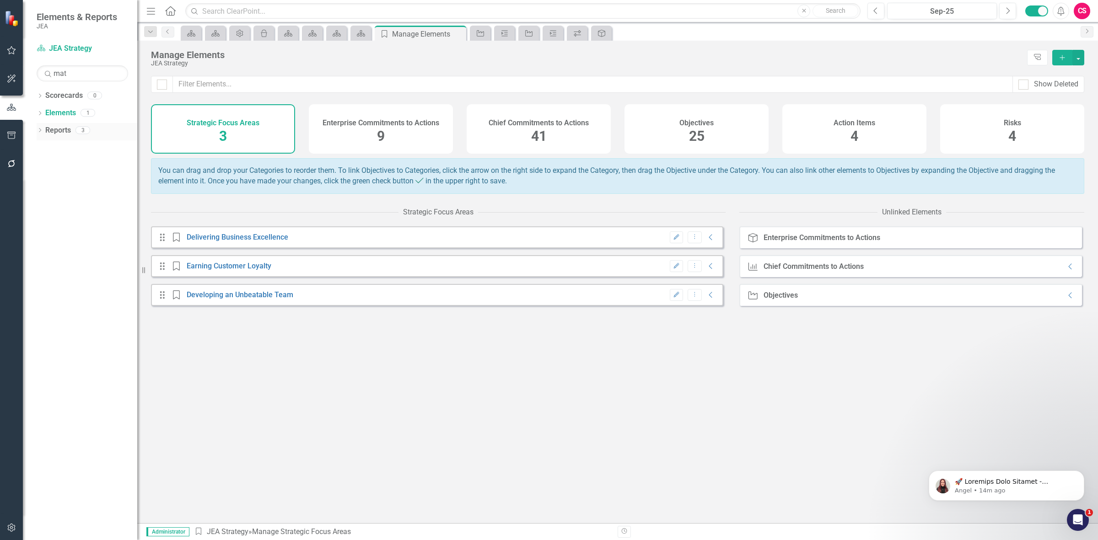
click at [48, 131] on link "Reports" at bounding box center [58, 130] width 26 height 11
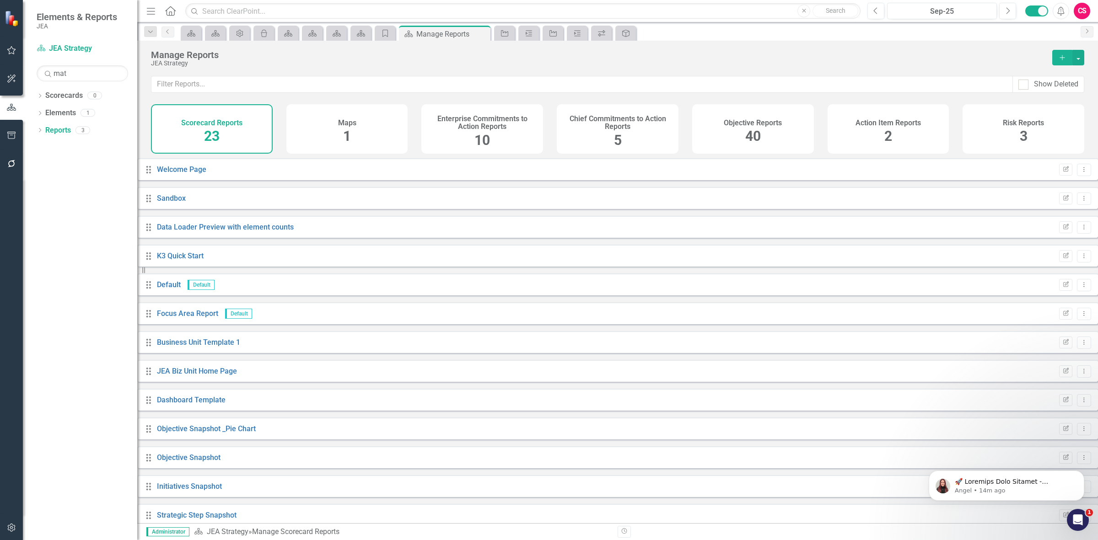
click at [708, 134] on div "Objective Reports 40" at bounding box center [753, 128] width 122 height 49
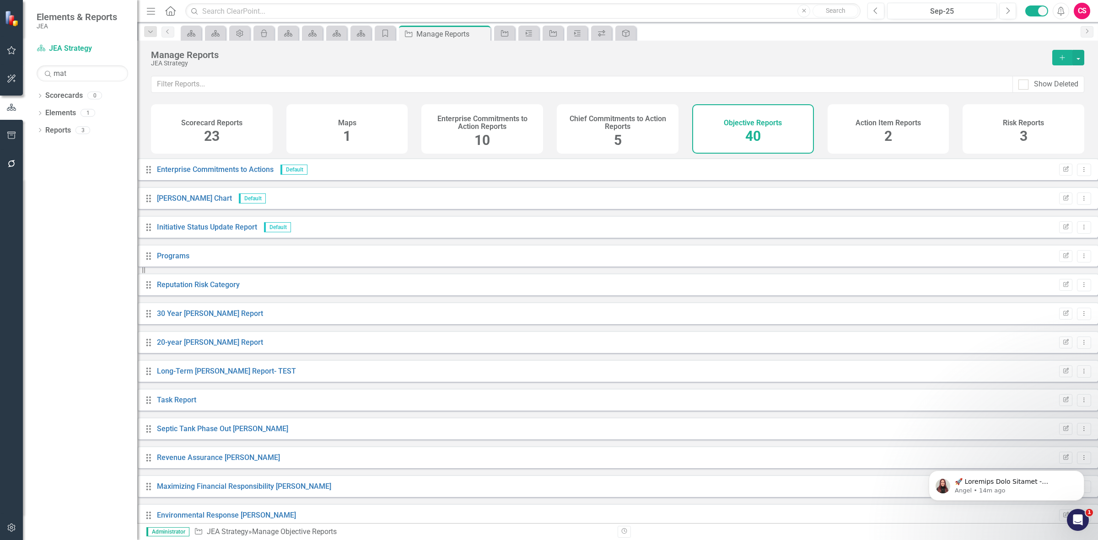
scroll to position [795, 0]
click at [650, 115] on h4 "Chief Commitments to Action Reports" at bounding box center [617, 123] width 111 height 16
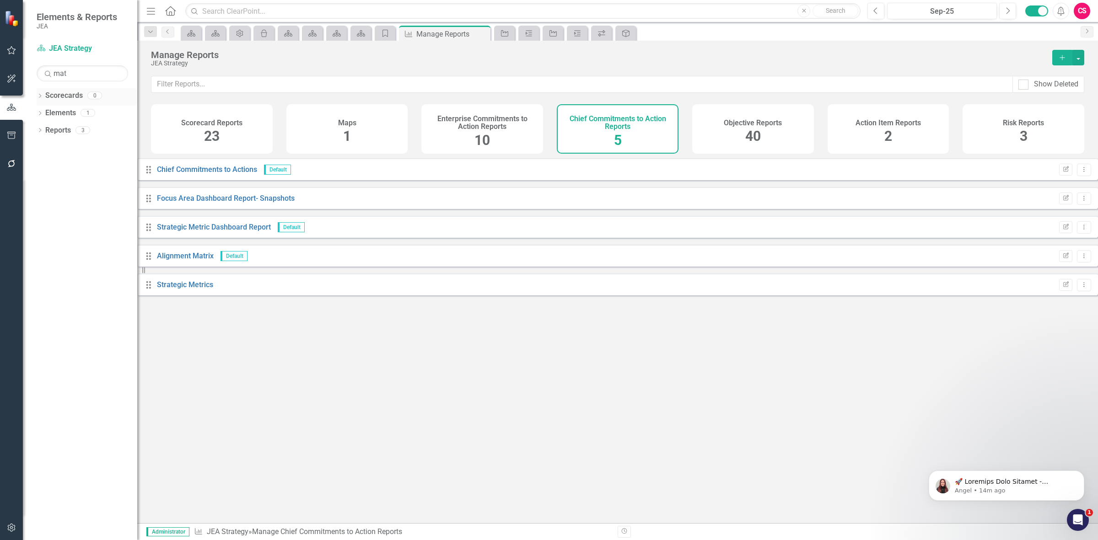
click at [40, 101] on div "Dropdown" at bounding box center [40, 97] width 6 height 8
click at [37, 94] on icon "Dropdown" at bounding box center [38, 95] width 5 height 6
click at [221, 138] on div "Scorecard Reports 23" at bounding box center [212, 128] width 122 height 49
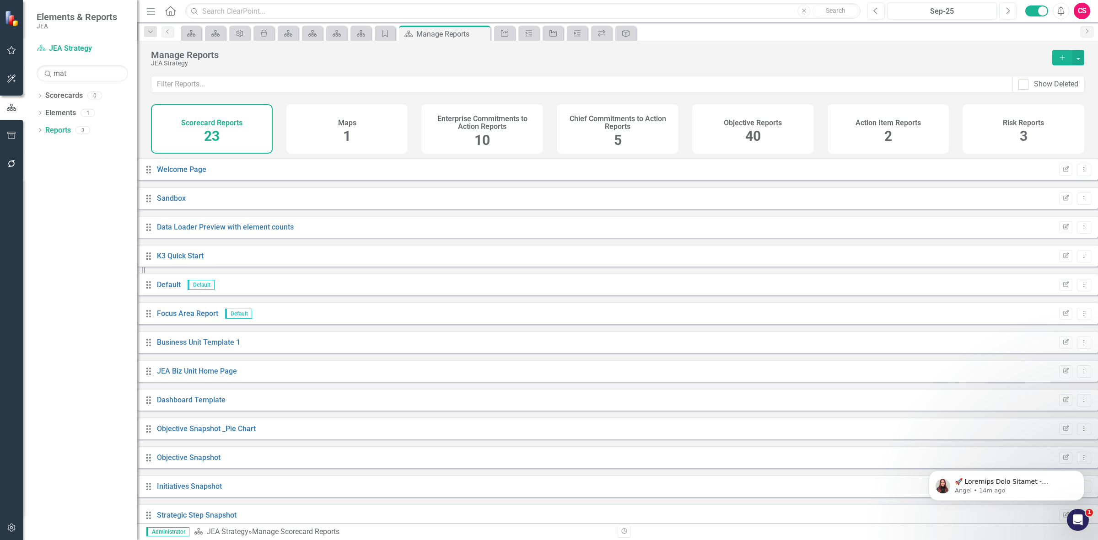
scroll to position [305, 0]
drag, startPoint x: 356, startPoint y: 126, endPoint x: 433, endPoint y: 140, distance: 78.9
click at [357, 126] on div "Maps 1" at bounding box center [347, 128] width 122 height 49
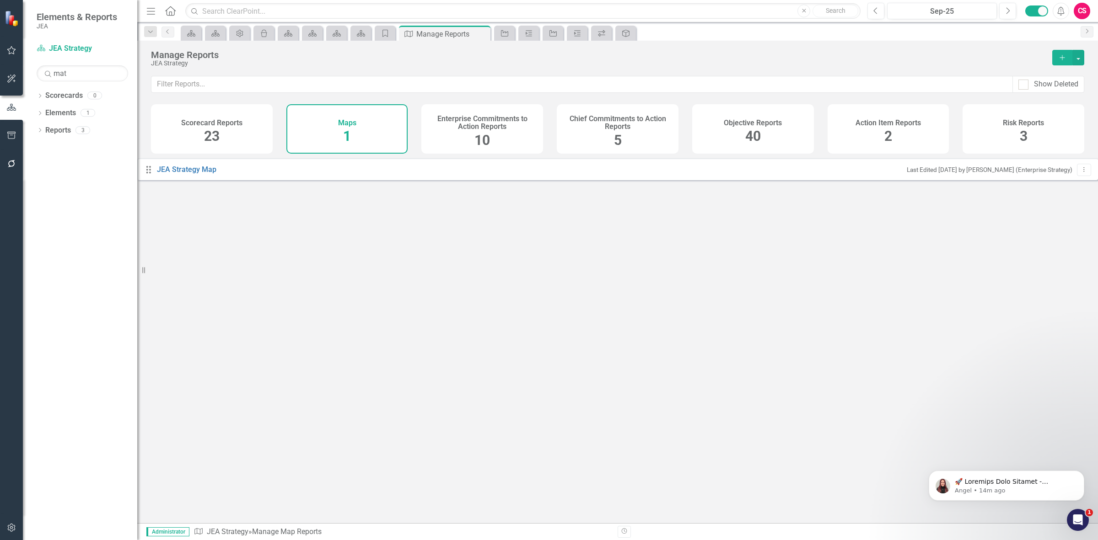
click at [436, 140] on div "Enterprise Commitments to Action Reports 10" at bounding box center [482, 128] width 122 height 49
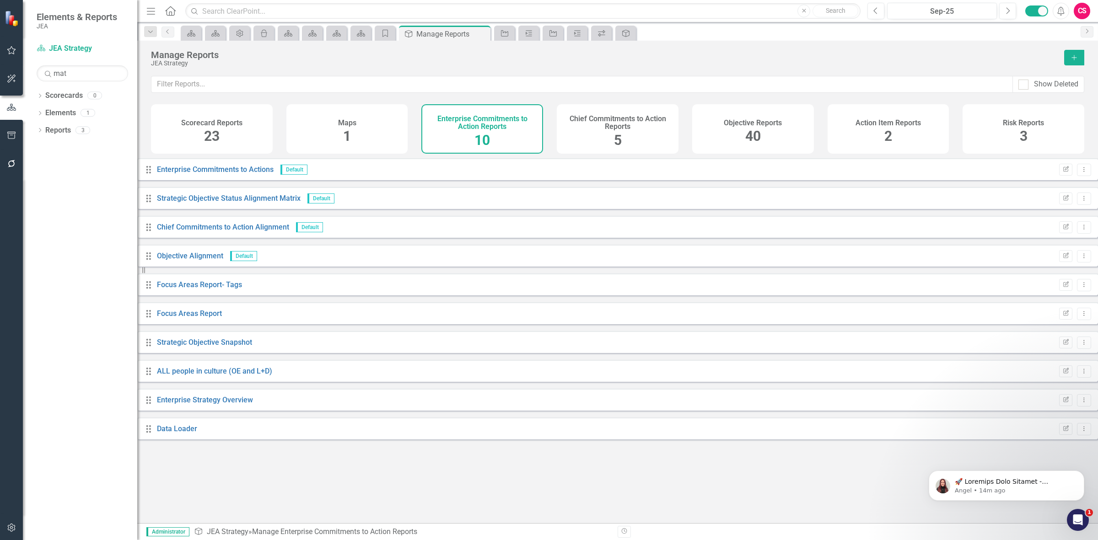
click at [618, 145] on span "5" at bounding box center [618, 140] width 8 height 16
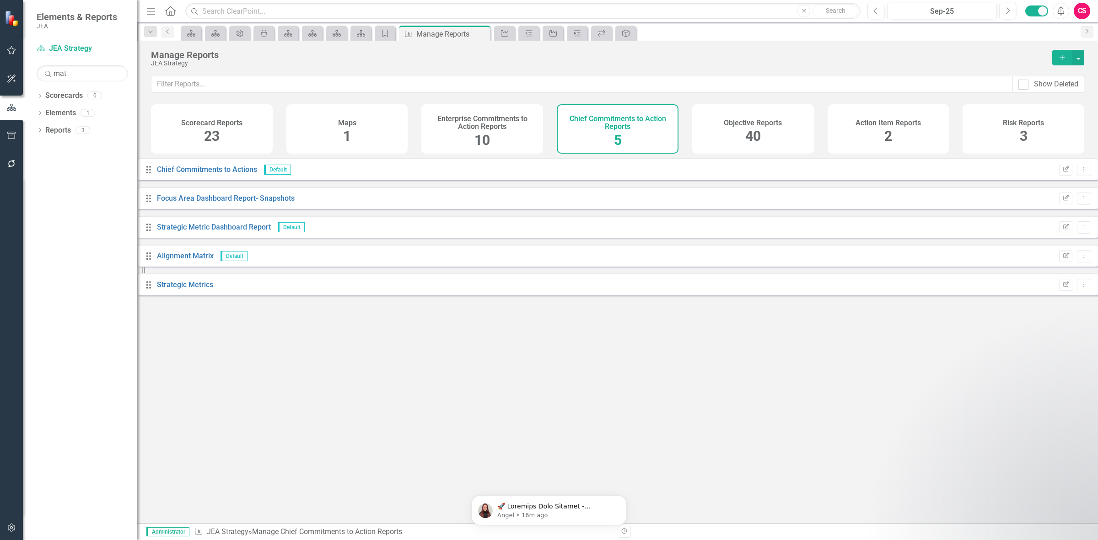
click at [43, 457] on div "Dropdown Scorecards 0 Dropdown Elements 1 Dropdown Enterprise Commitments to Ac…" at bounding box center [80, 314] width 114 height 452
drag, startPoint x: 43, startPoint y: 465, endPoint x: 47, endPoint y: 468, distance: 5.3
click at [43, 466] on div "Dropdown Scorecards 0 Dropdown Elements 1 Dropdown Enterprise Commitments to Ac…" at bounding box center [80, 314] width 114 height 452
click at [48, 470] on div "Dropdown Scorecards 0 Dropdown Elements 1 Dropdown Enterprise Commitments to Ac…" at bounding box center [80, 314] width 114 height 452
click at [17, 160] on button "button" at bounding box center [11, 164] width 21 height 19
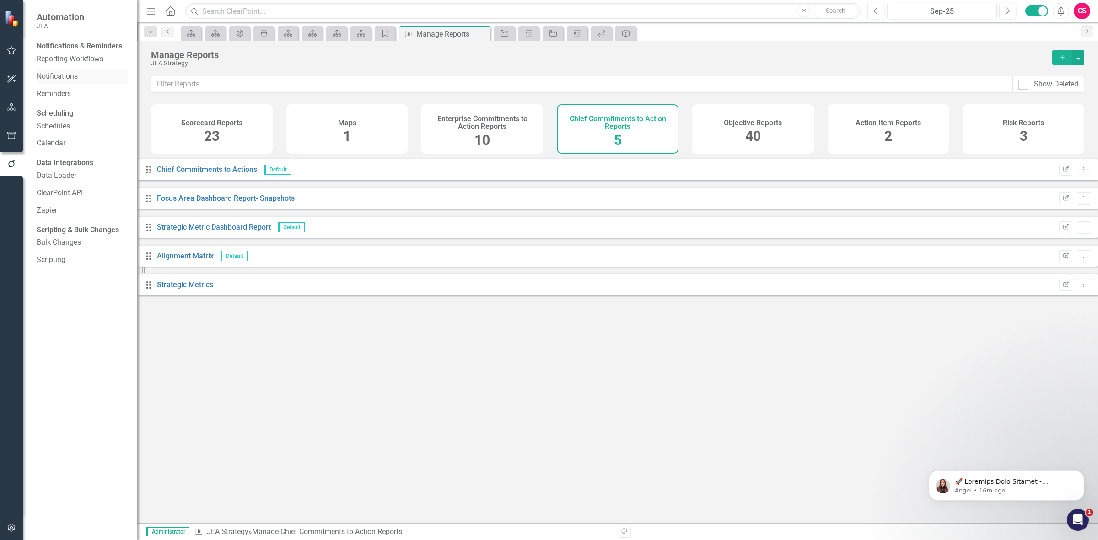
click at [47, 82] on link "Notifications" at bounding box center [83, 76] width 92 height 11
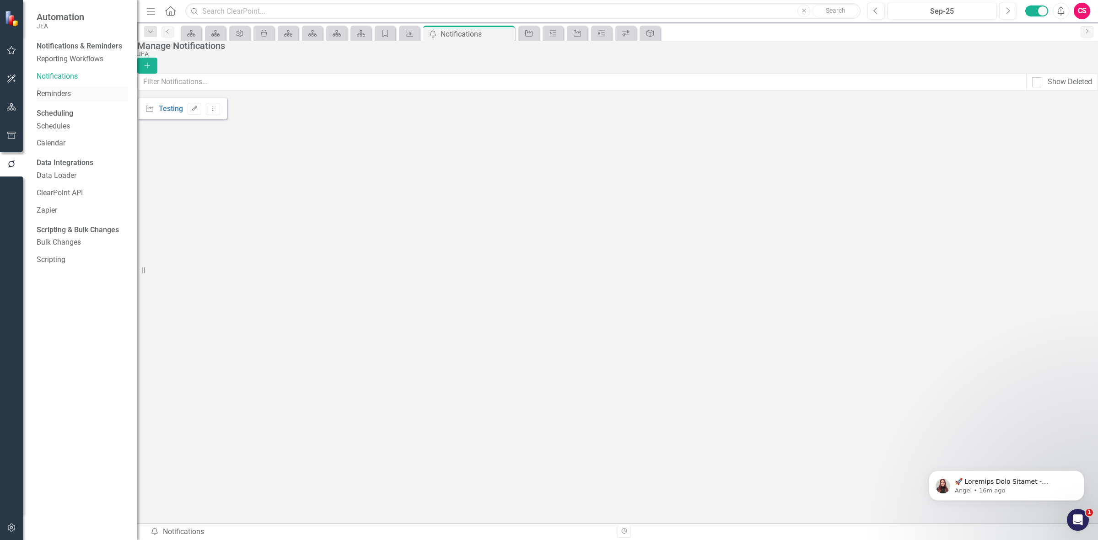
click at [53, 99] on link "Reminders" at bounding box center [83, 94] width 92 height 11
click at [157, 58] on button "Add" at bounding box center [147, 66] width 20 height 16
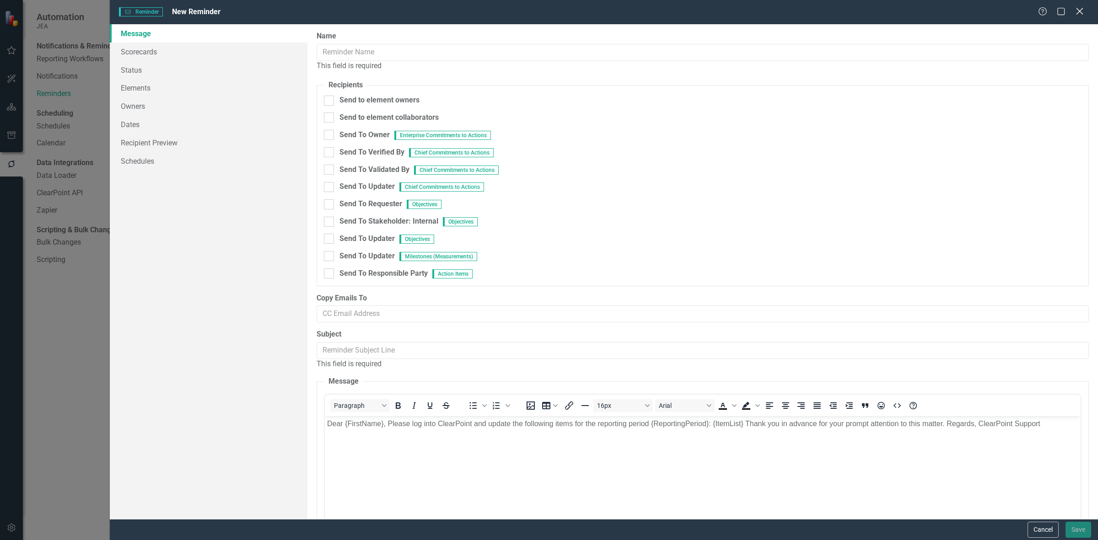
drag, startPoint x: 1080, startPoint y: 11, endPoint x: 1074, endPoint y: 13, distance: 6.1
click at [1080, 11] on icon at bounding box center [1079, 11] width 7 height 7
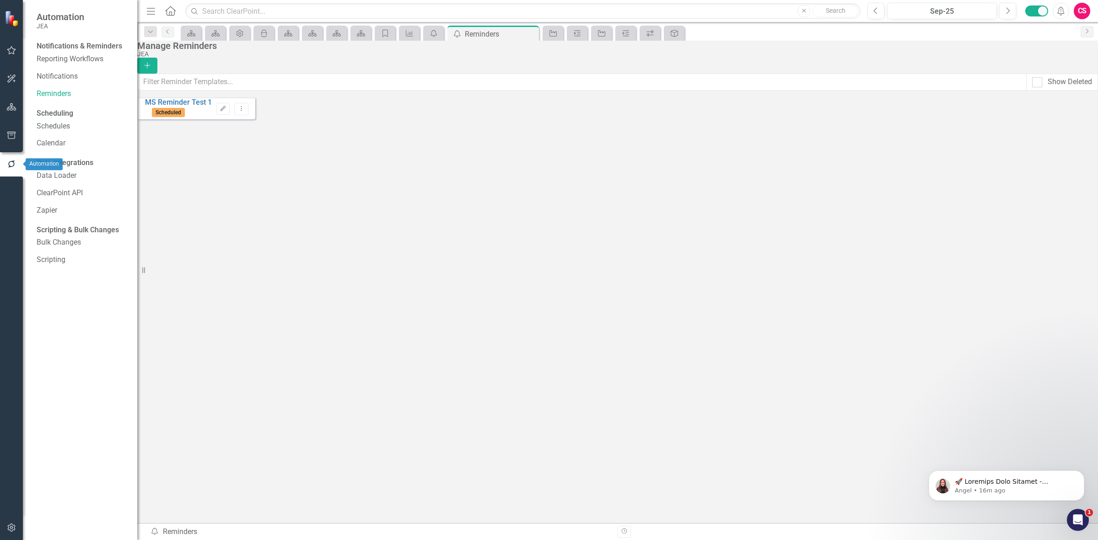
click at [7, 163] on icon "button" at bounding box center [11, 164] width 10 height 8
click at [52, 99] on link "Reminders" at bounding box center [83, 94] width 92 height 11
click at [157, 58] on button "Add" at bounding box center [147, 66] width 20 height 16
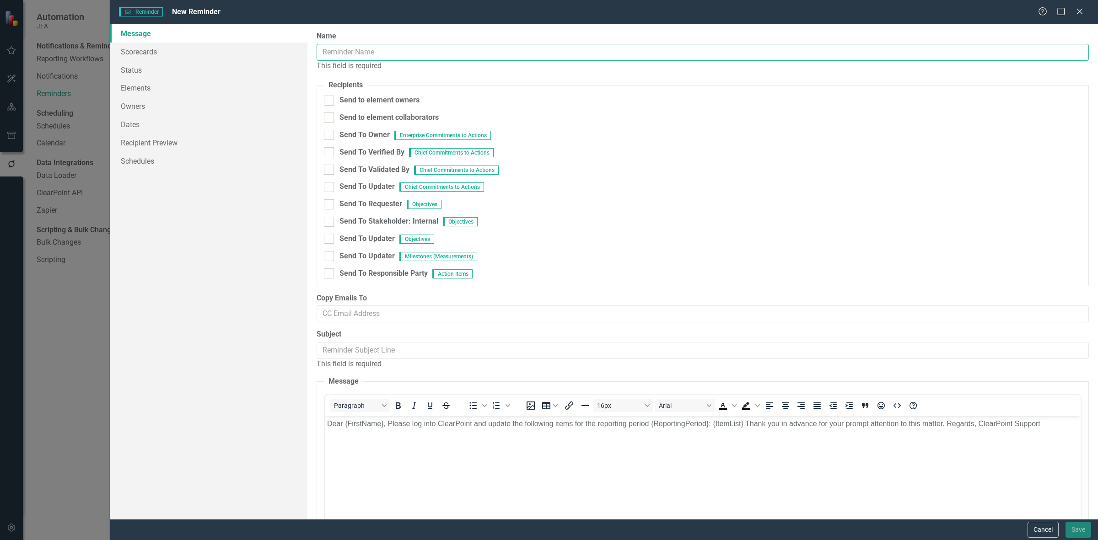
click at [385, 53] on input "Name" at bounding box center [703, 52] width 772 height 17
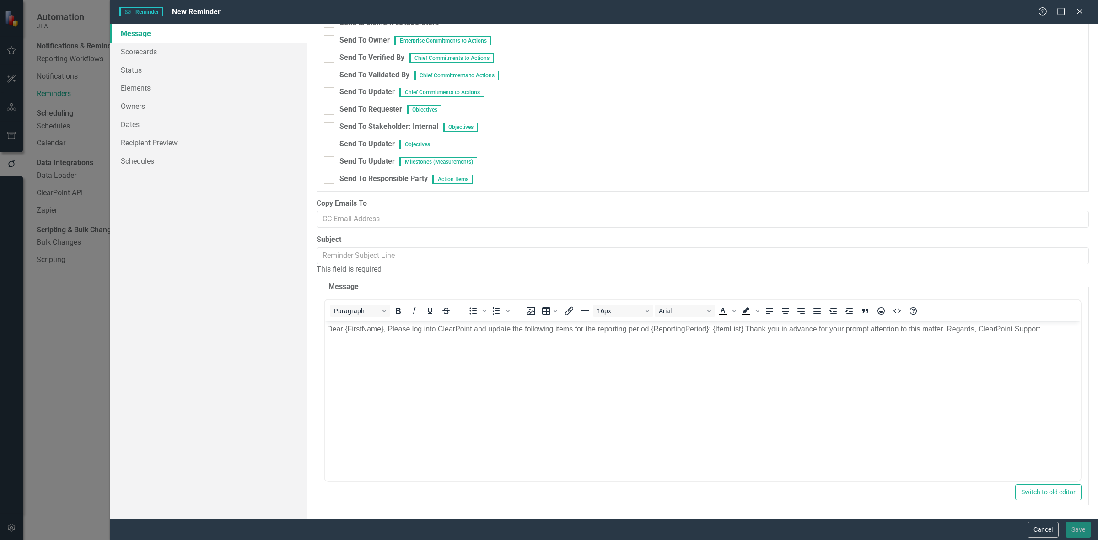
scroll to position [95, 0]
click at [382, 253] on input "Subject" at bounding box center [703, 256] width 772 height 17
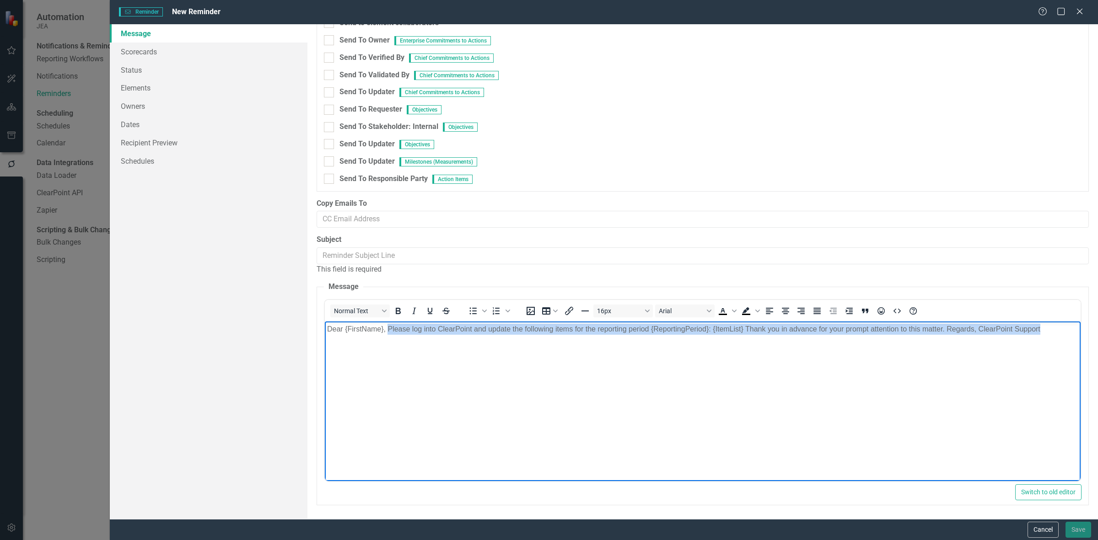
drag, startPoint x: 389, startPoint y: 361, endPoint x: 946, endPoint y: 366, distance: 557.3
click at [1057, 376] on body "Dear {FirstName}, Please log into ClearPoint and update the following items for…" at bounding box center [703, 389] width 756 height 137
click at [716, 385] on body "Dear {FirstName}, Please log into ClearPoint and update the following items for…" at bounding box center [703, 389] width 756 height 137
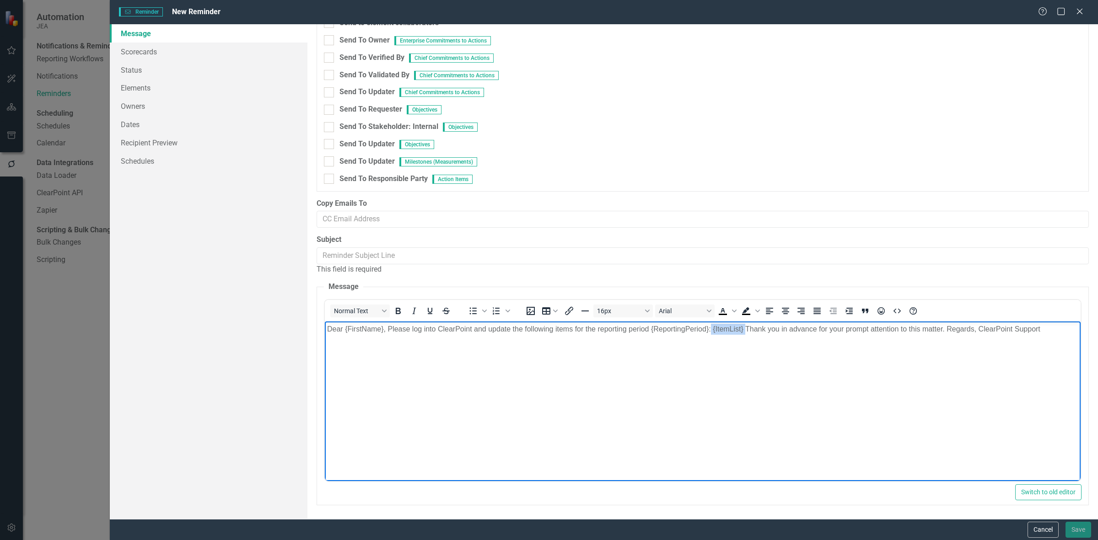
drag, startPoint x: 711, startPoint y: 332, endPoint x: 745, endPoint y: 338, distance: 35.2
click at [745, 338] on body "Dear {FirstName}, Please log into ClearPoint and update the following items for…" at bounding box center [703, 389] width 756 height 137
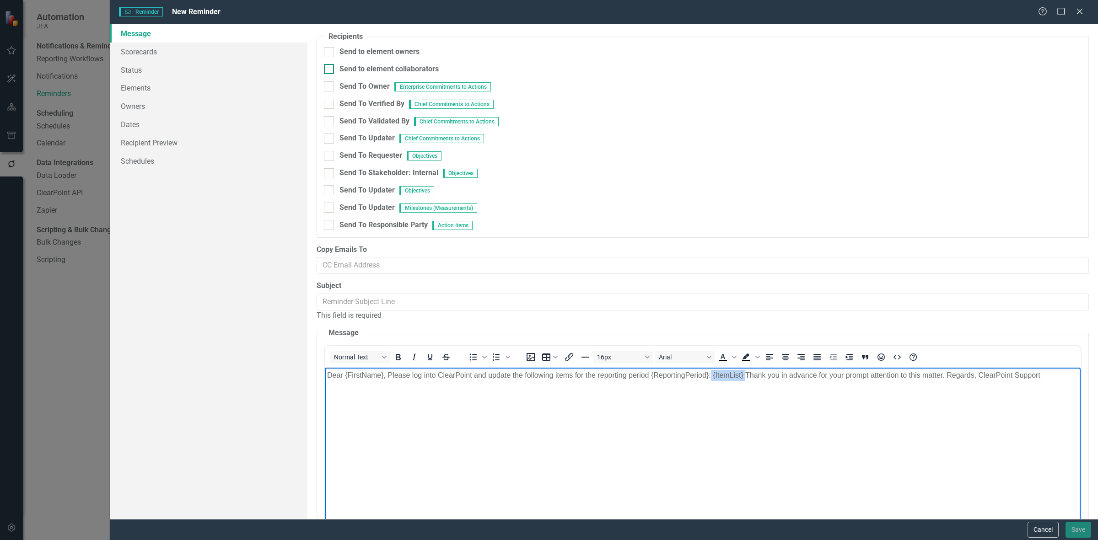
scroll to position [0, 0]
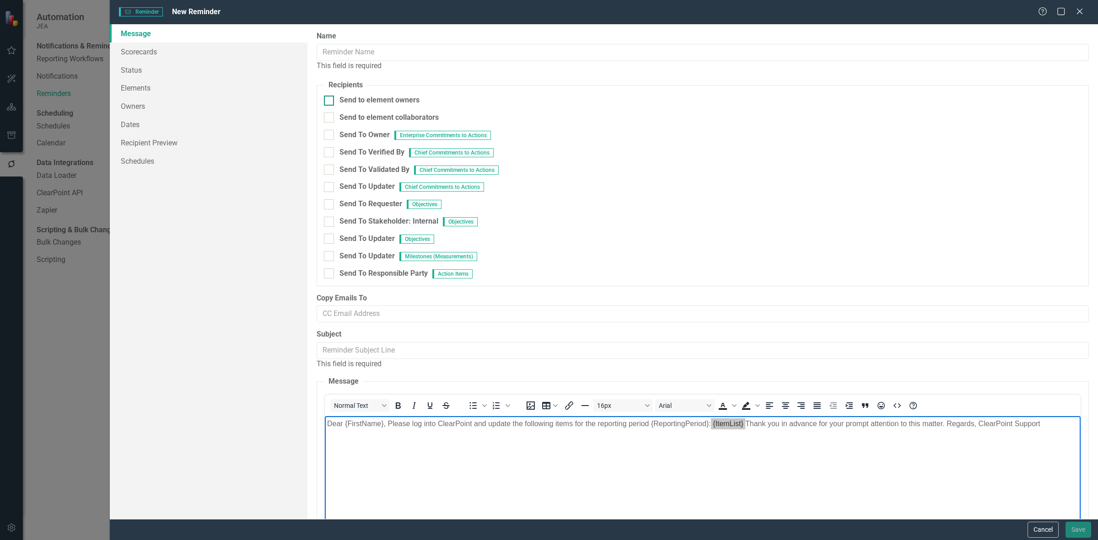
click at [396, 101] on div "Send to element owners" at bounding box center [379, 100] width 80 height 11
click at [330, 101] on input "Send to element owners" at bounding box center [327, 99] width 6 height 6
checkbox input "true"
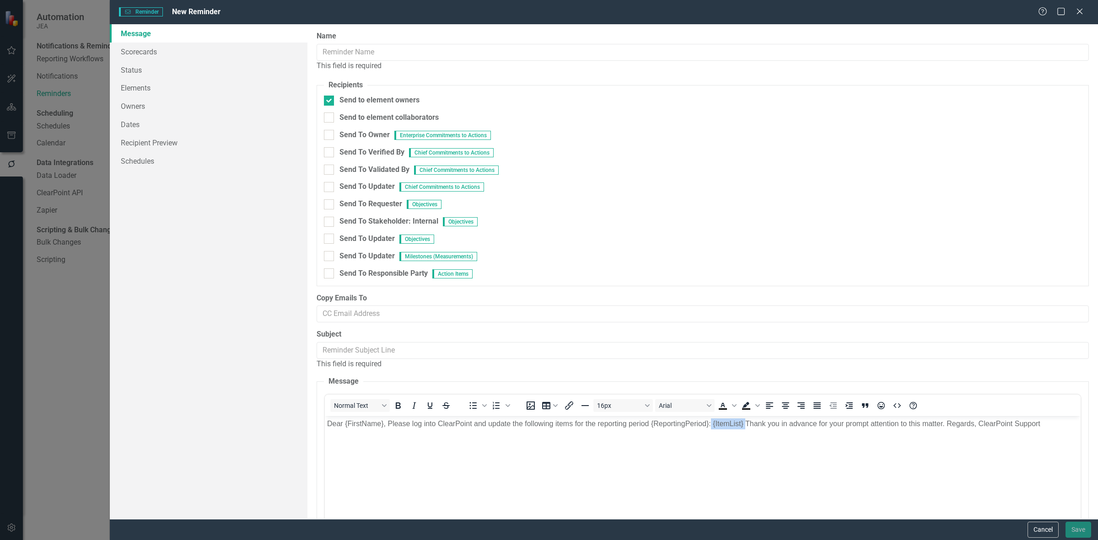
click at [713, 424] on p "Dear {FirstName}, Please log into ClearPoint and update the following items for…" at bounding box center [702, 423] width 751 height 11
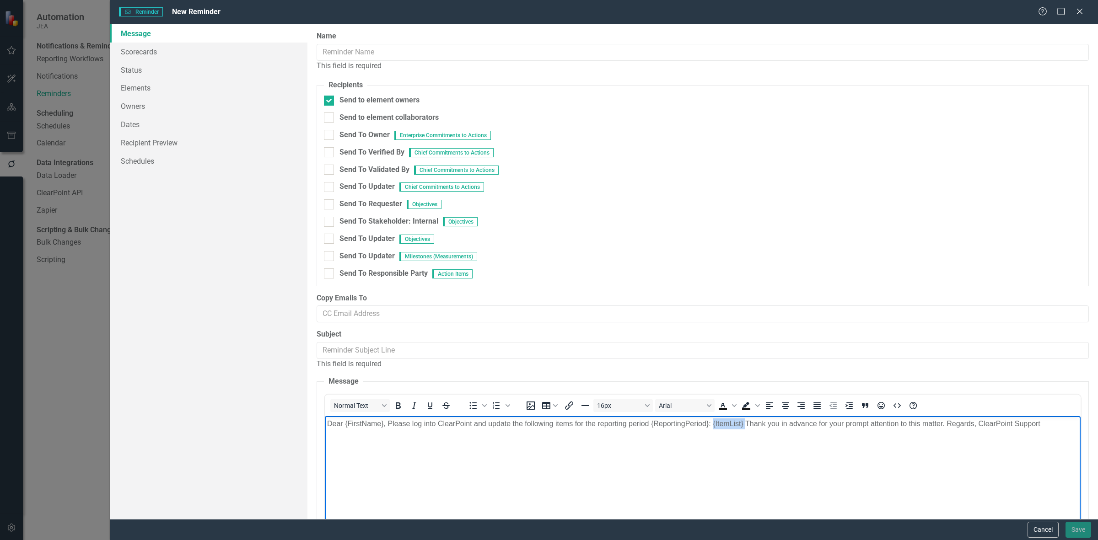
drag, startPoint x: 713, startPoint y: 424, endPoint x: 746, endPoint y: 422, distance: 32.6
click at [746, 422] on p "Dear {FirstName}, Please log into ClearPoint and update the following items for…" at bounding box center [702, 423] width 751 height 11
click at [734, 456] on body "Dear {FirstName}, Please log into ClearPoint and update the following items for…" at bounding box center [703, 484] width 756 height 137
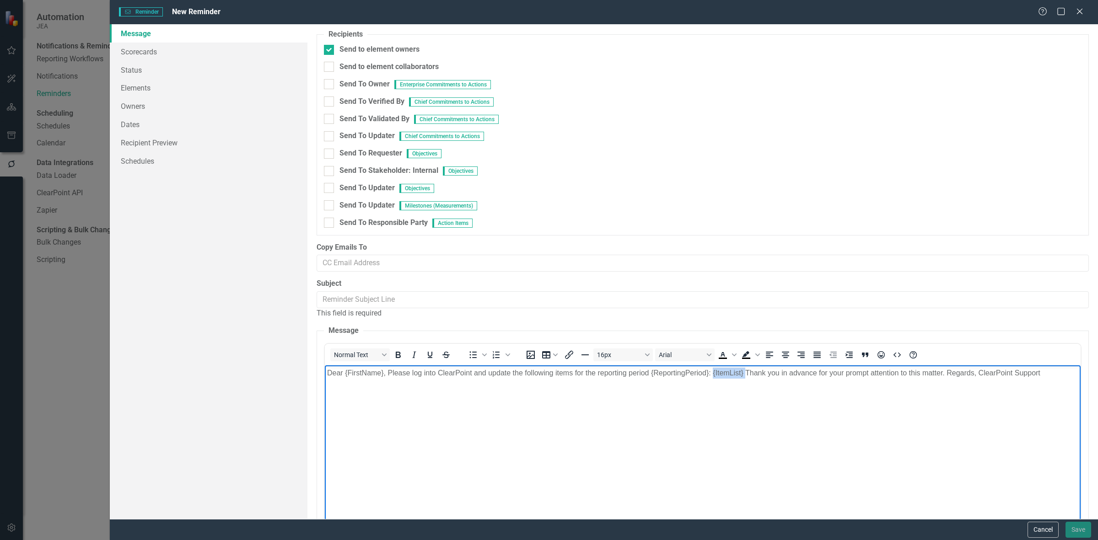
scroll to position [95, 0]
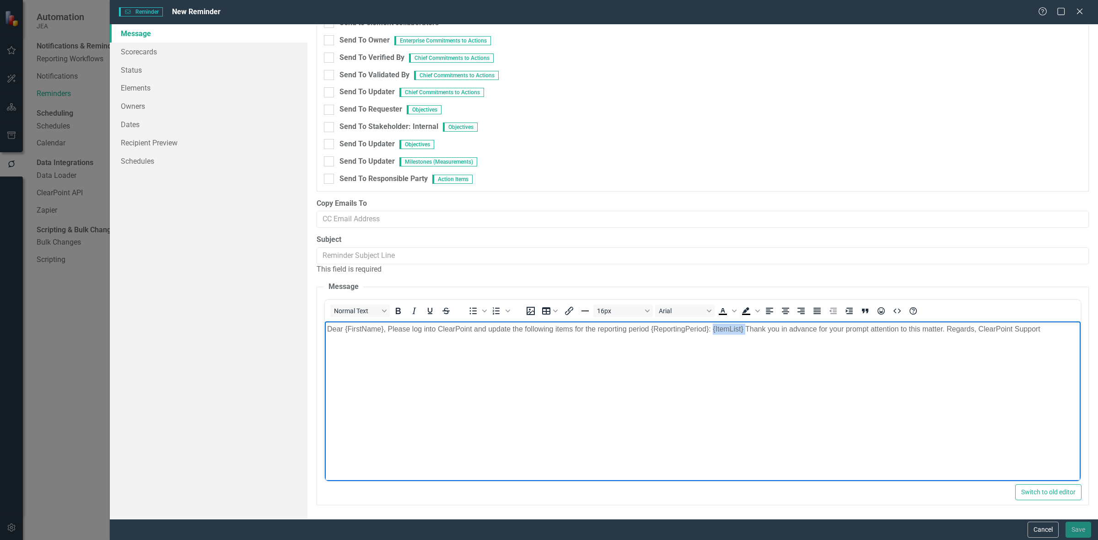
click at [744, 338] on body "Dear {FirstName}, Please log into ClearPoint and update the following items for…" at bounding box center [703, 389] width 756 height 137
drag, startPoint x: 748, startPoint y: 335, endPoint x: 710, endPoint y: 335, distance: 38.4
click at [710, 335] on body "Dear {FirstName}, Please log into ClearPoint and update the following items for…" at bounding box center [703, 389] width 756 height 137
click at [384, 348] on body "Dear {FirstName}, Please log into ClearPoint and update the following items for…" at bounding box center [703, 389] width 756 height 137
drag, startPoint x: 377, startPoint y: 356, endPoint x: 544, endPoint y: 359, distance: 167.5
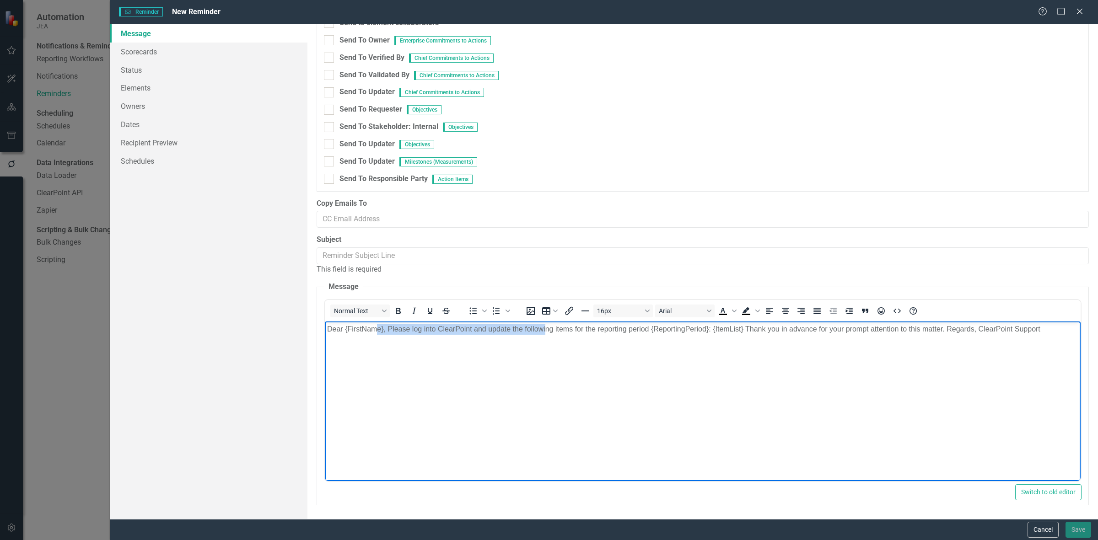
click at [544, 359] on body "Dear {FirstName}, Please log into ClearPoint and update the following items for…" at bounding box center [703, 389] width 756 height 137
drag, startPoint x: 819, startPoint y: 369, endPoint x: 810, endPoint y: 363, distance: 9.9
click at [817, 370] on body "Dear {FirstName}, Please log into ClearPoint and update the following items for…" at bounding box center [703, 389] width 756 height 137
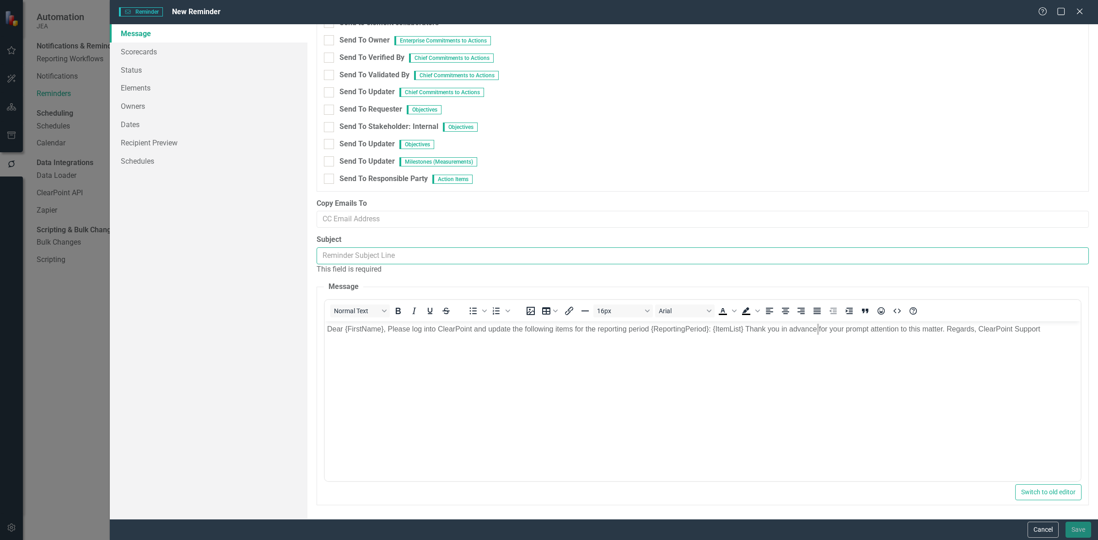
click at [460, 249] on input "Subject" at bounding box center [703, 256] width 772 height 17
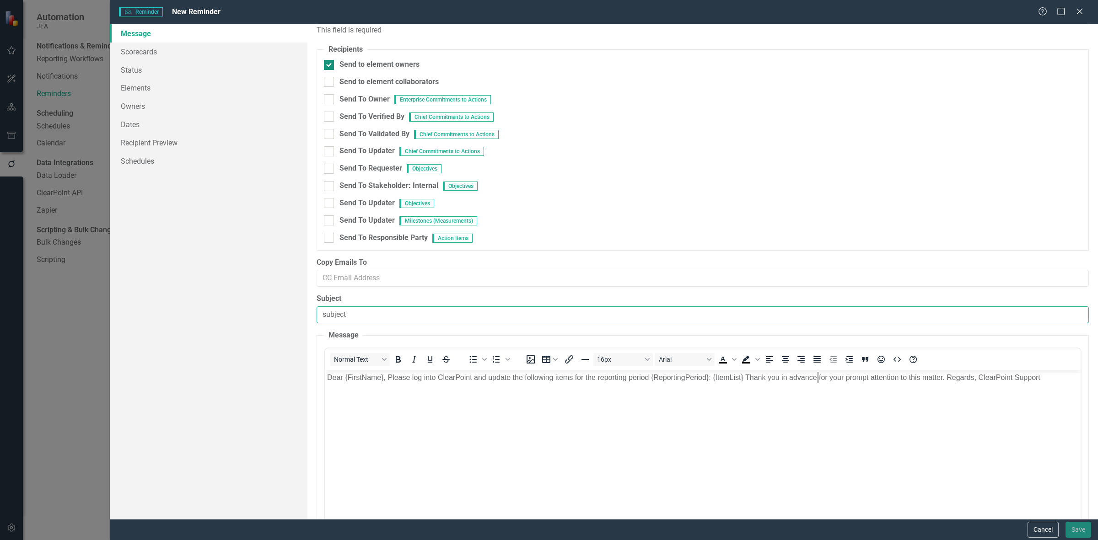
scroll to position [0, 0]
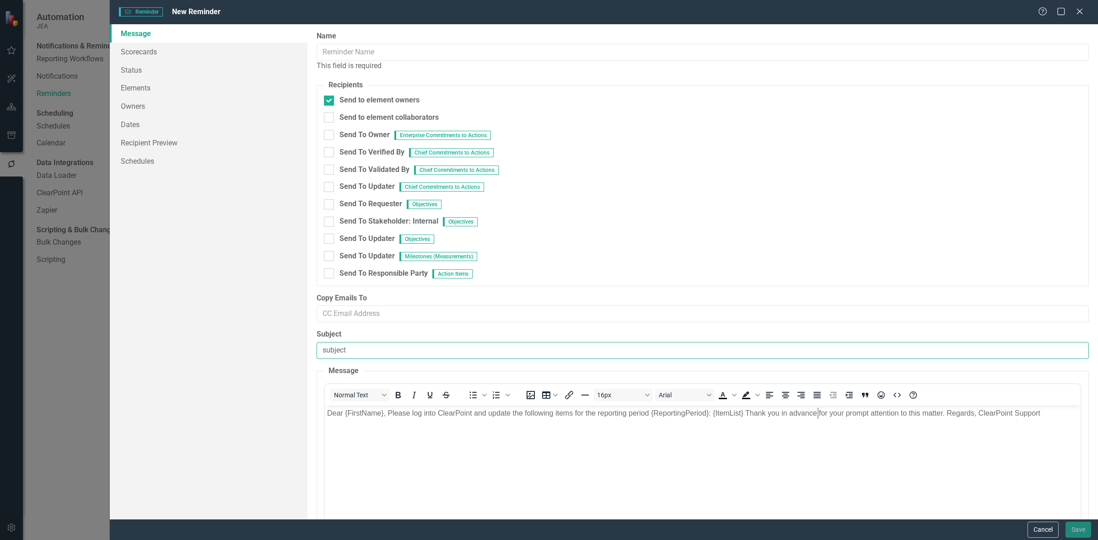
type input "subject"
click at [360, 53] on input "Name" at bounding box center [703, 52] width 772 height 17
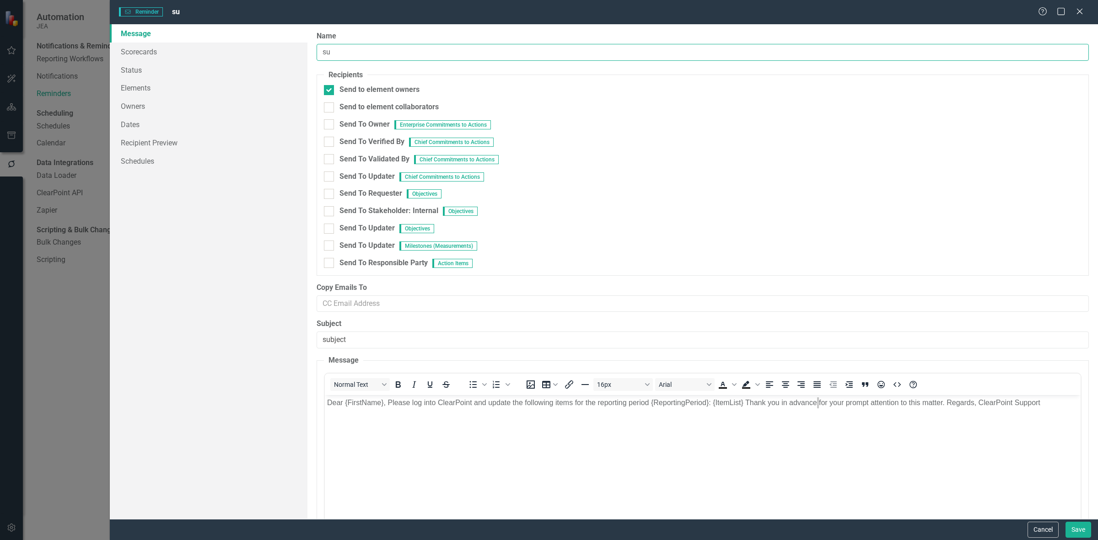
type input "s"
type input "test"
click at [166, 47] on link "Scorecards" at bounding box center [209, 52] width 198 height 18
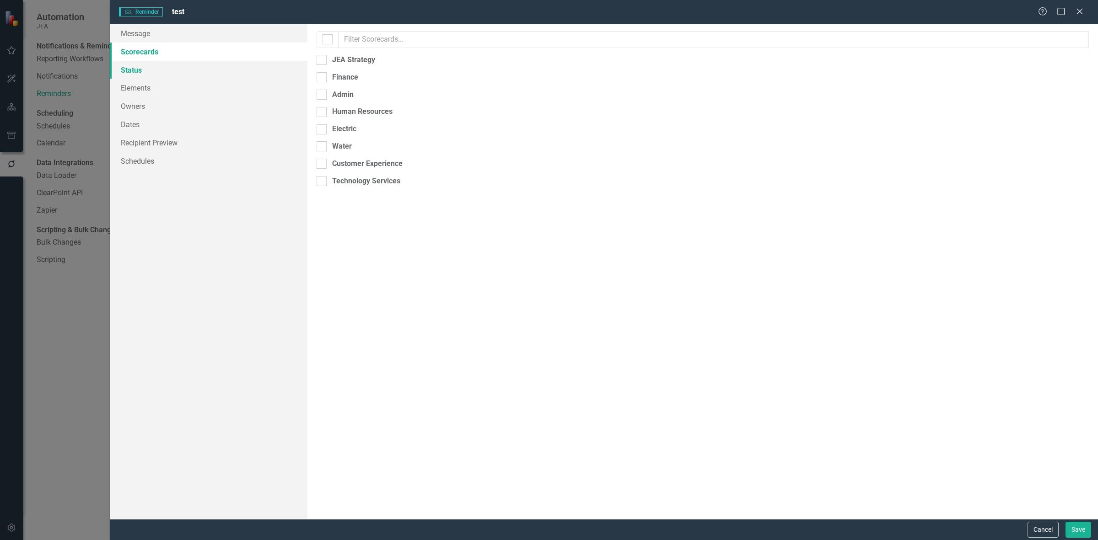
click at [195, 67] on link "Status" at bounding box center [209, 70] width 198 height 18
click at [188, 81] on link "Elements" at bounding box center [209, 88] width 198 height 18
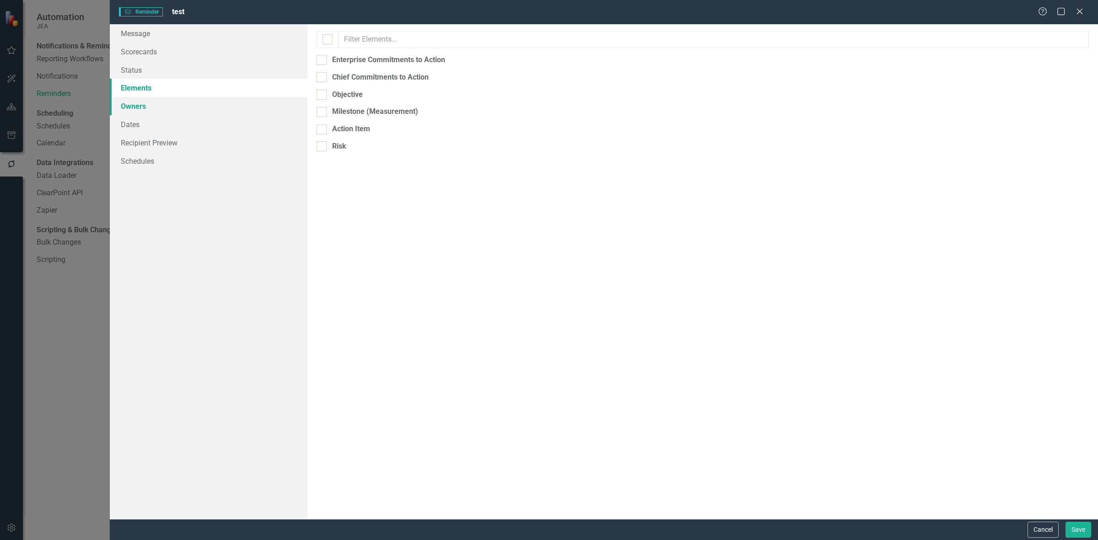
click at [204, 101] on link "Owners" at bounding box center [209, 106] width 198 height 18
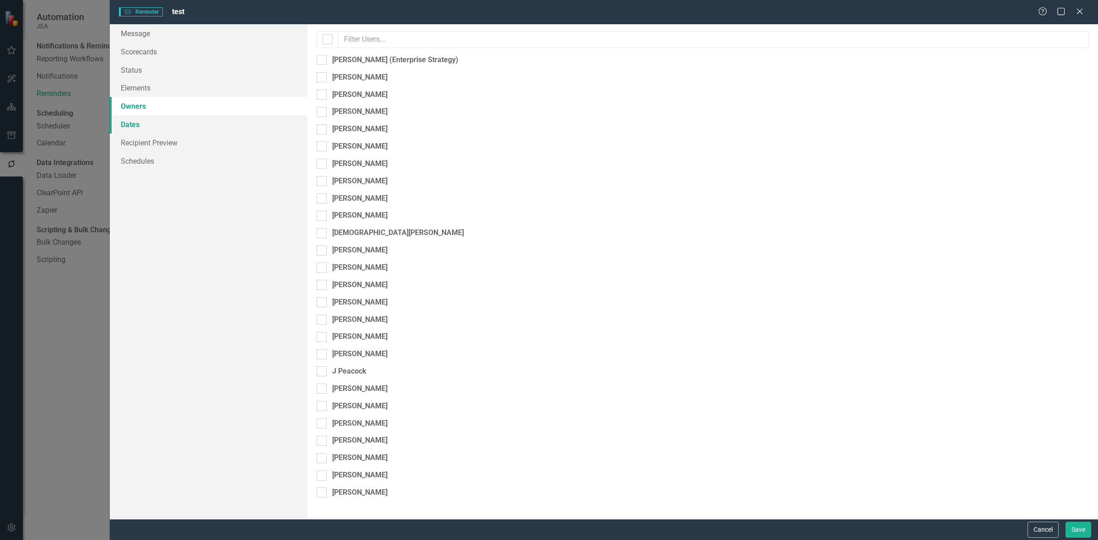
click at [221, 123] on link "Dates" at bounding box center [209, 124] width 198 height 18
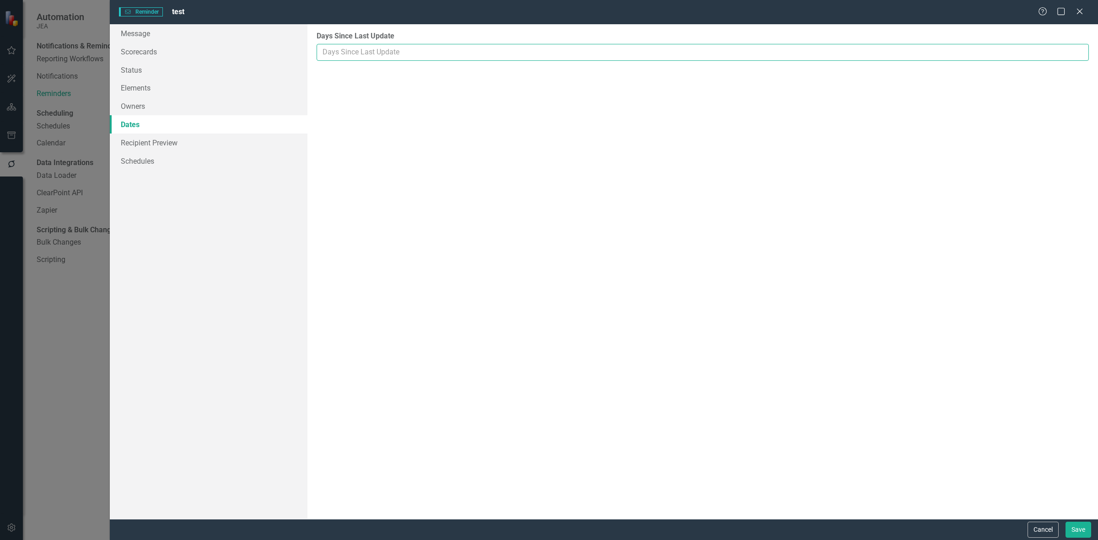
click at [345, 58] on input "Days Since Last Update" at bounding box center [703, 52] width 772 height 17
click at [159, 164] on link "Schedules" at bounding box center [209, 161] width 198 height 18
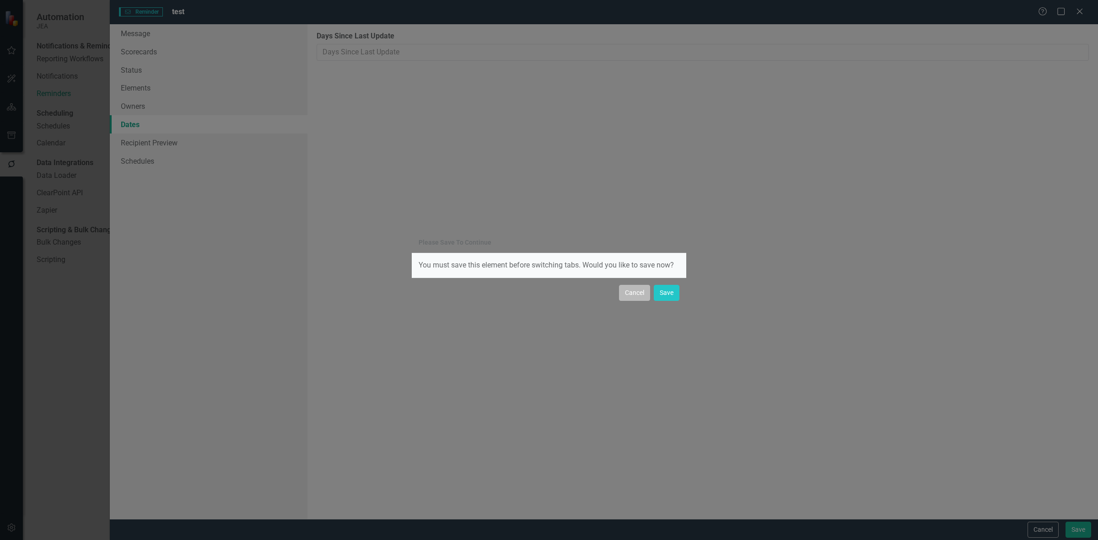
drag, startPoint x: 631, startPoint y: 293, endPoint x: 494, endPoint y: 237, distance: 148.5
click at [634, 293] on button "Cancel" at bounding box center [634, 293] width 31 height 16
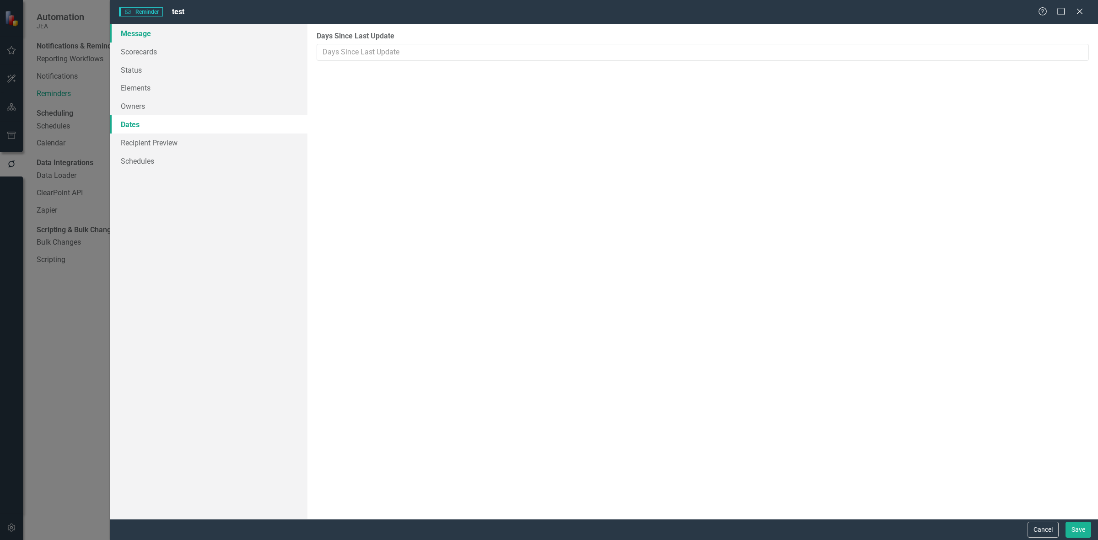
click at [170, 35] on link "Message" at bounding box center [209, 33] width 198 height 18
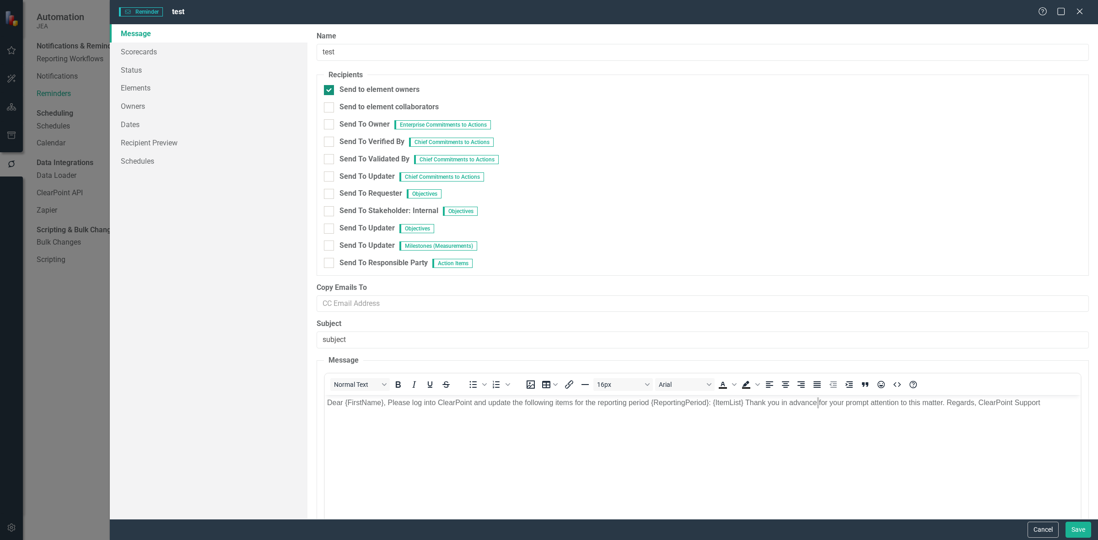
click at [332, 90] on div at bounding box center [329, 90] width 10 height 10
click at [330, 90] on input "Send to element owners" at bounding box center [327, 88] width 6 height 6
checkbox input "false"
drag, startPoint x: 361, startPoint y: 53, endPoint x: 216, endPoint y: 67, distance: 145.7
click at [216, 67] on div "Message Scorecards Status Elements Owners Dates Recipient Preview Schedules Rem…" at bounding box center [604, 271] width 988 height 495
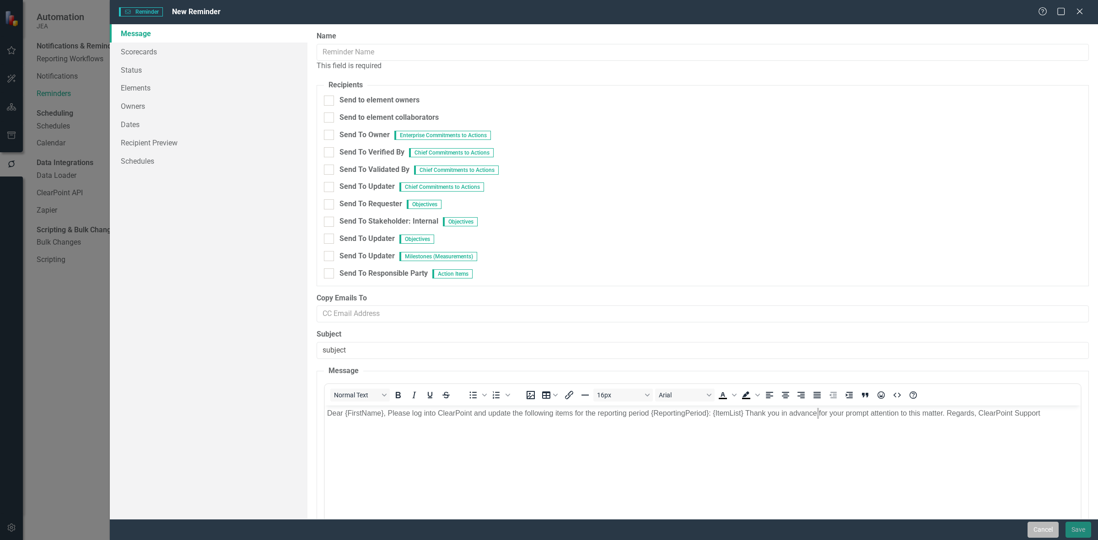
click at [1037, 529] on button "Cancel" at bounding box center [1043, 530] width 31 height 16
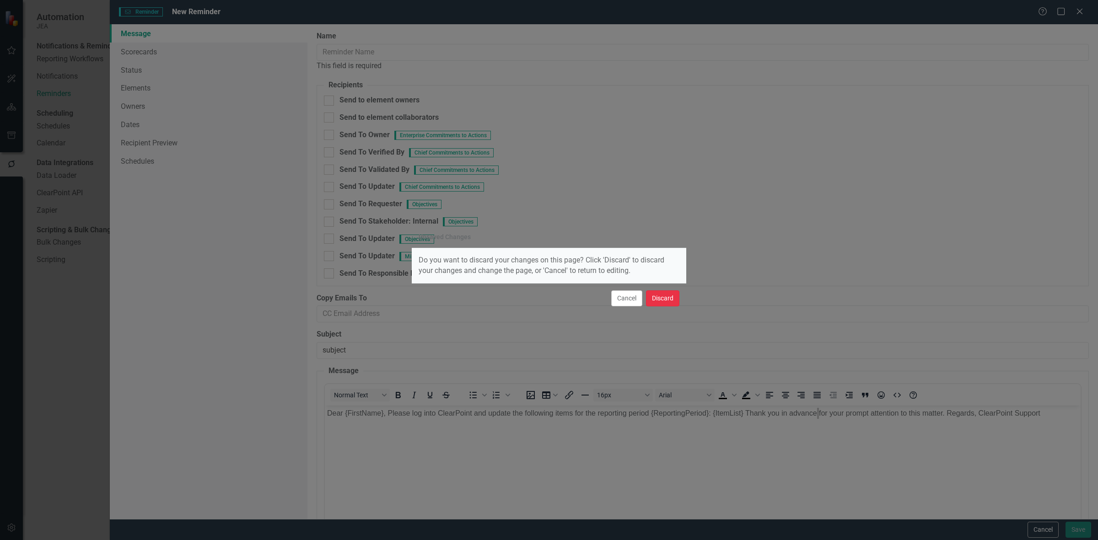
click at [650, 303] on button "Discard" at bounding box center [662, 299] width 33 height 16
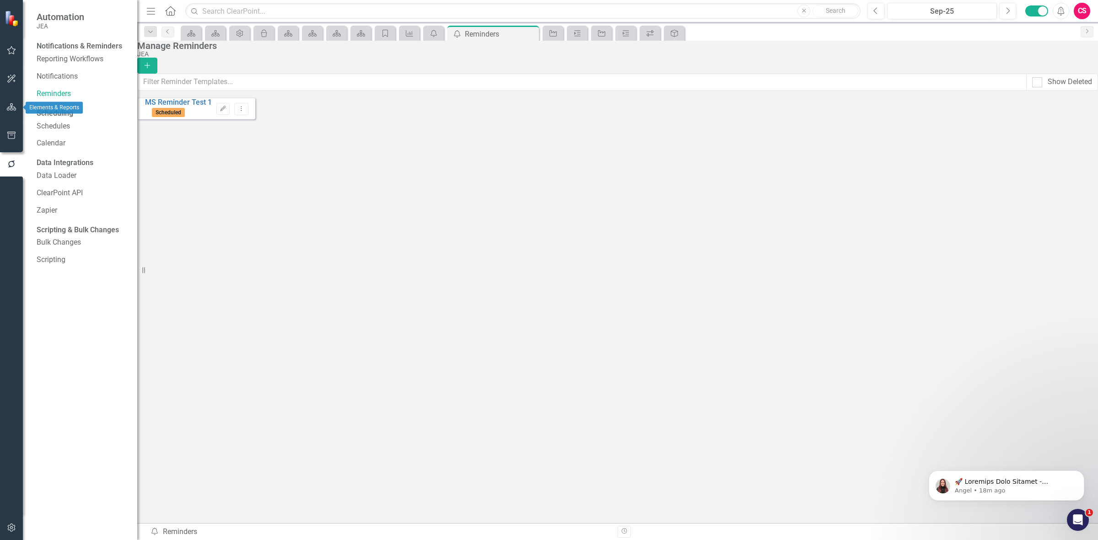
click at [16, 110] on icon "button" at bounding box center [12, 106] width 10 height 7
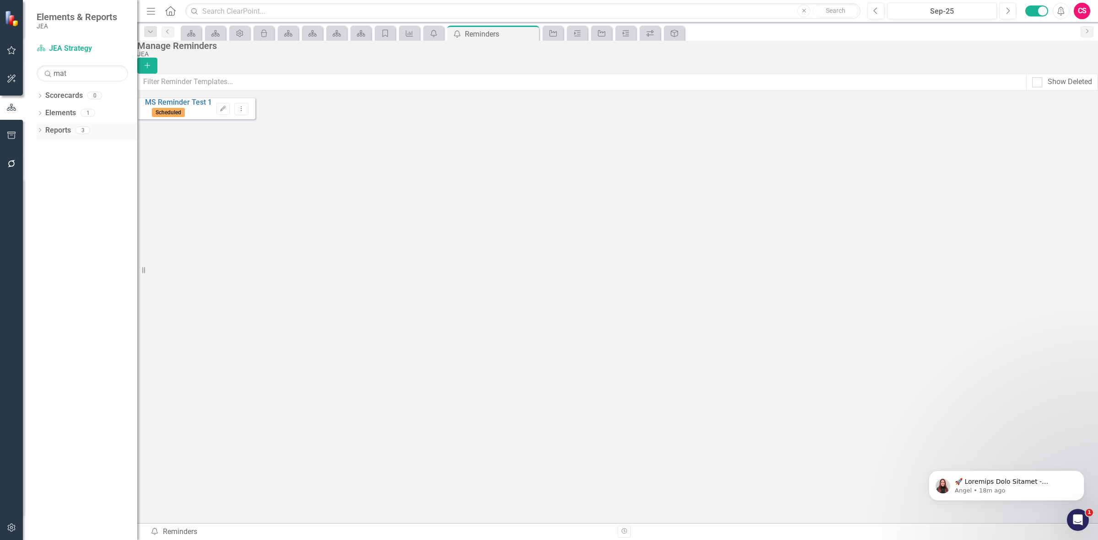
click at [61, 135] on link "Reports" at bounding box center [58, 130] width 26 height 11
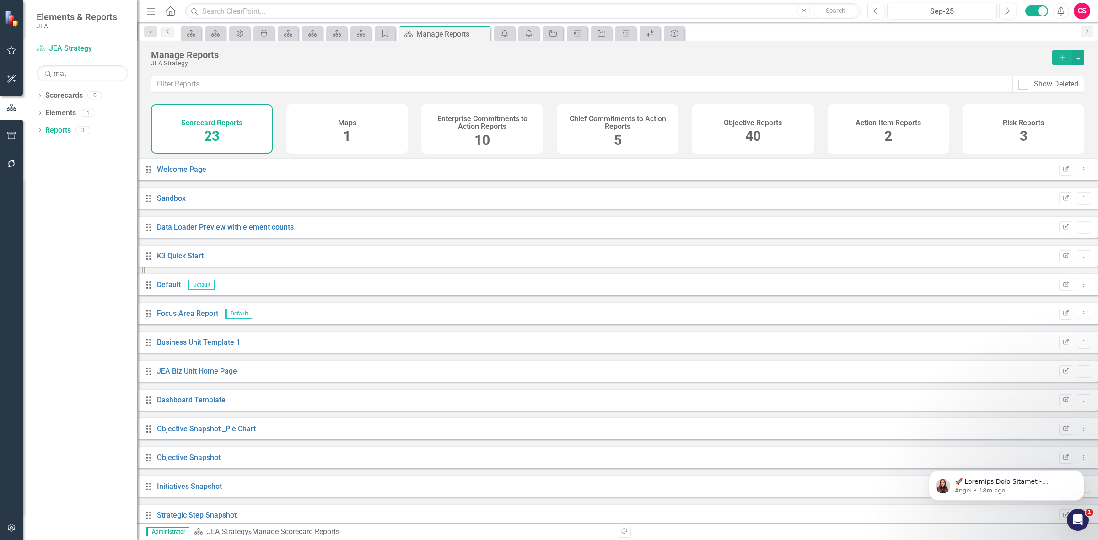
click at [653, 126] on h4 "Chief Commitments to Action Reports" at bounding box center [617, 123] width 111 height 16
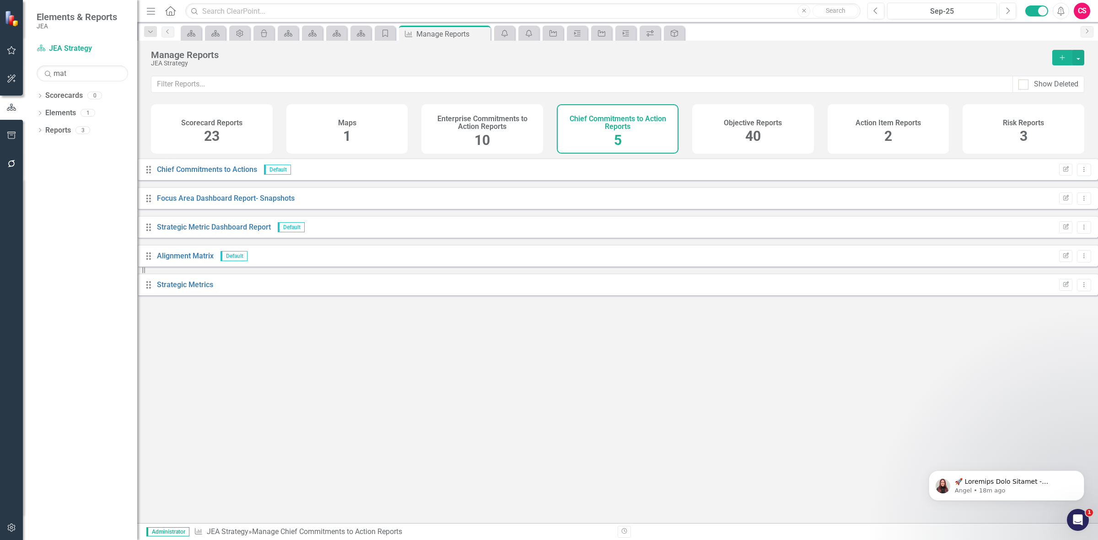
click at [1064, 54] on icon "Add" at bounding box center [1062, 57] width 8 height 6
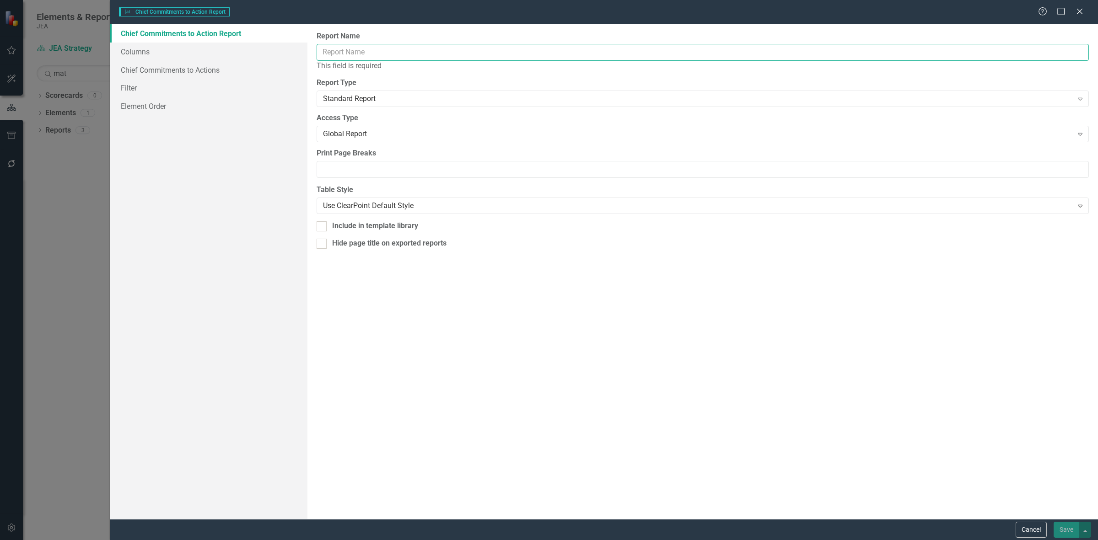
click at [379, 47] on input "Report Name" at bounding box center [703, 52] width 772 height 17
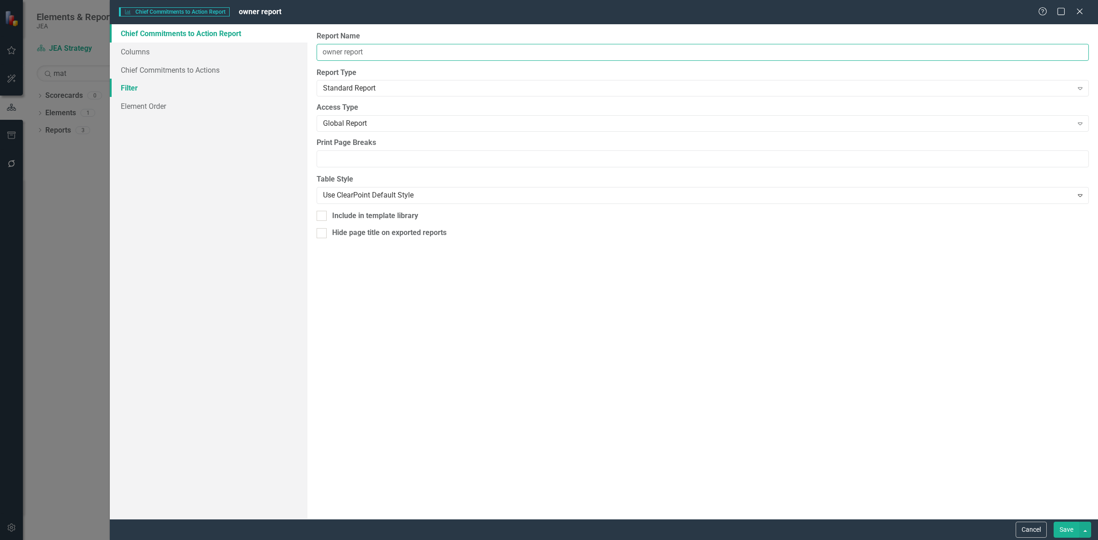
type input "owner report"
drag, startPoint x: 168, startPoint y: 90, endPoint x: 189, endPoint y: 97, distance: 22.0
click at [168, 90] on link "Filter" at bounding box center [209, 88] width 198 height 18
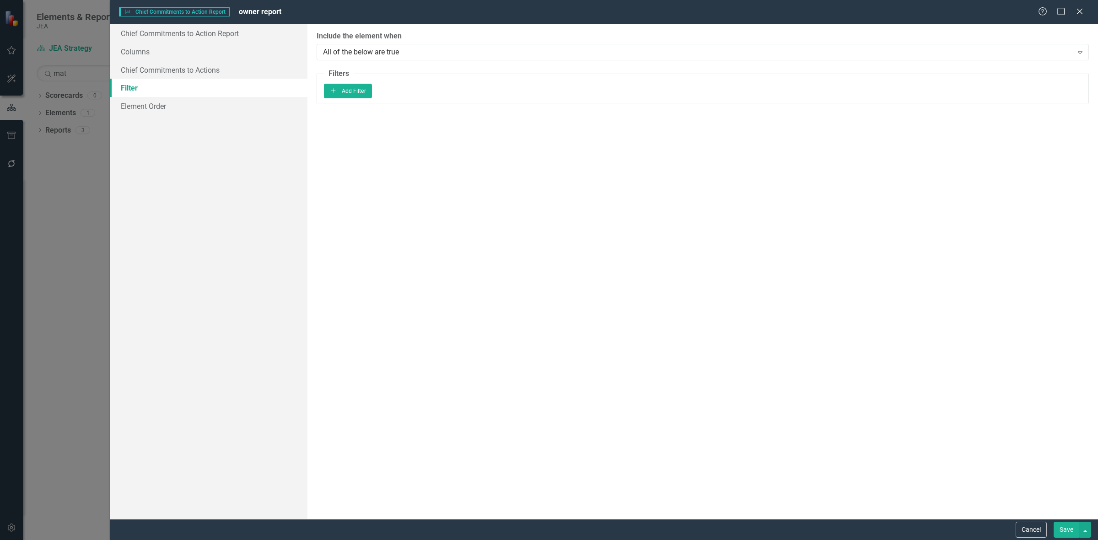
click at [1033, 90] on div "Add Add Filter" at bounding box center [703, 91] width 758 height 15
click at [372, 94] on button "Add Add Filter" at bounding box center [348, 91] width 48 height 15
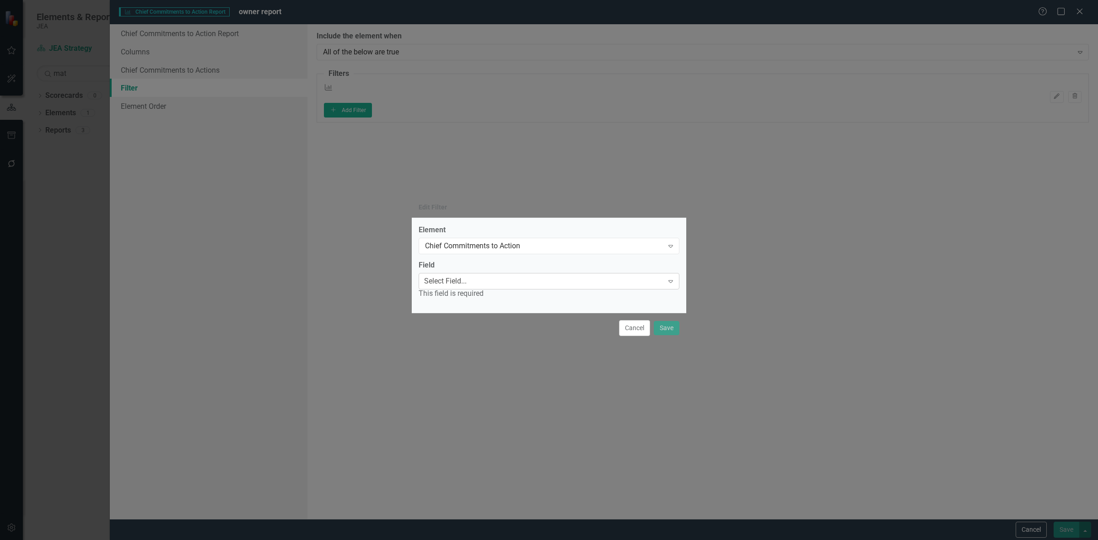
click at [460, 289] on div "Select Field... Expand" at bounding box center [549, 281] width 261 height 16
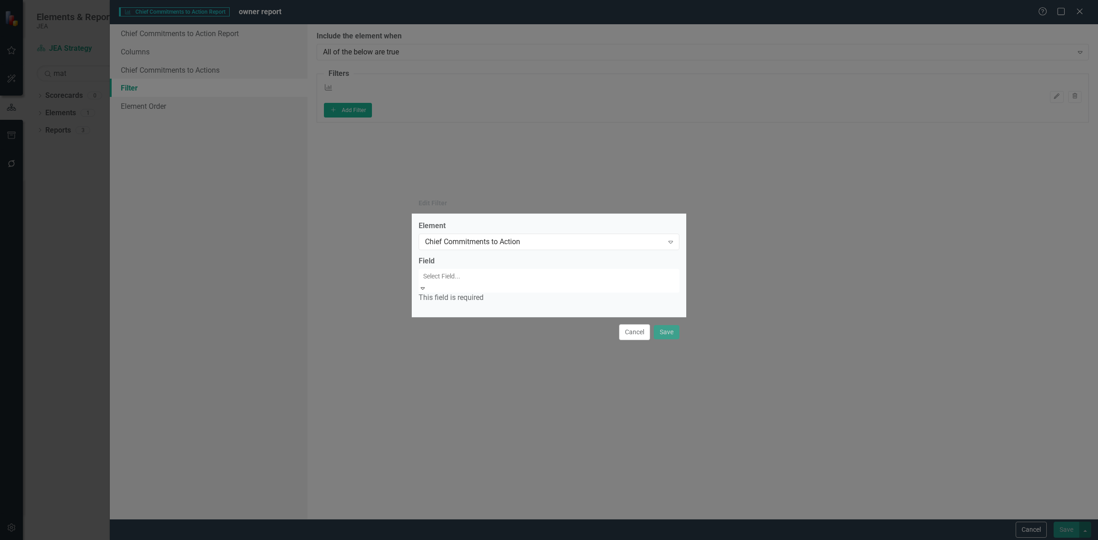
type input "o"
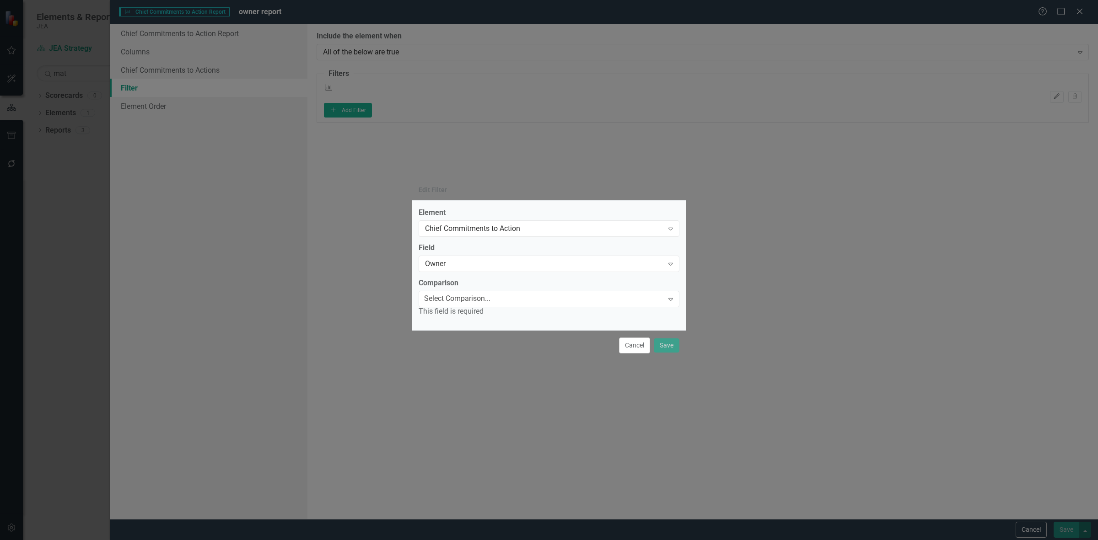
click at [452, 308] on div "This field is required" at bounding box center [549, 312] width 261 height 11
click at [449, 295] on div "Select Comparison..." at bounding box center [457, 299] width 66 height 11
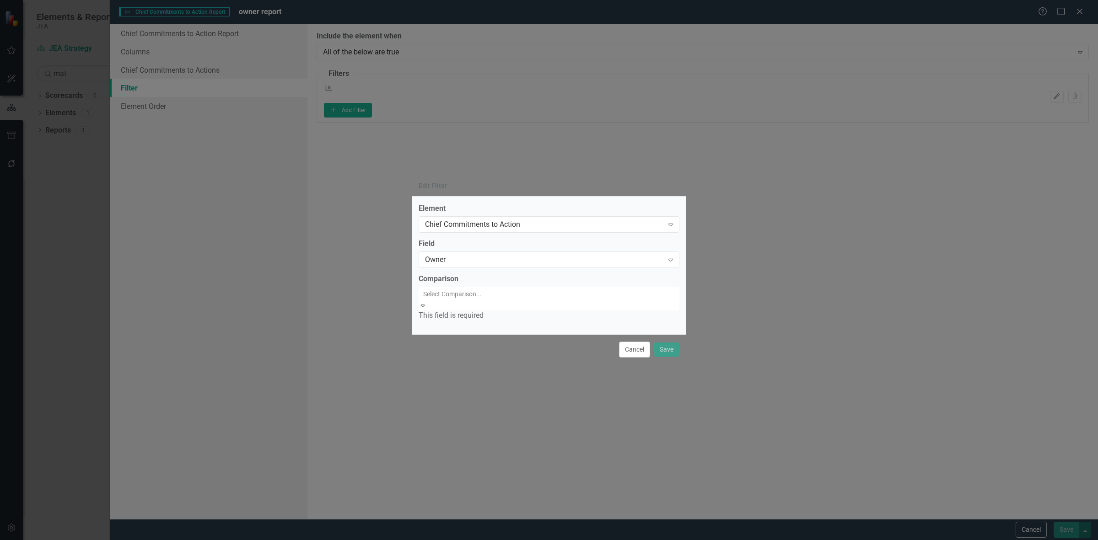
click at [449, 540] on div "Equals" at bounding box center [549, 545] width 1098 height 11
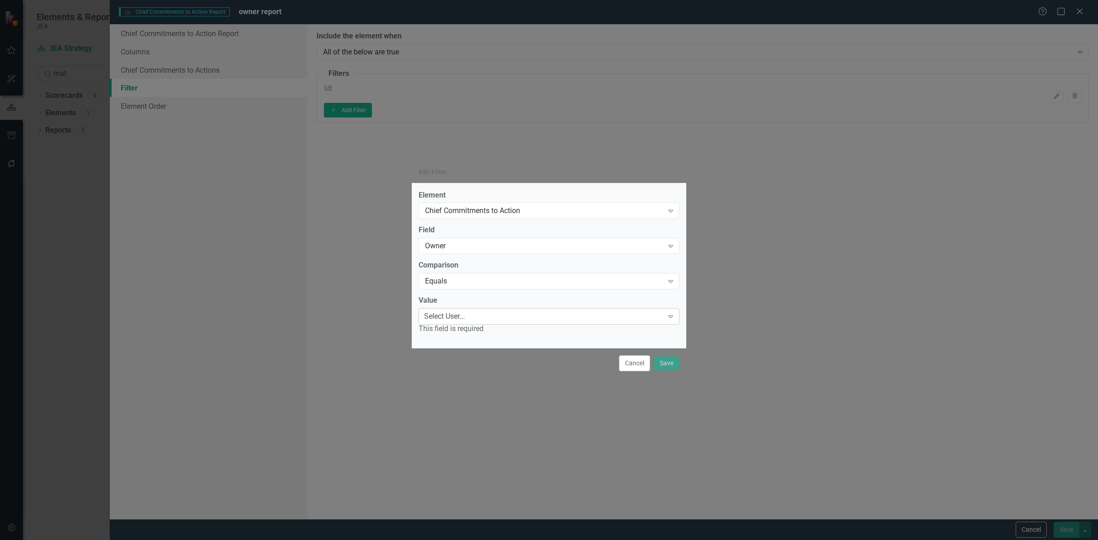
click at [453, 315] on div "Select User..." at bounding box center [444, 317] width 41 height 11
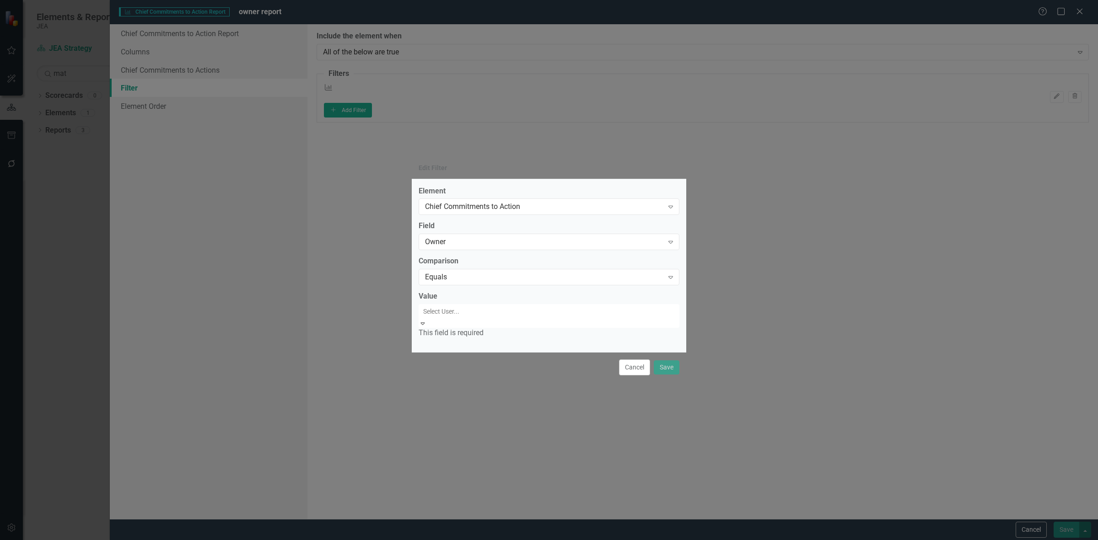
click at [464, 540] on div "Current User" at bounding box center [549, 545] width 1098 height 11
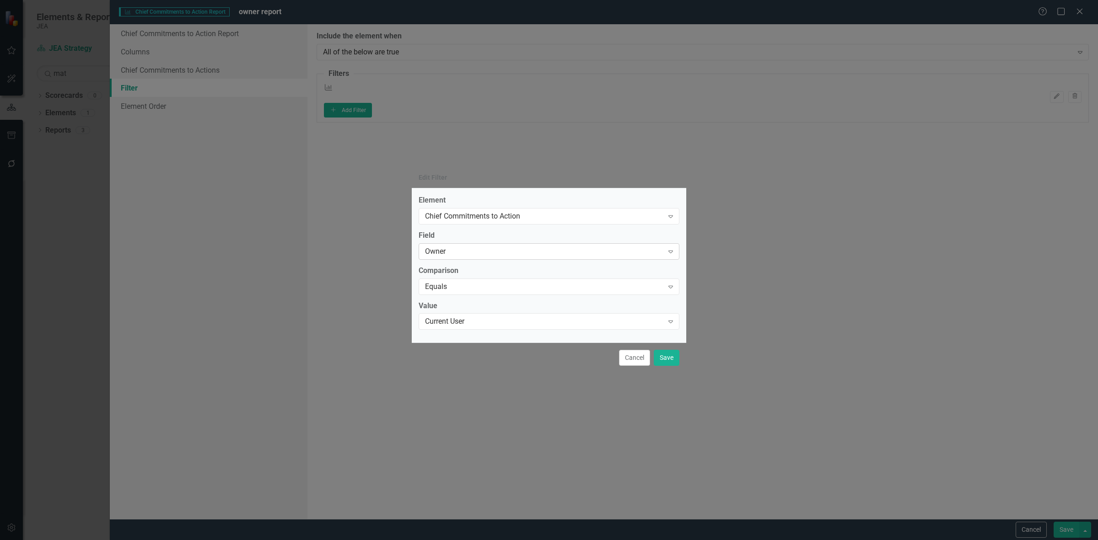
click at [468, 257] on div "Owner Expand" at bounding box center [549, 251] width 261 height 16
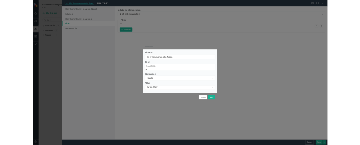
scroll to position [3, 0]
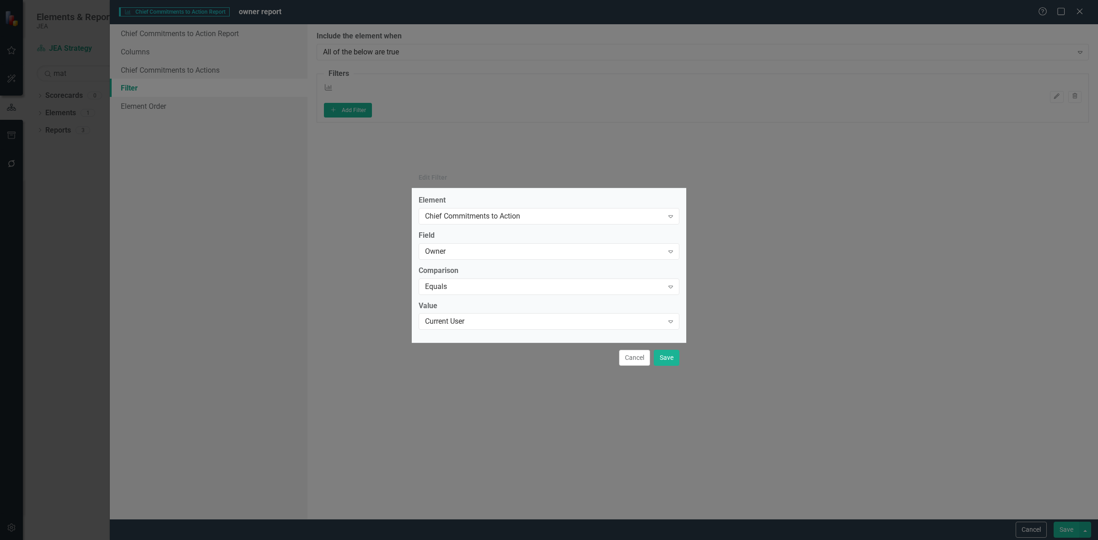
click at [467, 236] on label "Field" at bounding box center [549, 236] width 261 height 11
click at [639, 354] on button "Cancel" at bounding box center [634, 358] width 31 height 16
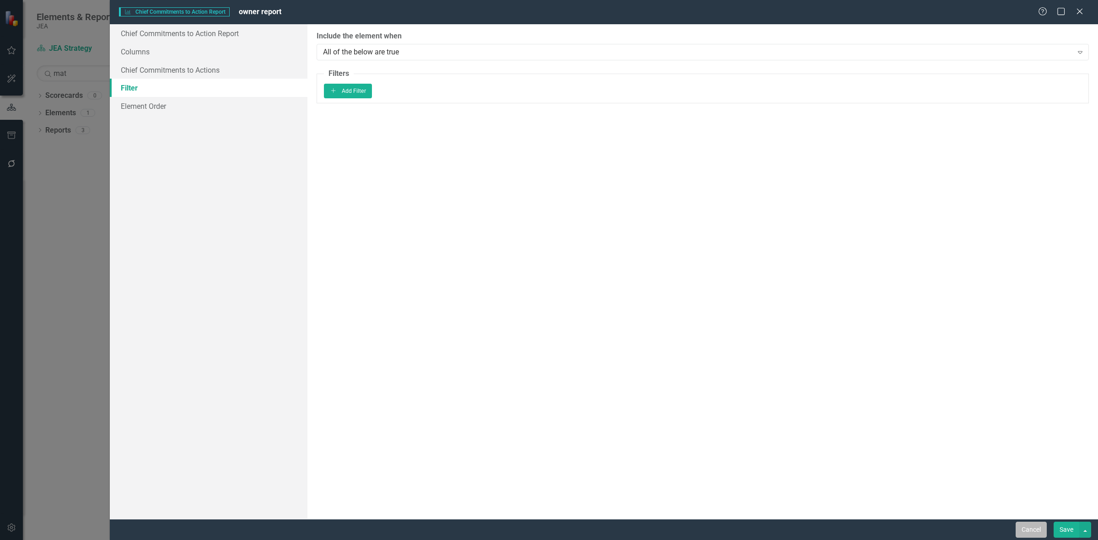
click at [1019, 530] on button "Cancel" at bounding box center [1031, 530] width 31 height 16
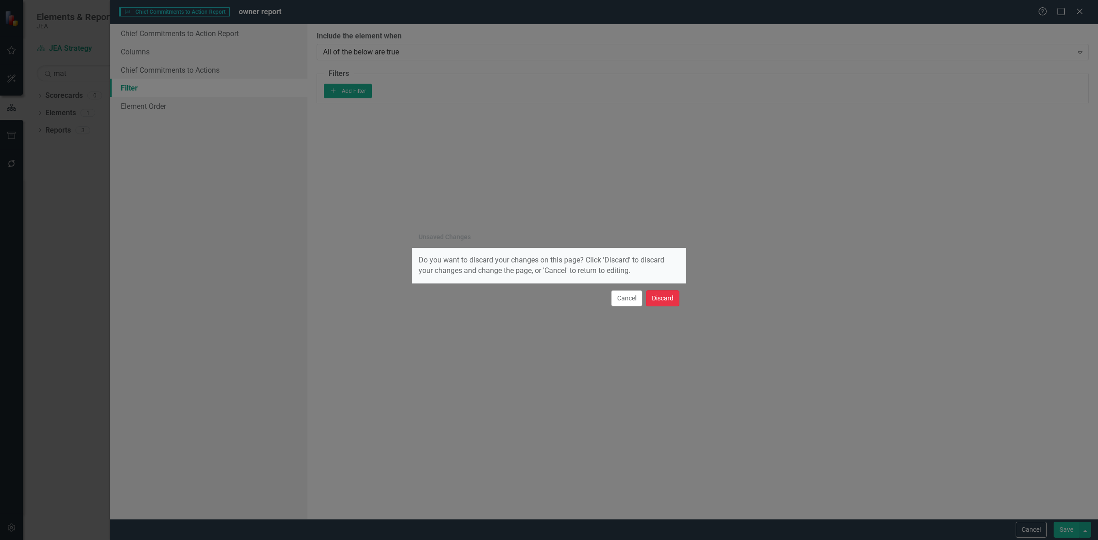
click at [660, 302] on button "Discard" at bounding box center [662, 299] width 33 height 16
